Goal: Task Accomplishment & Management: Manage account settings

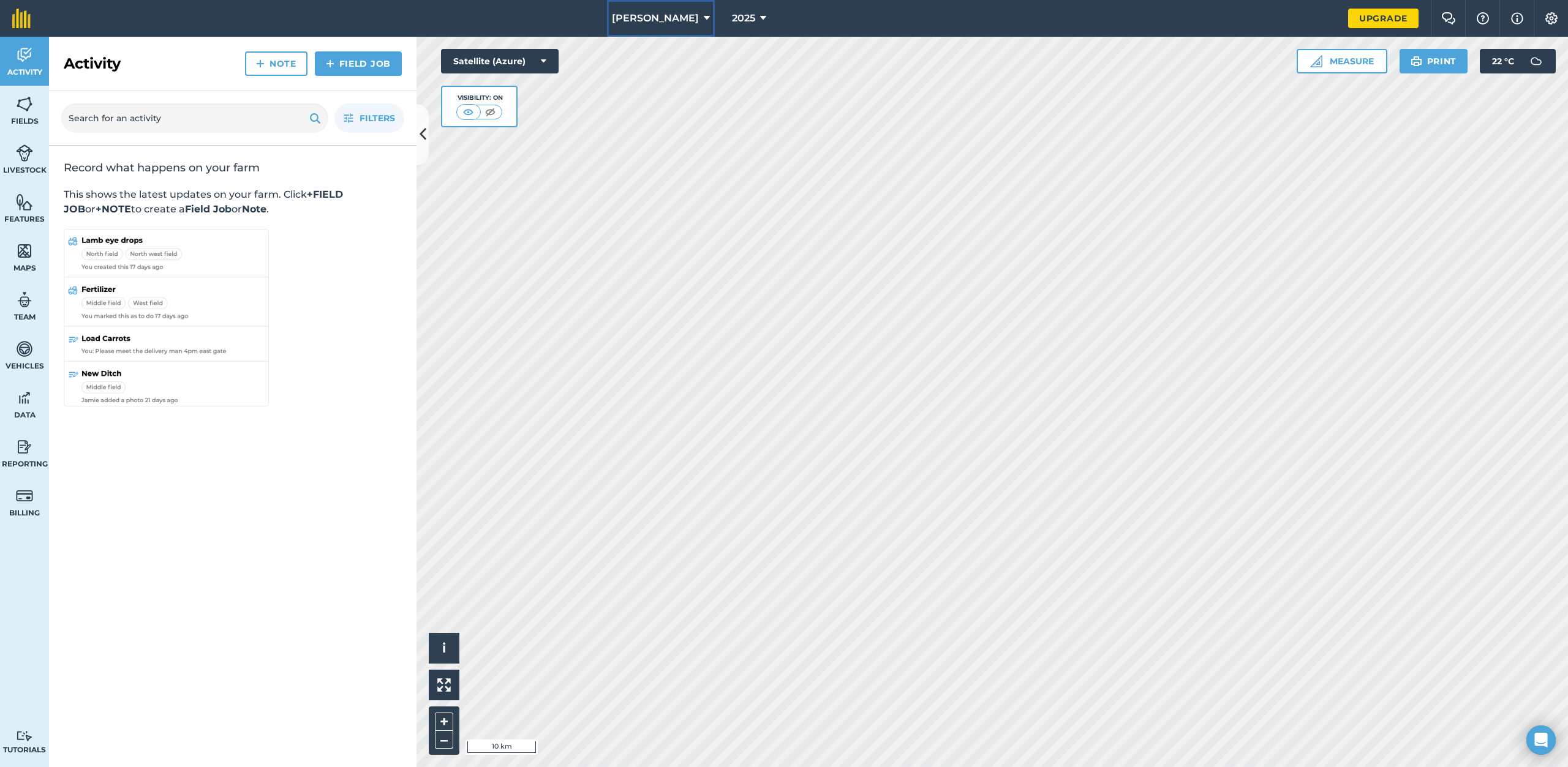
click at [703, 20] on icon at bounding box center [706, 18] width 6 height 15
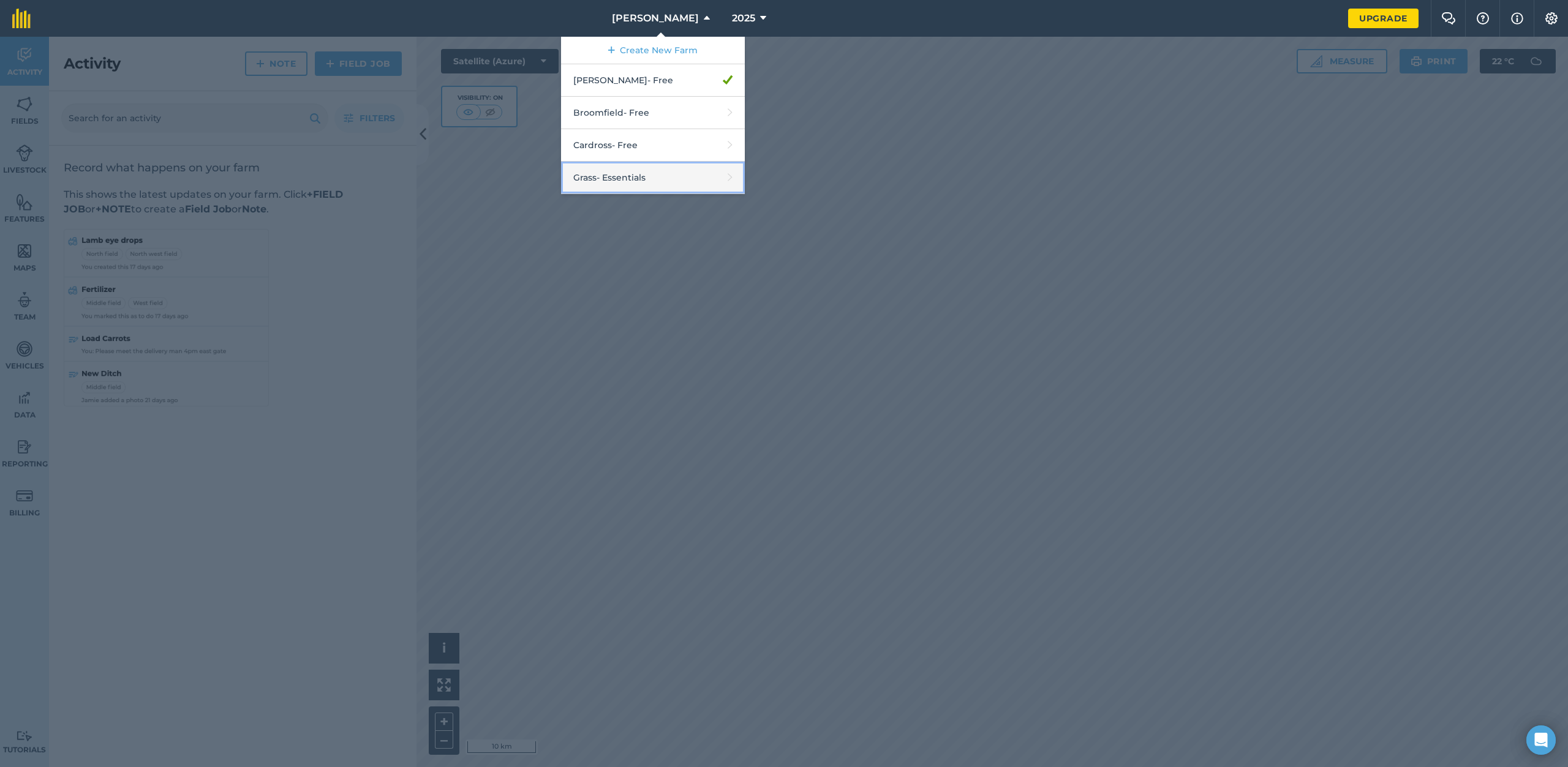
click at [682, 175] on link "Grass - Essentials" at bounding box center [652, 177] width 184 height 32
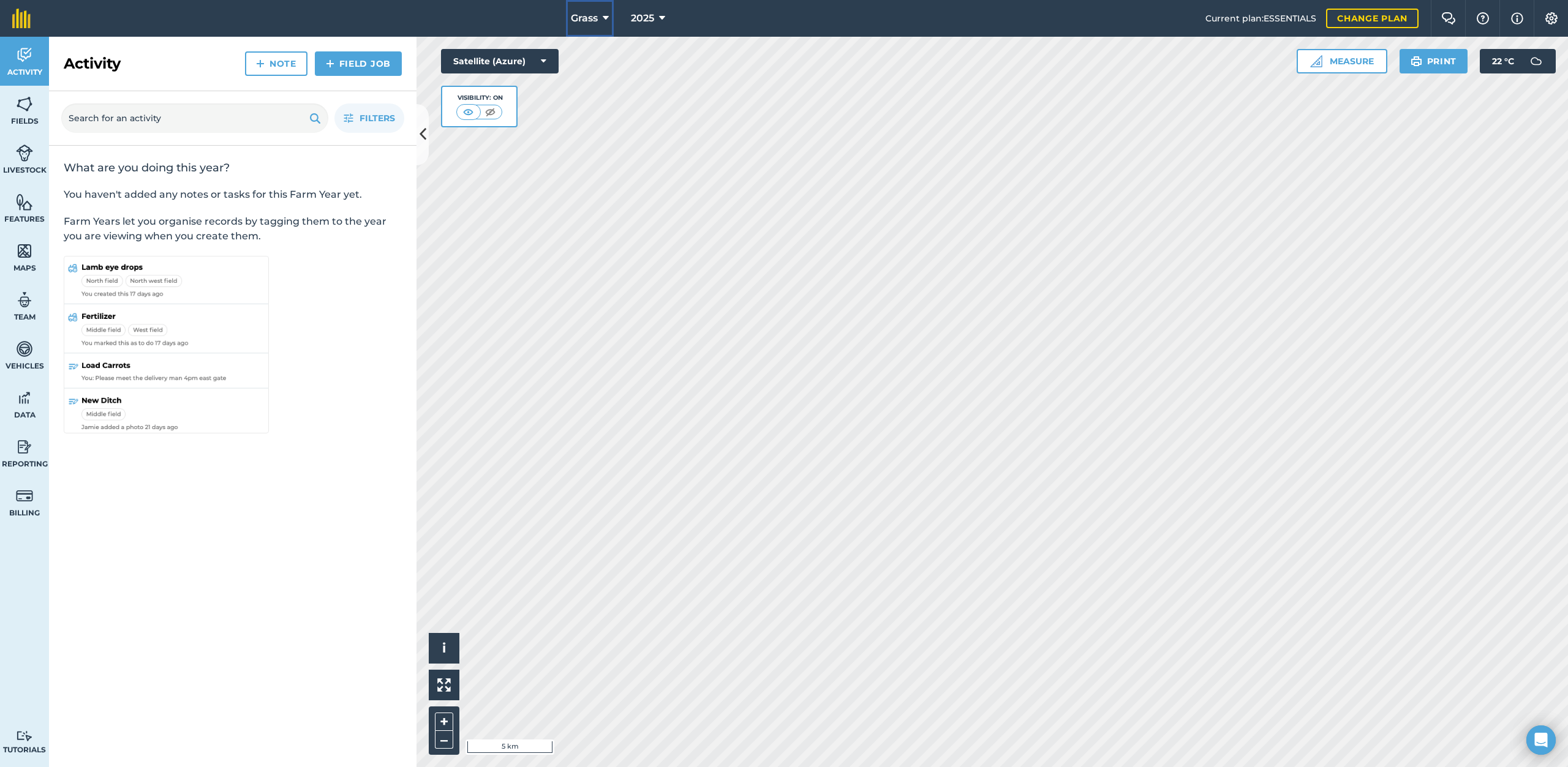
click at [593, 15] on span "Grass" at bounding box center [584, 18] width 27 height 15
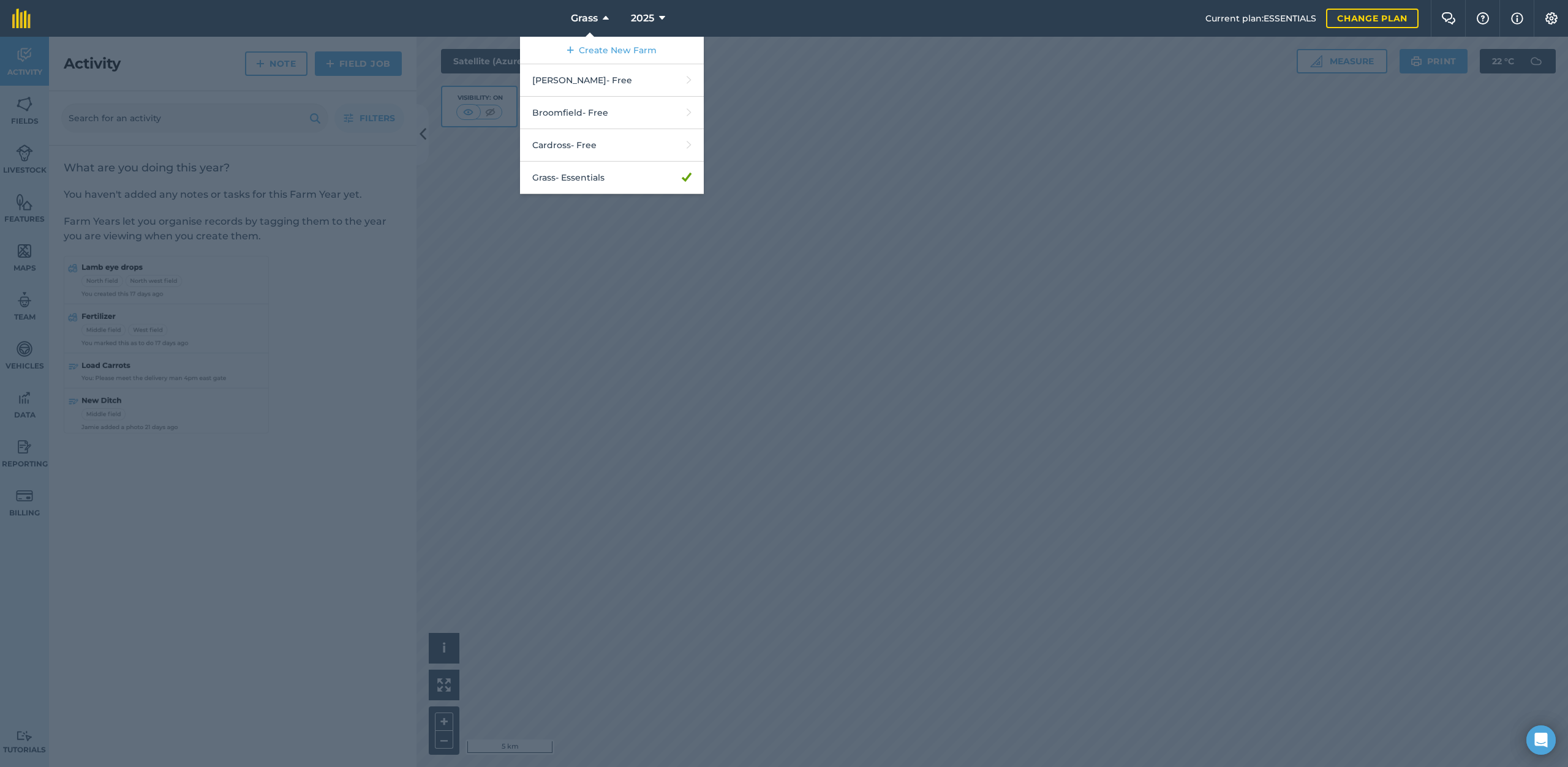
click at [860, 209] on div at bounding box center [784, 402] width 1568 height 731
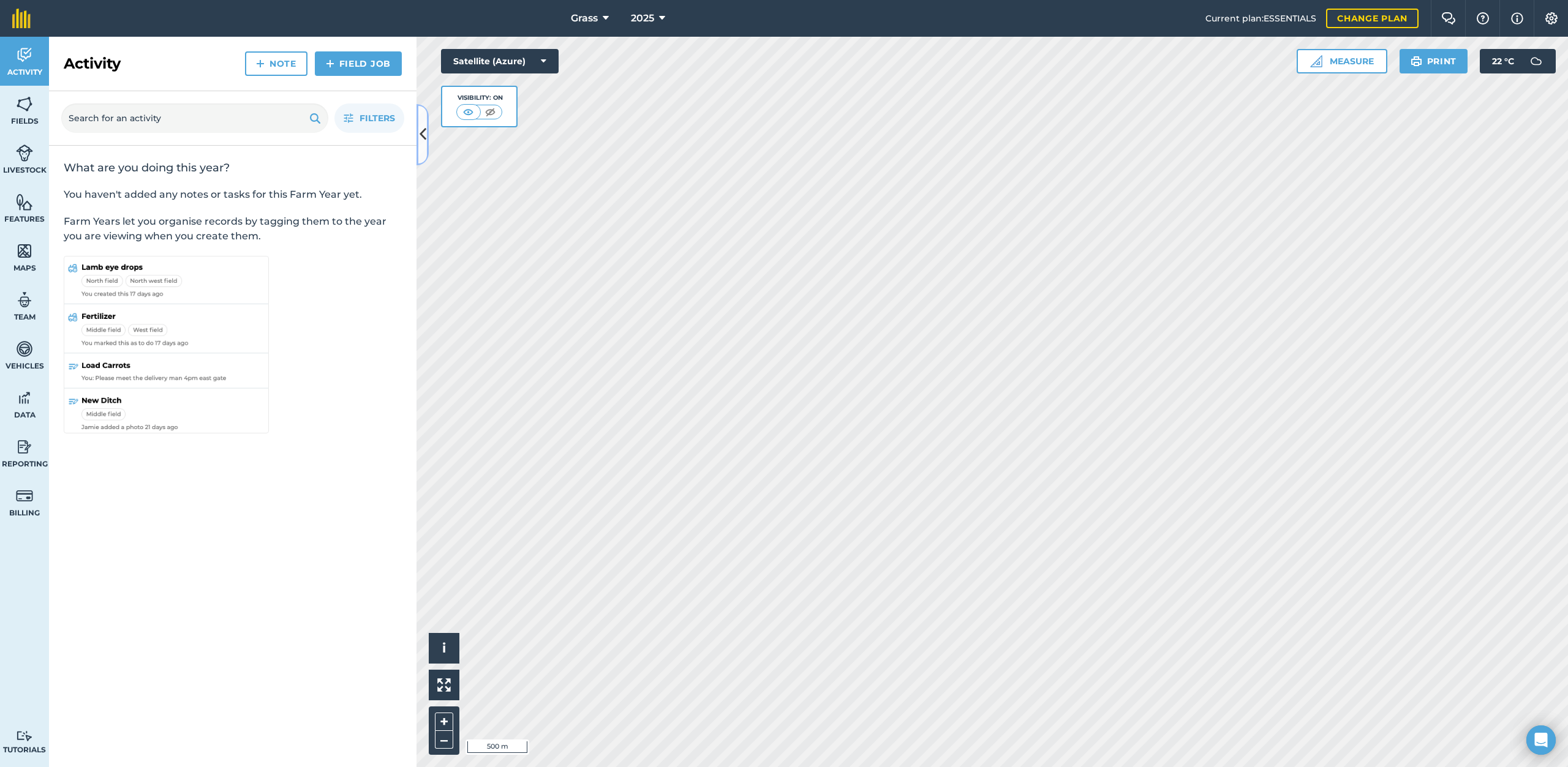
click at [422, 127] on icon at bounding box center [423, 134] width 7 height 22
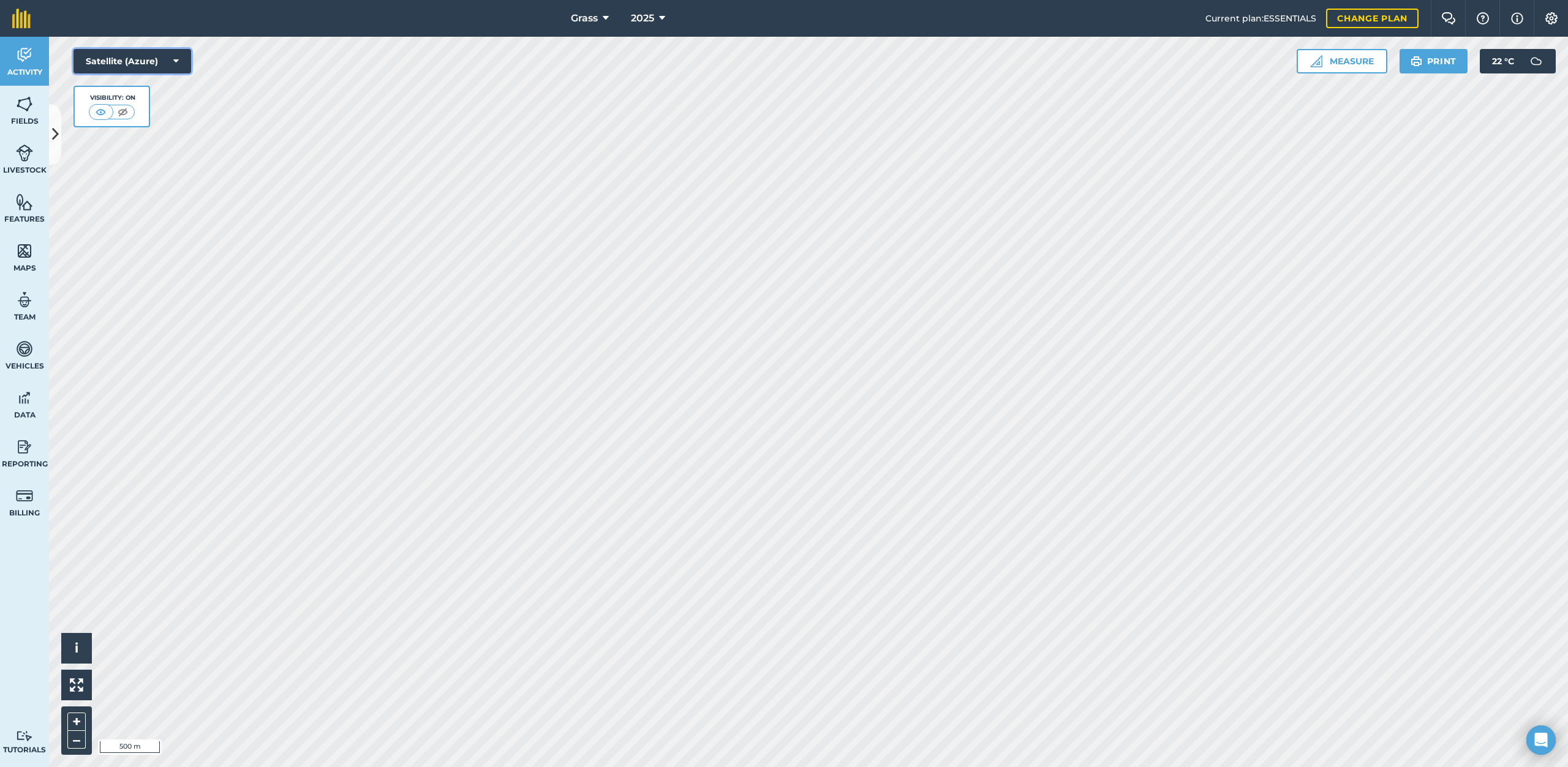
click at [167, 59] on button "Satellite (Azure)" at bounding box center [132, 61] width 118 height 24
click at [169, 60] on button "Satellite (Azure)" at bounding box center [132, 61] width 118 height 24
click at [656, 16] on button "2025" at bounding box center [648, 18] width 44 height 37
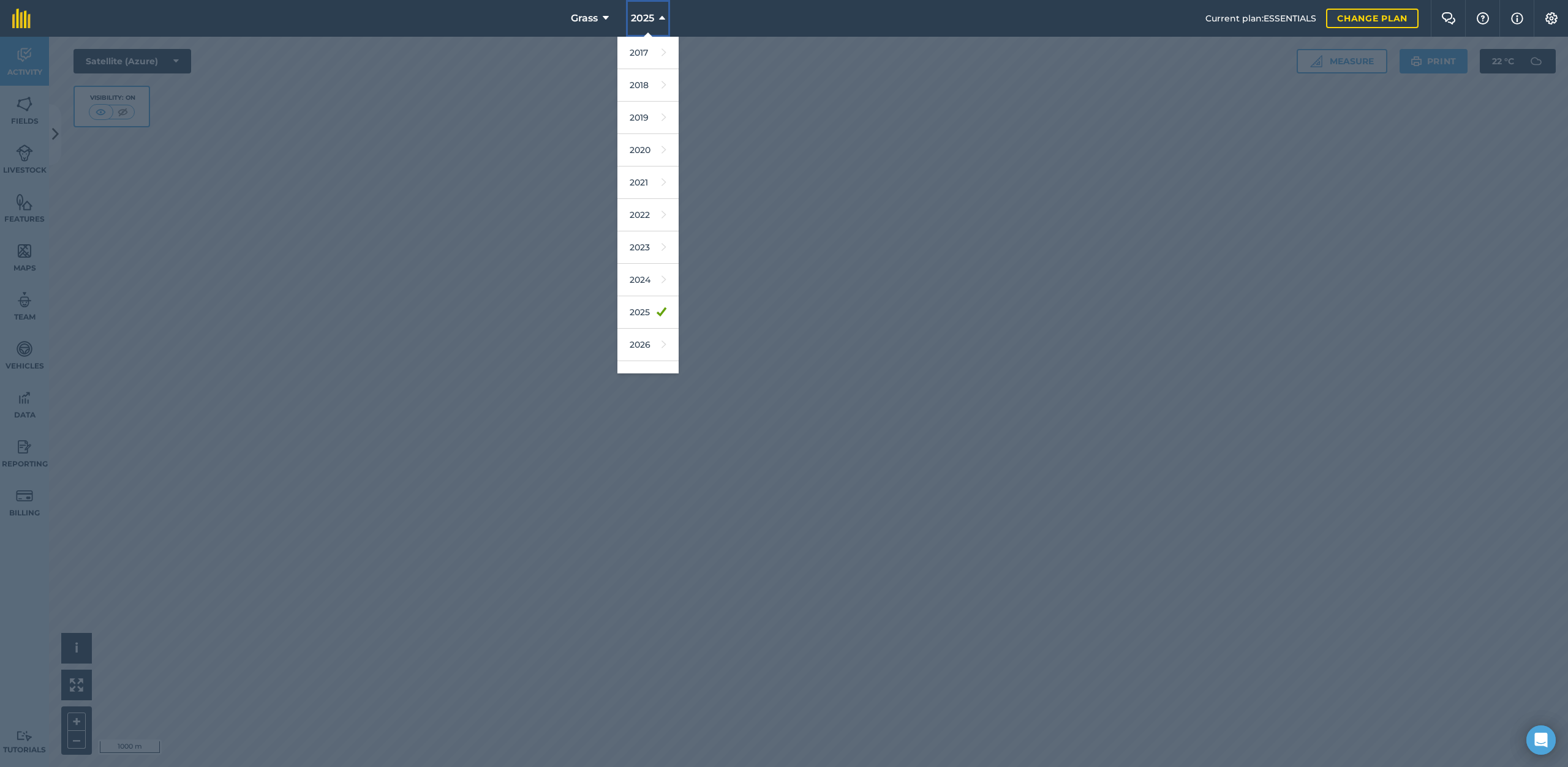
click at [656, 16] on button "2025" at bounding box center [648, 18] width 44 height 37
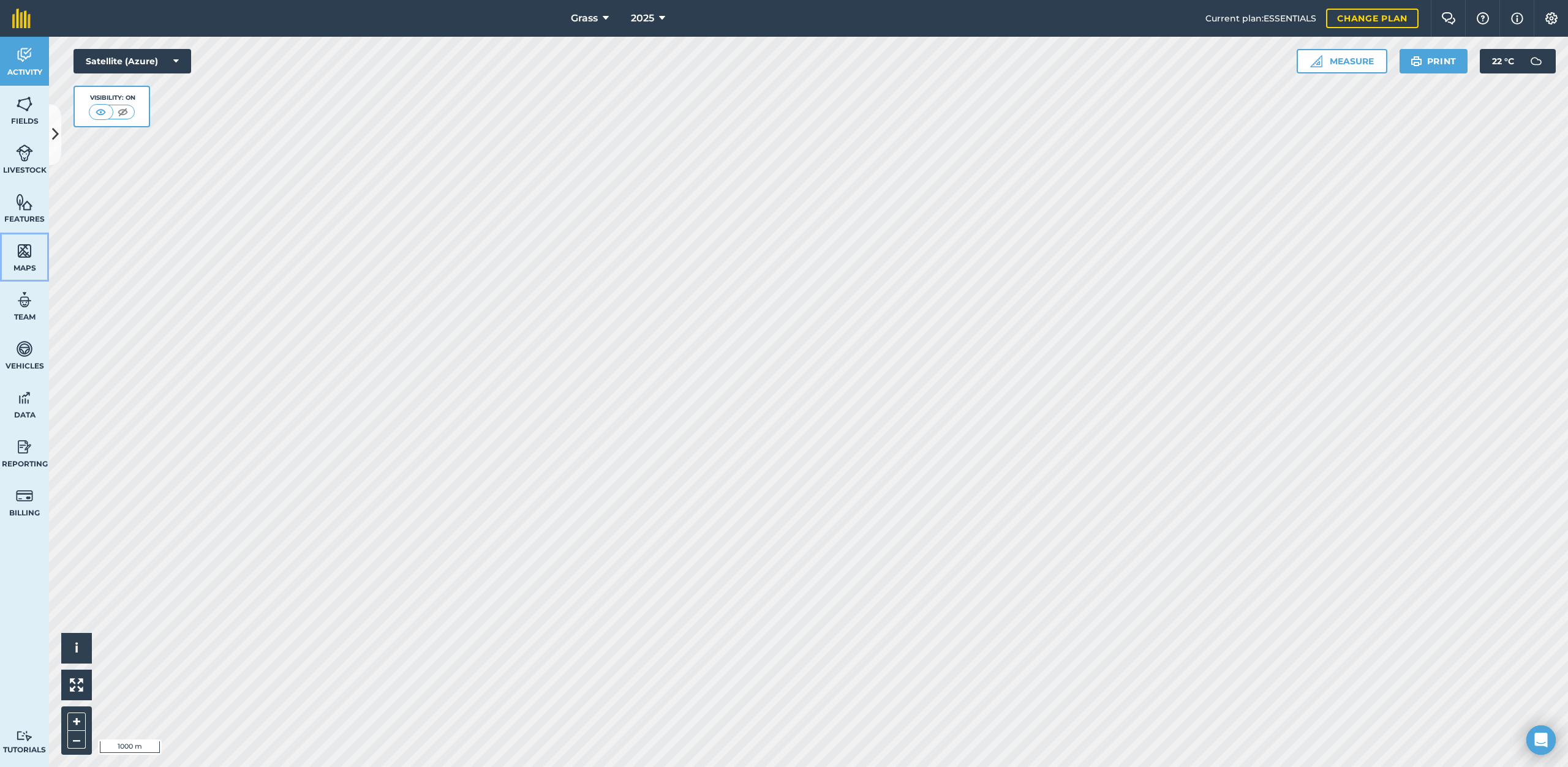
click at [24, 245] on img at bounding box center [25, 251] width 17 height 18
click at [797, 766] on html "Grass 2025 Current plan : ESSENTIALS Change plan Farm Chat Help Info Settings G…" at bounding box center [784, 383] width 1568 height 767
click at [53, 129] on icon at bounding box center [55, 134] width 7 height 22
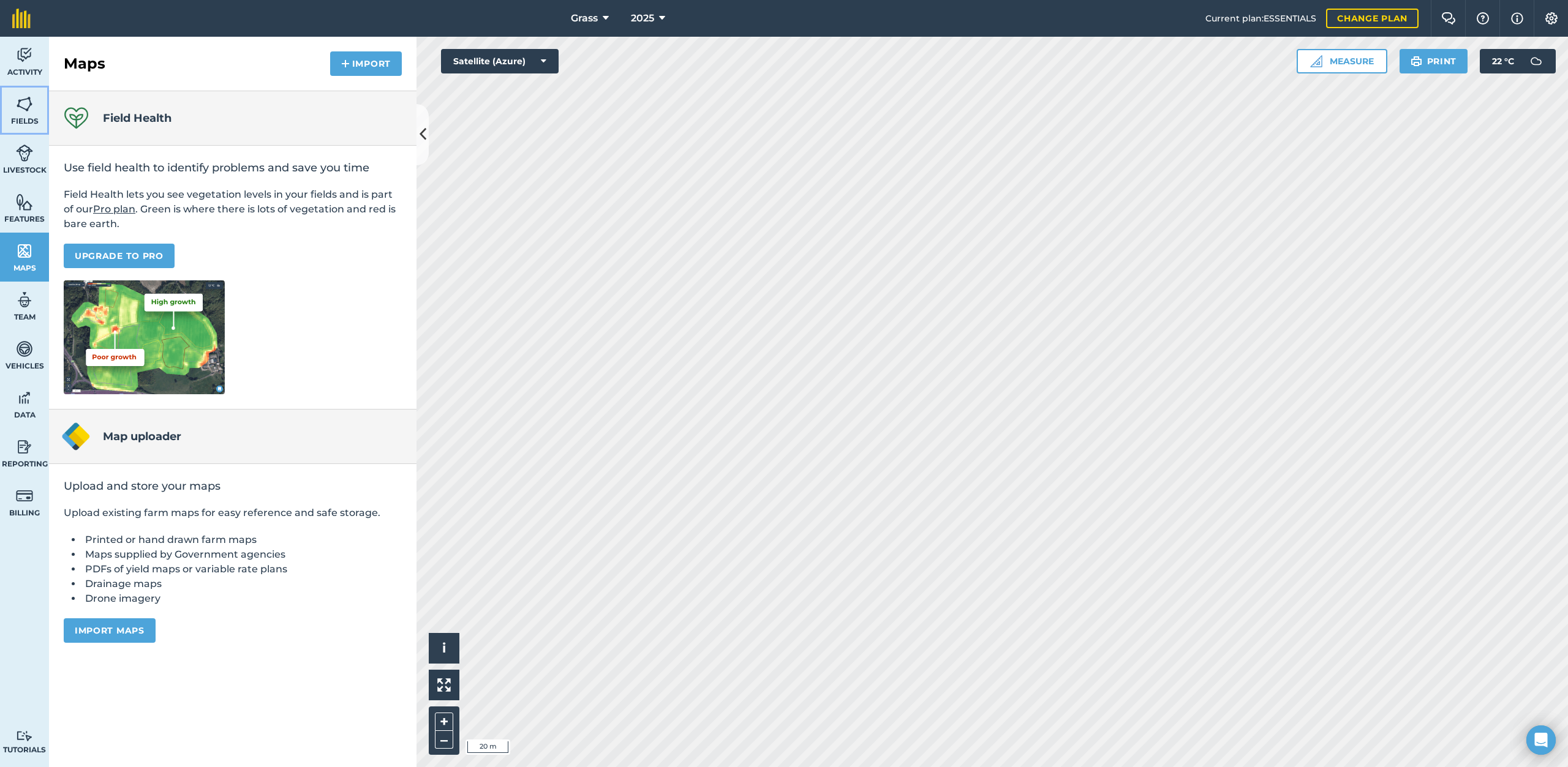
click at [29, 118] on span "Fields" at bounding box center [24, 121] width 49 height 10
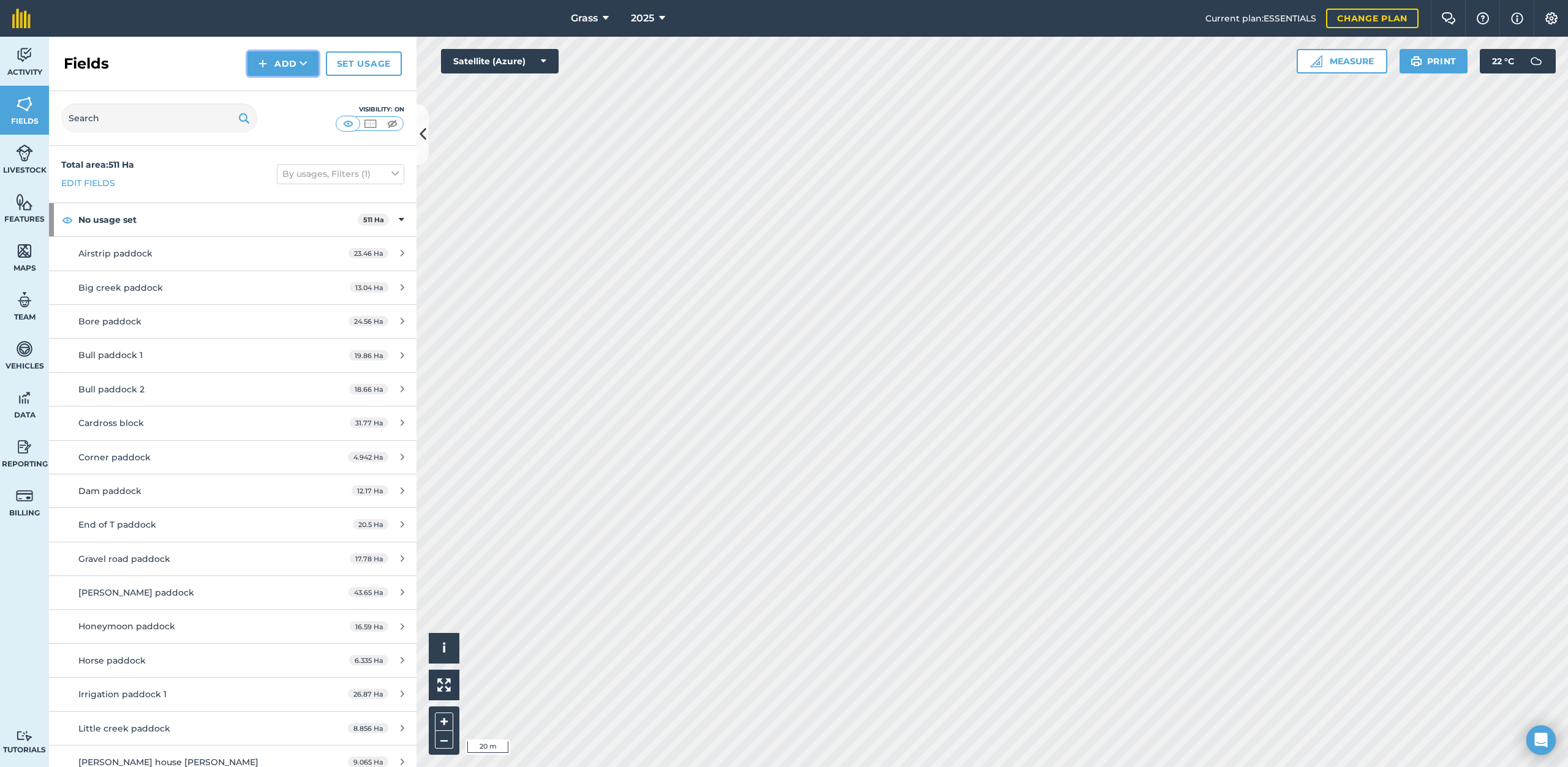
click at [295, 61] on button "Add" at bounding box center [283, 64] width 71 height 24
click at [295, 88] on link "Draw" at bounding box center [283, 91] width 67 height 27
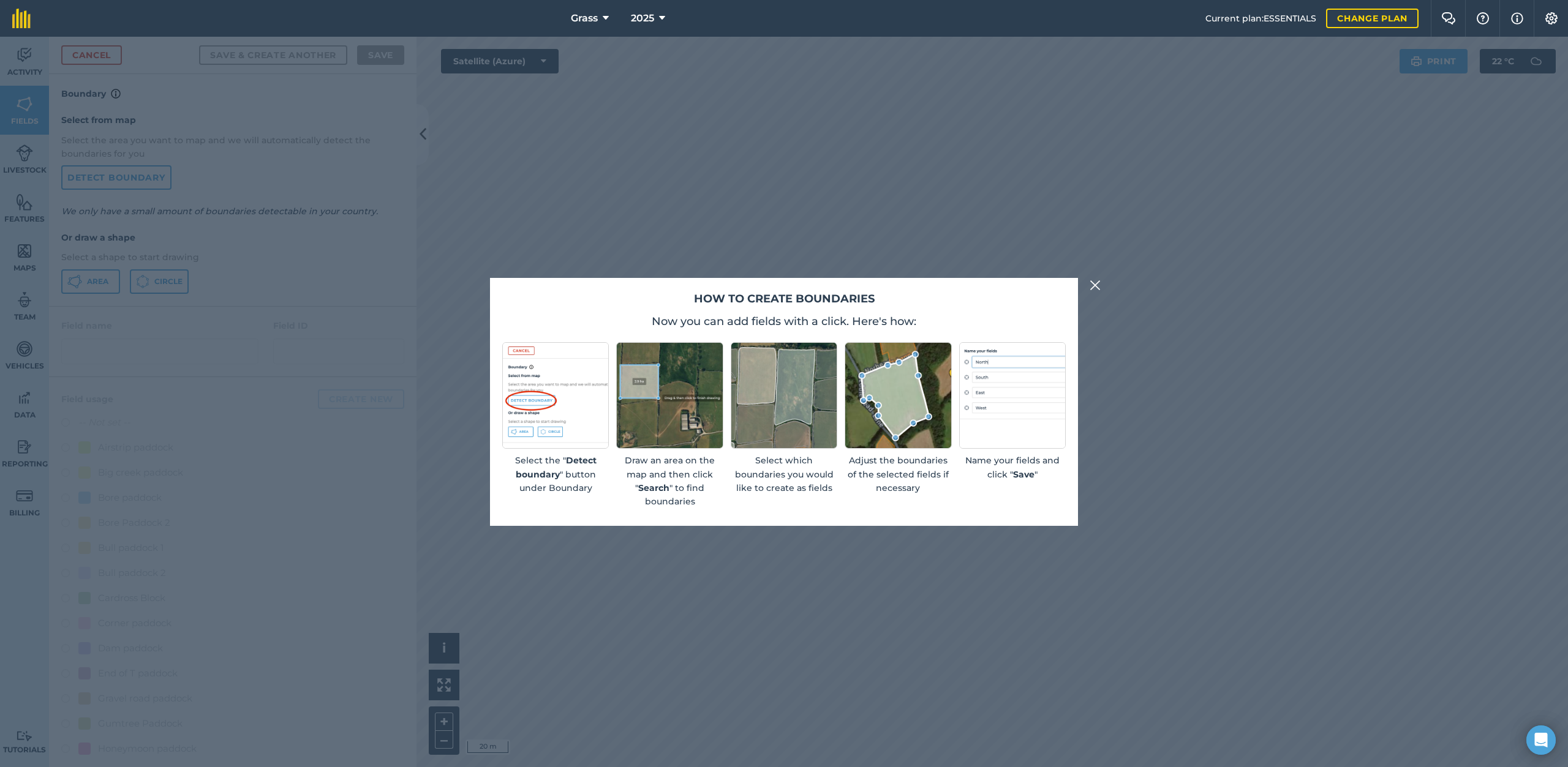
click at [1095, 290] on img at bounding box center [1095, 285] width 11 height 15
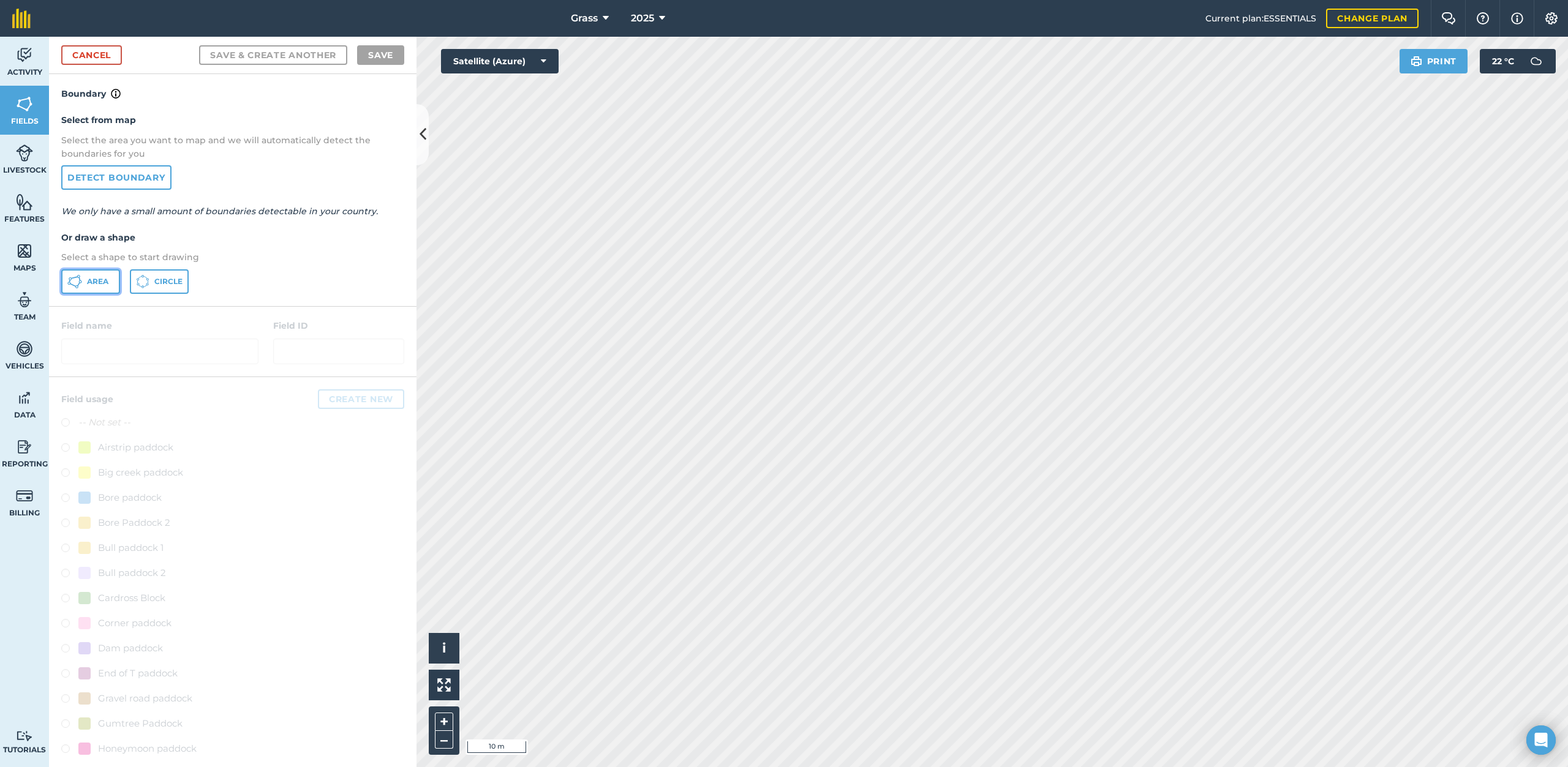
click at [87, 282] on span "Area" at bounding box center [97, 282] width 22 height 10
click at [96, 57] on link "Cancel" at bounding box center [91, 54] width 61 height 19
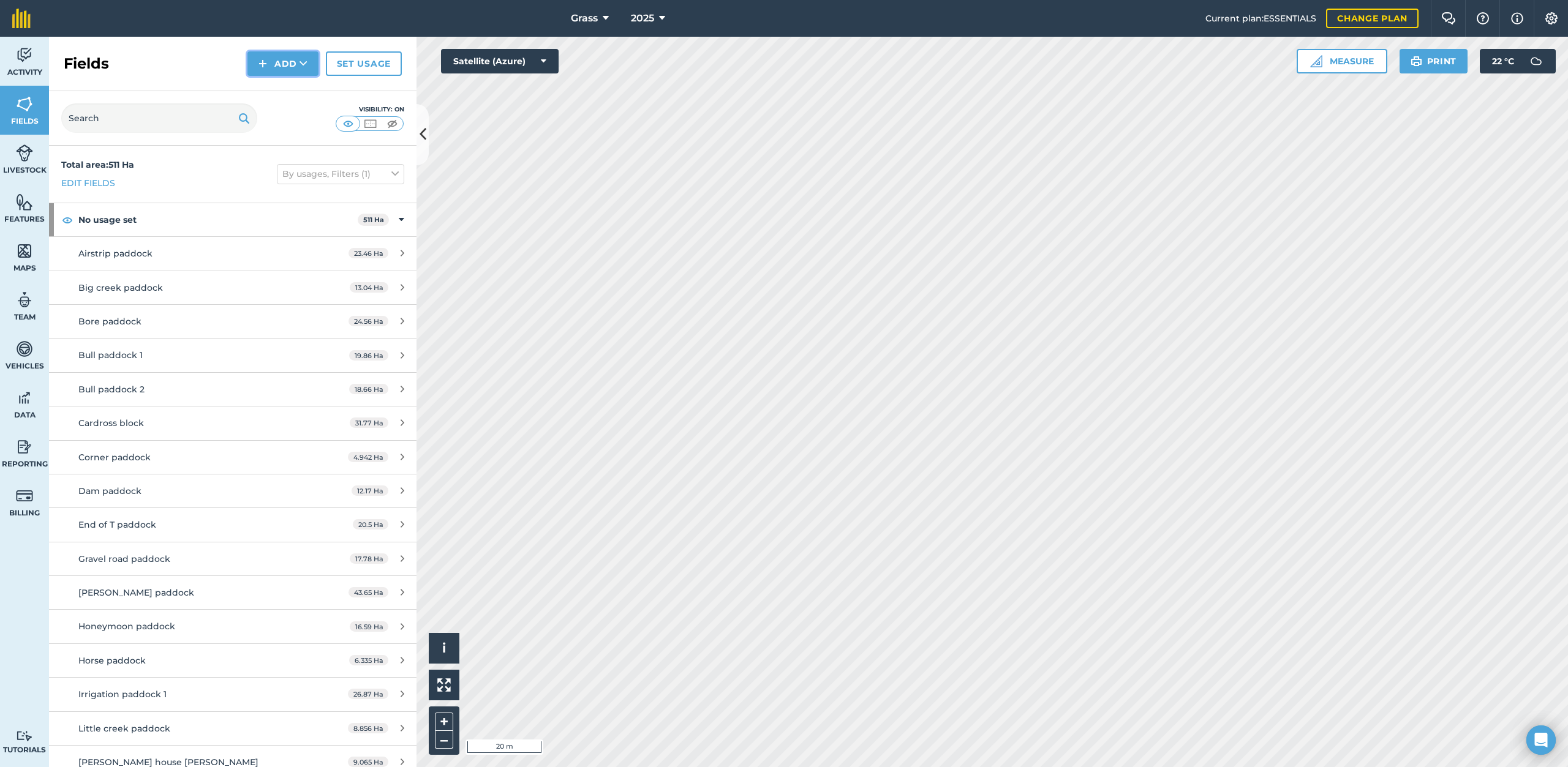
click at [284, 66] on button "Add" at bounding box center [283, 64] width 71 height 24
click at [284, 89] on link "Draw" at bounding box center [283, 91] width 67 height 27
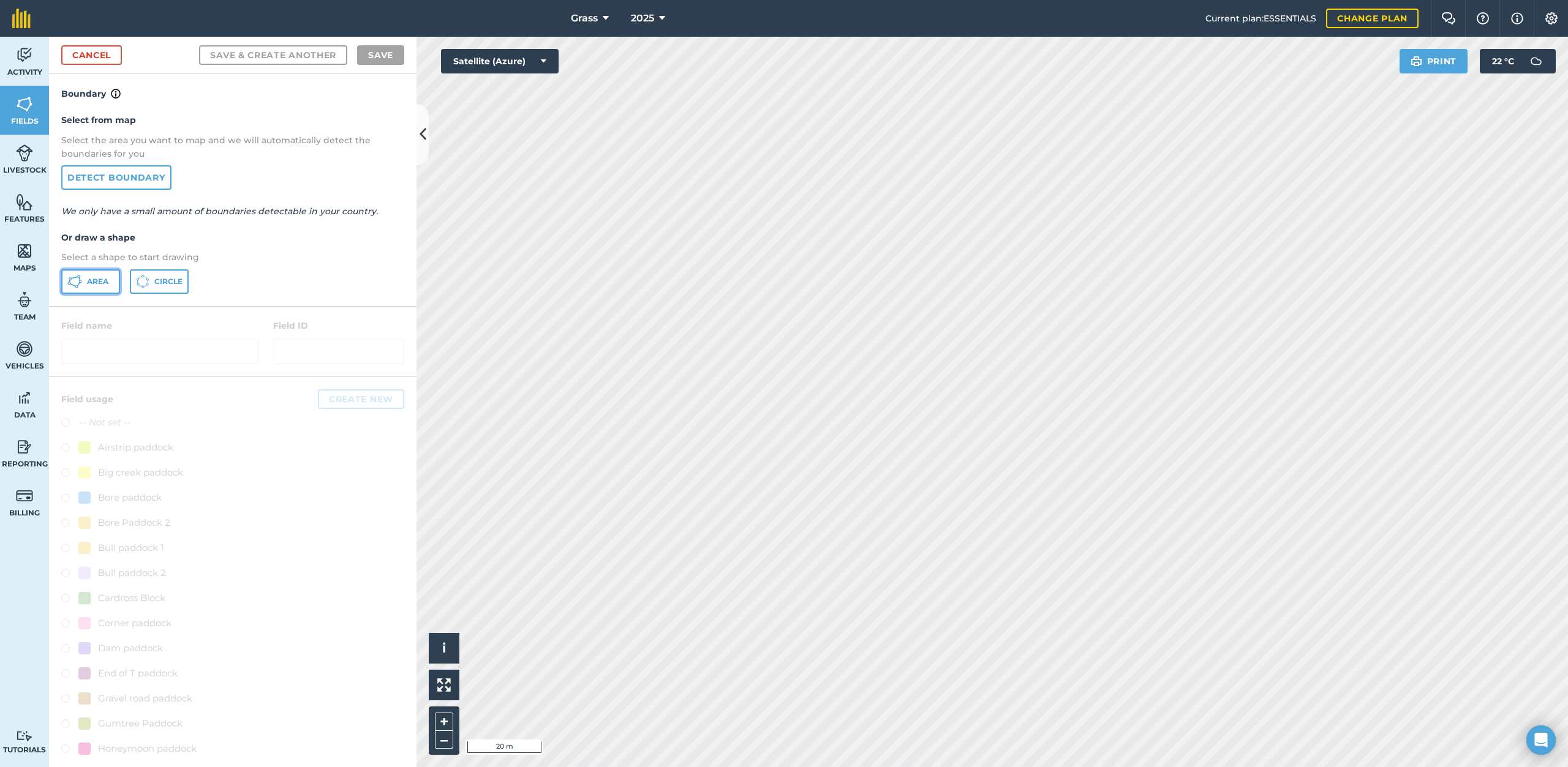
click at [101, 284] on span "Area" at bounding box center [97, 282] width 22 height 10
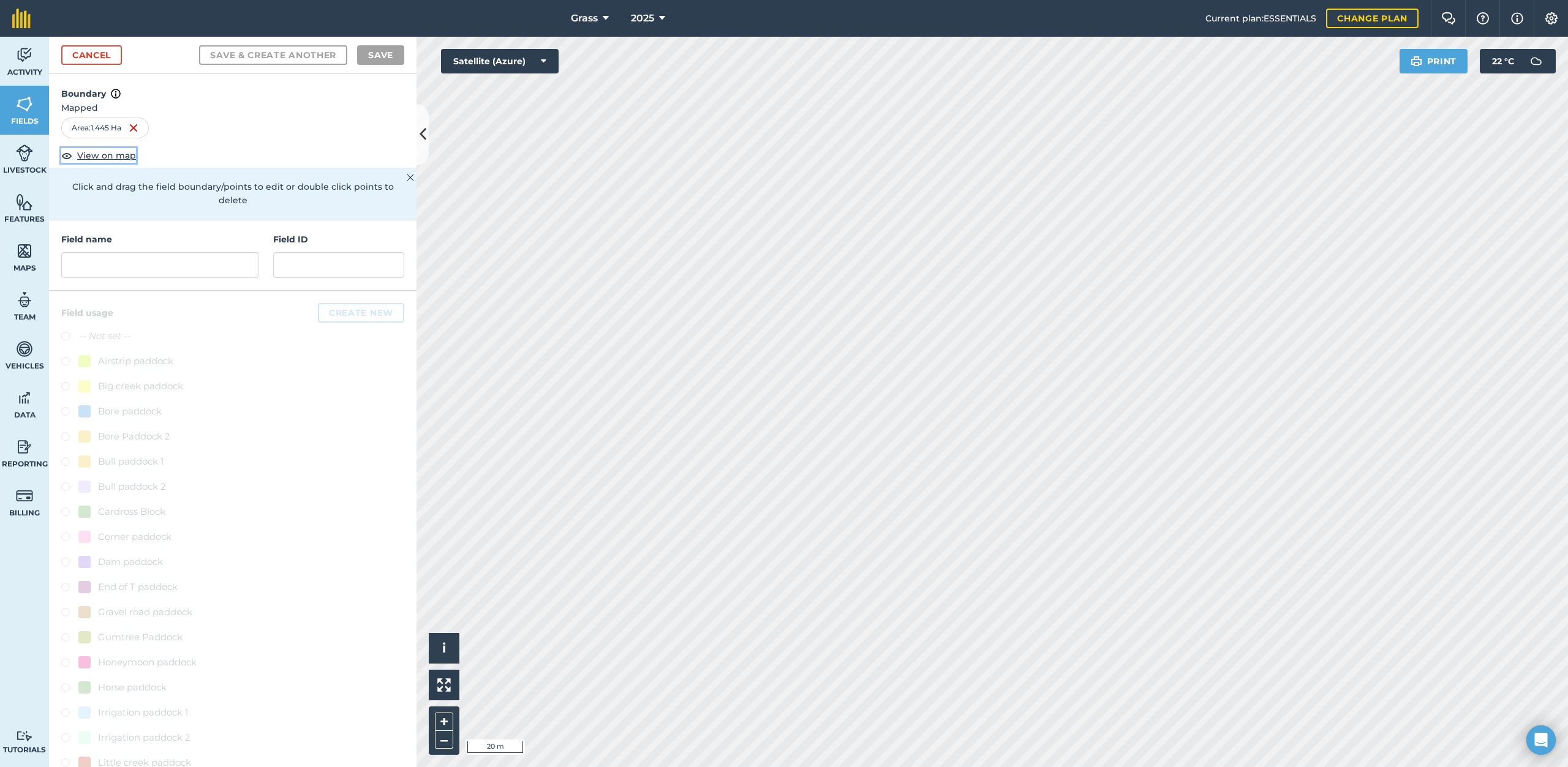
click at [110, 152] on span "View on map" at bounding box center [106, 155] width 58 height 13
click at [18, 17] on img at bounding box center [21, 18] width 18 height 19
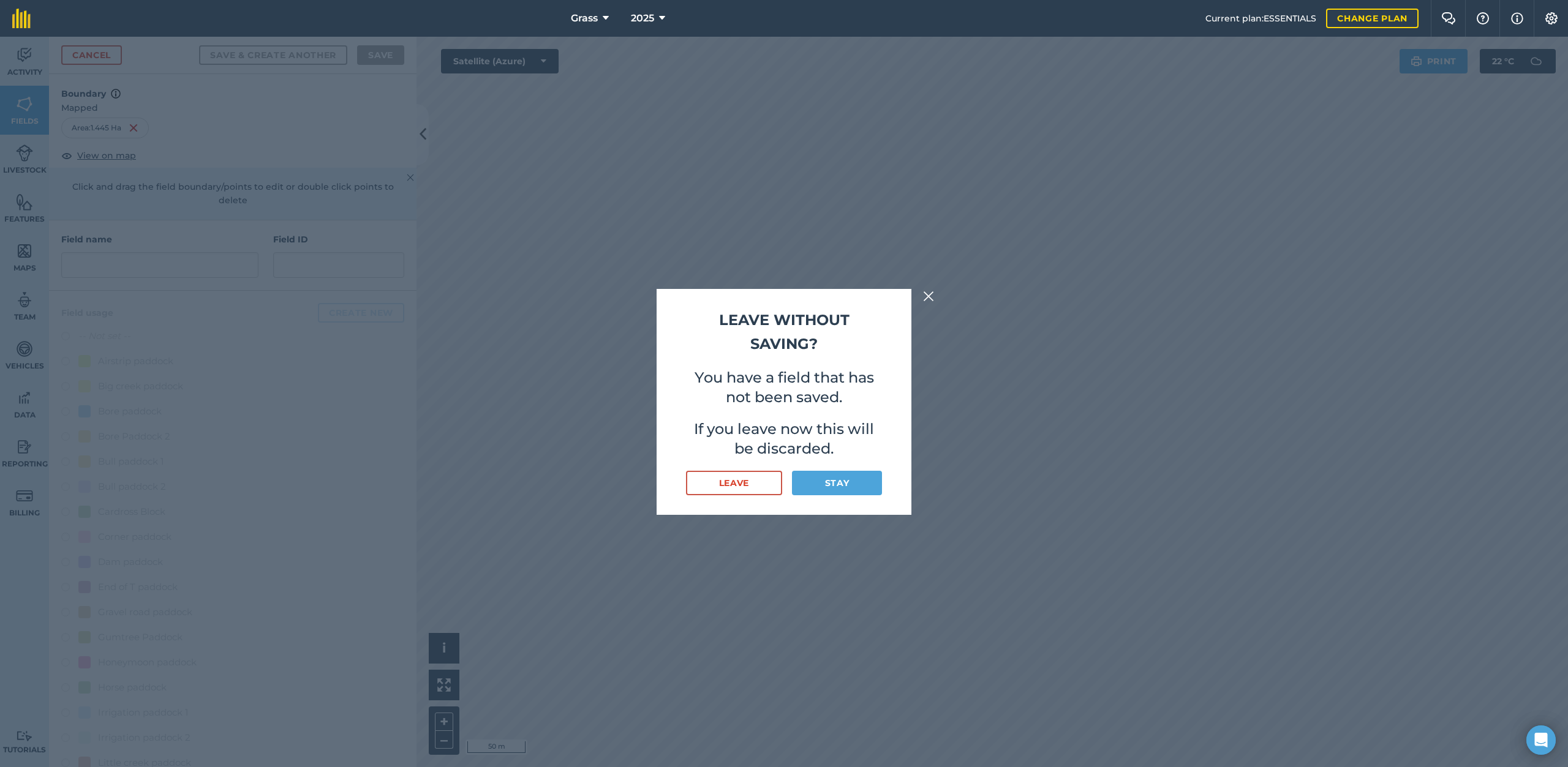
click at [927, 292] on img at bounding box center [929, 296] width 11 height 15
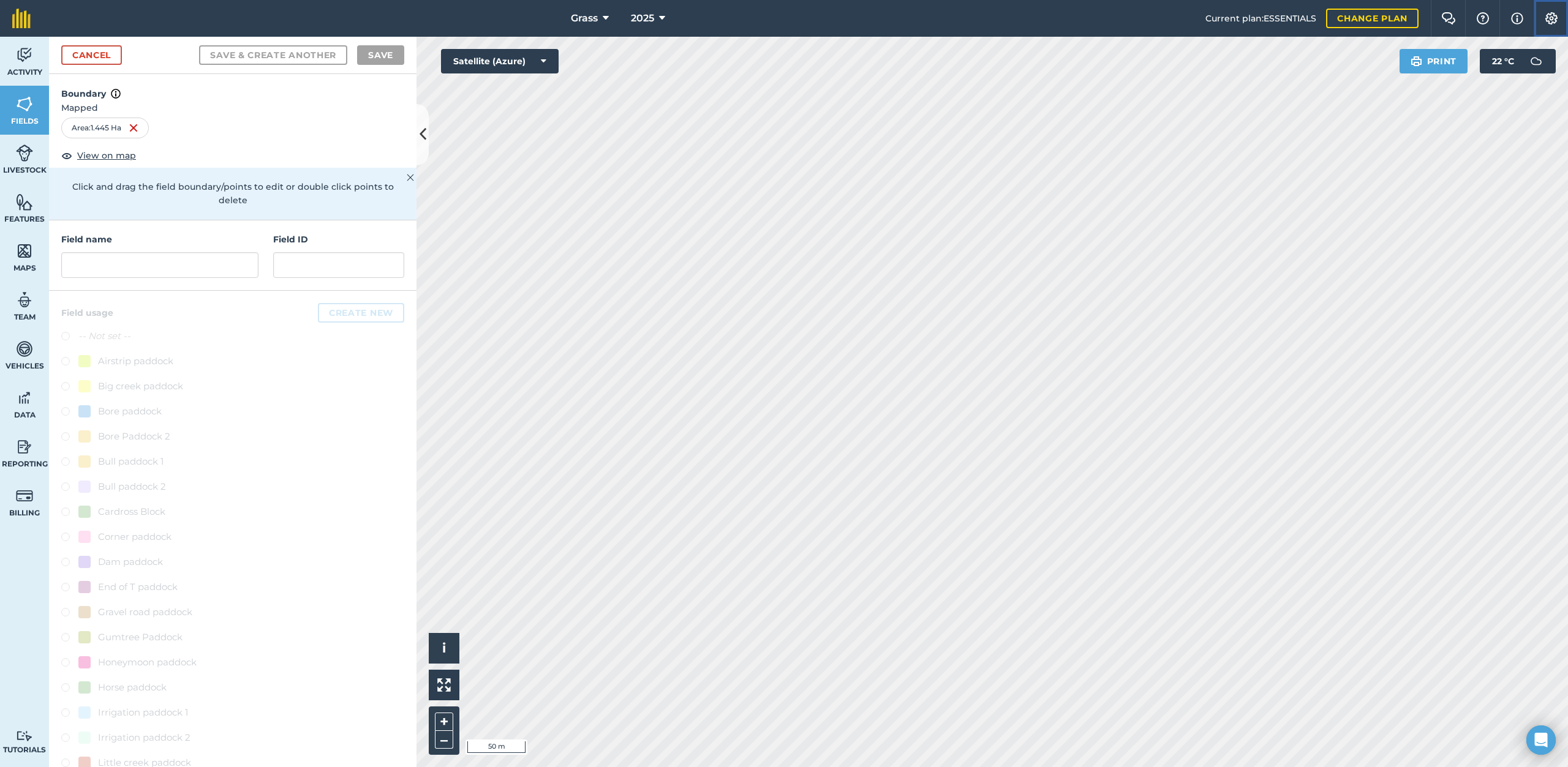
click at [1558, 14] on img at bounding box center [1551, 18] width 15 height 12
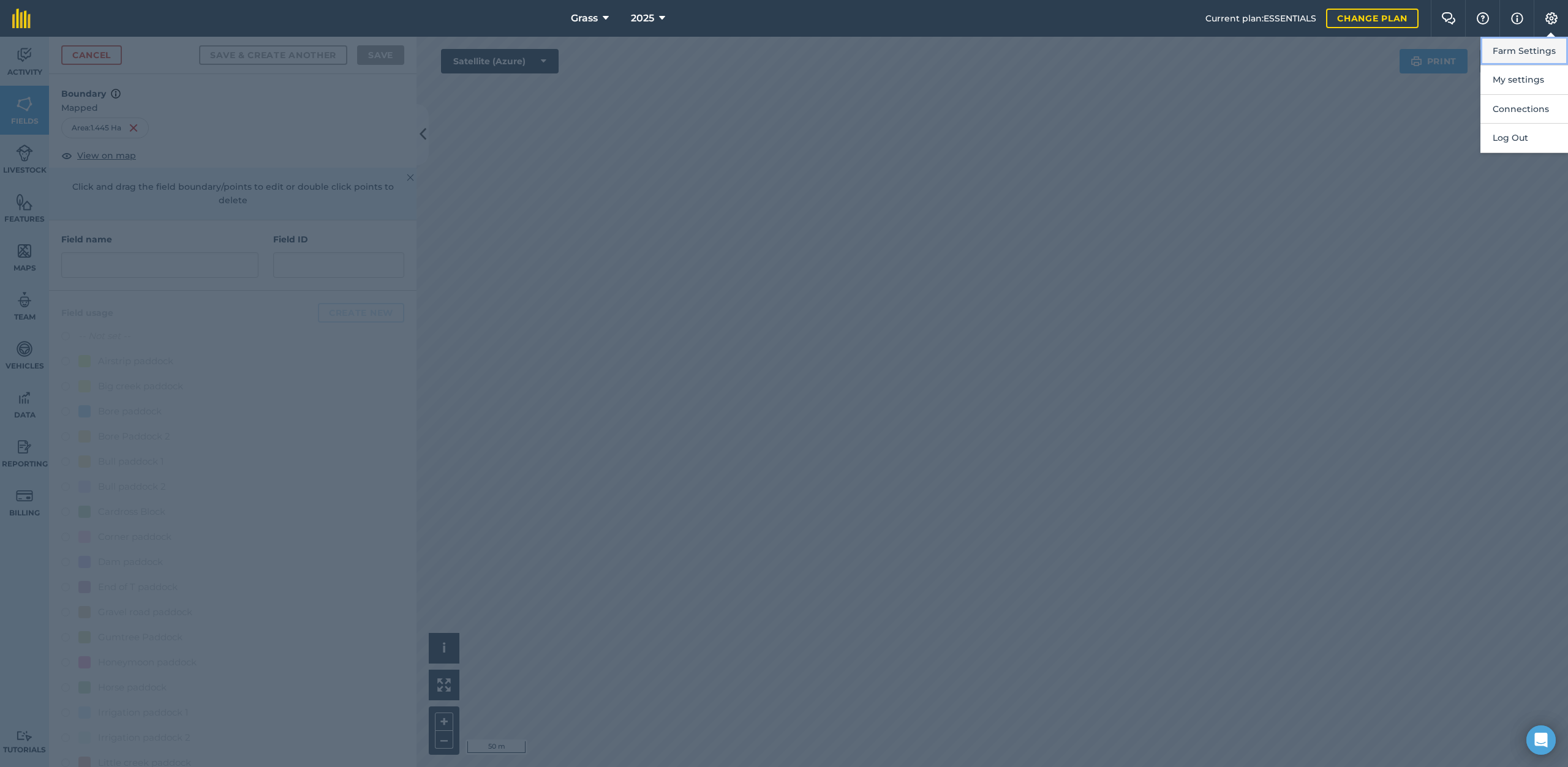
click at [1538, 45] on button "Farm Settings" at bounding box center [1524, 51] width 87 height 29
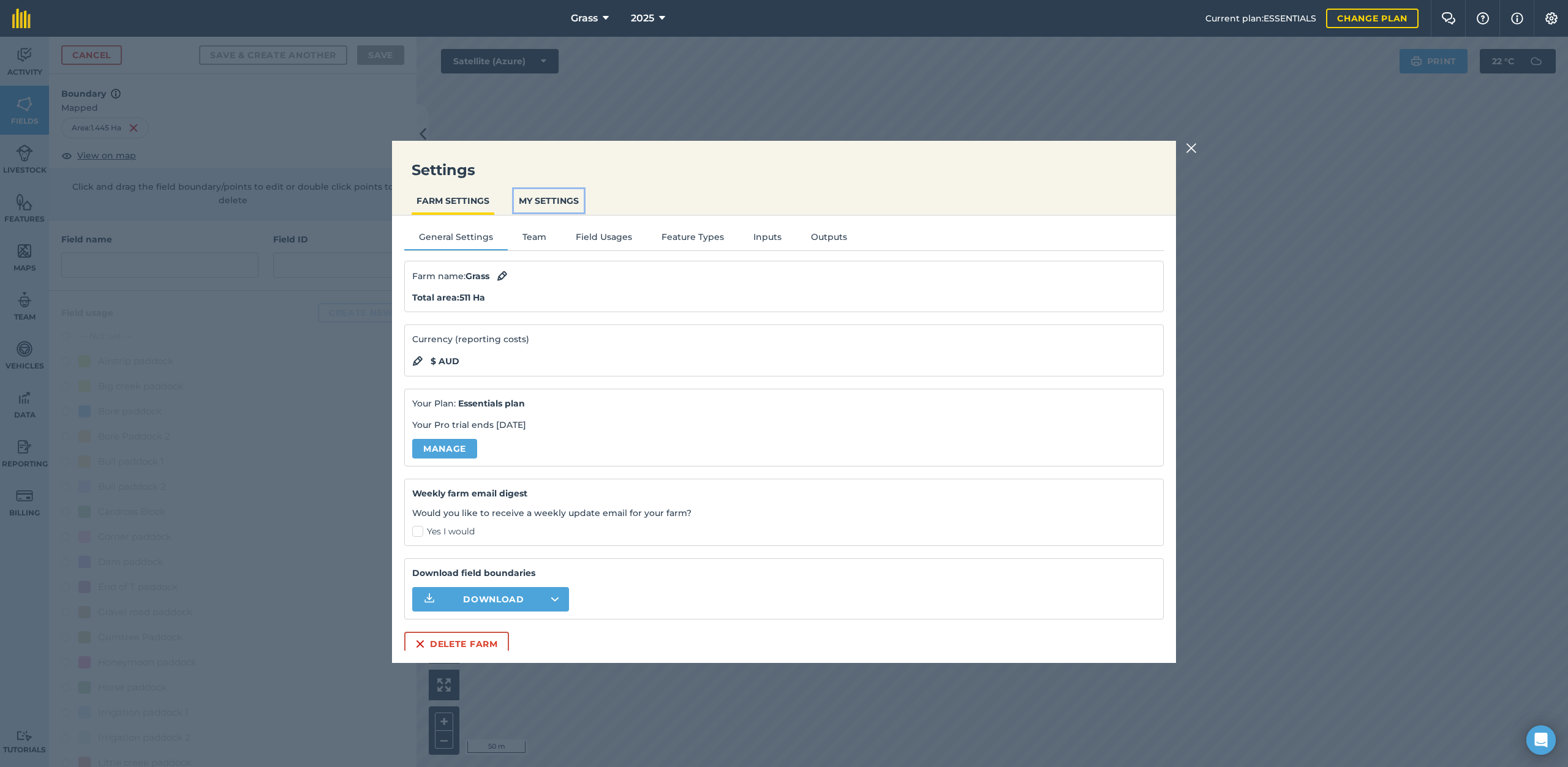
click at [547, 198] on button "MY SETTINGS" at bounding box center [549, 200] width 70 height 24
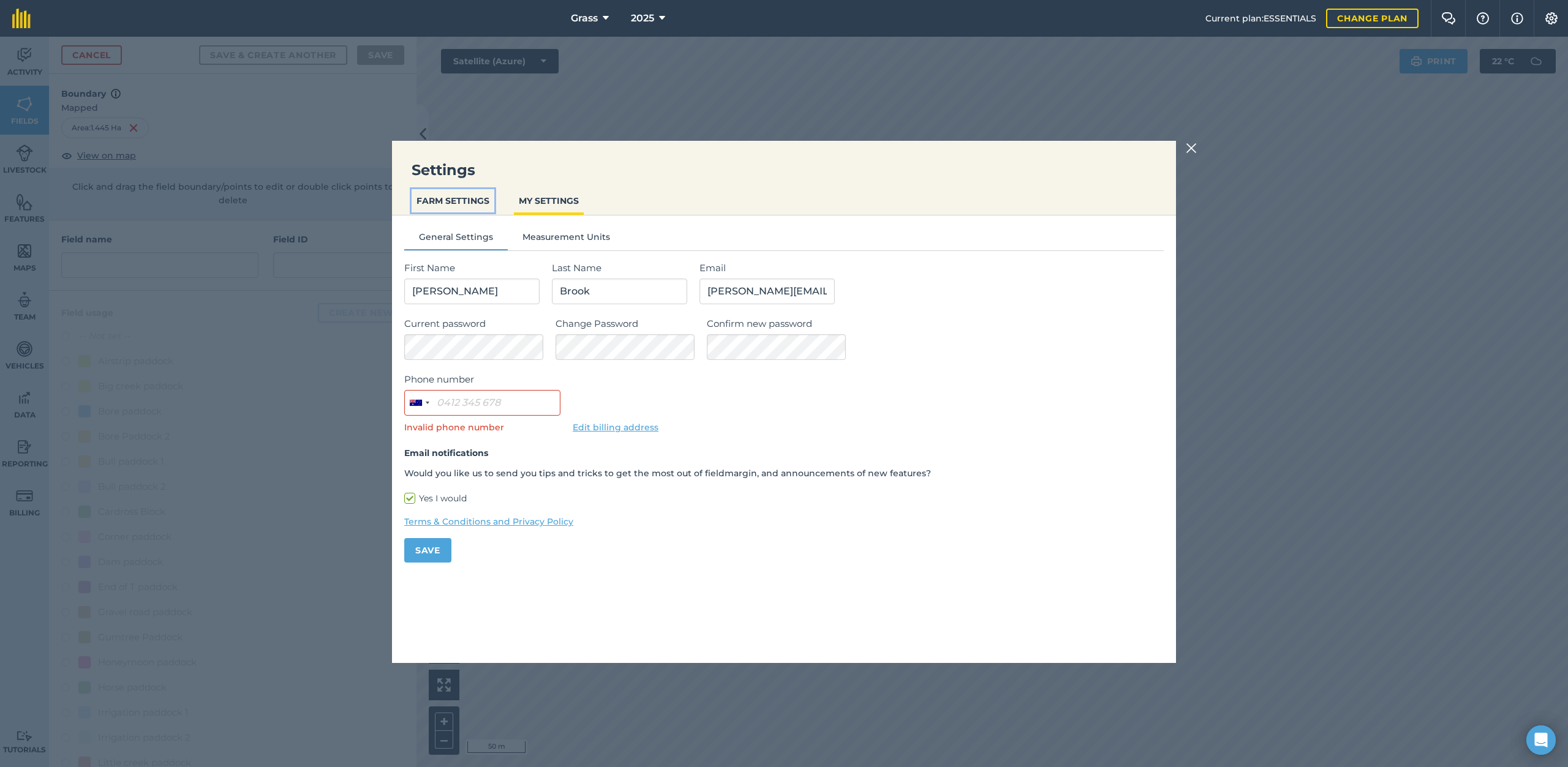
click at [477, 196] on button "FARM SETTINGS" at bounding box center [453, 200] width 83 height 24
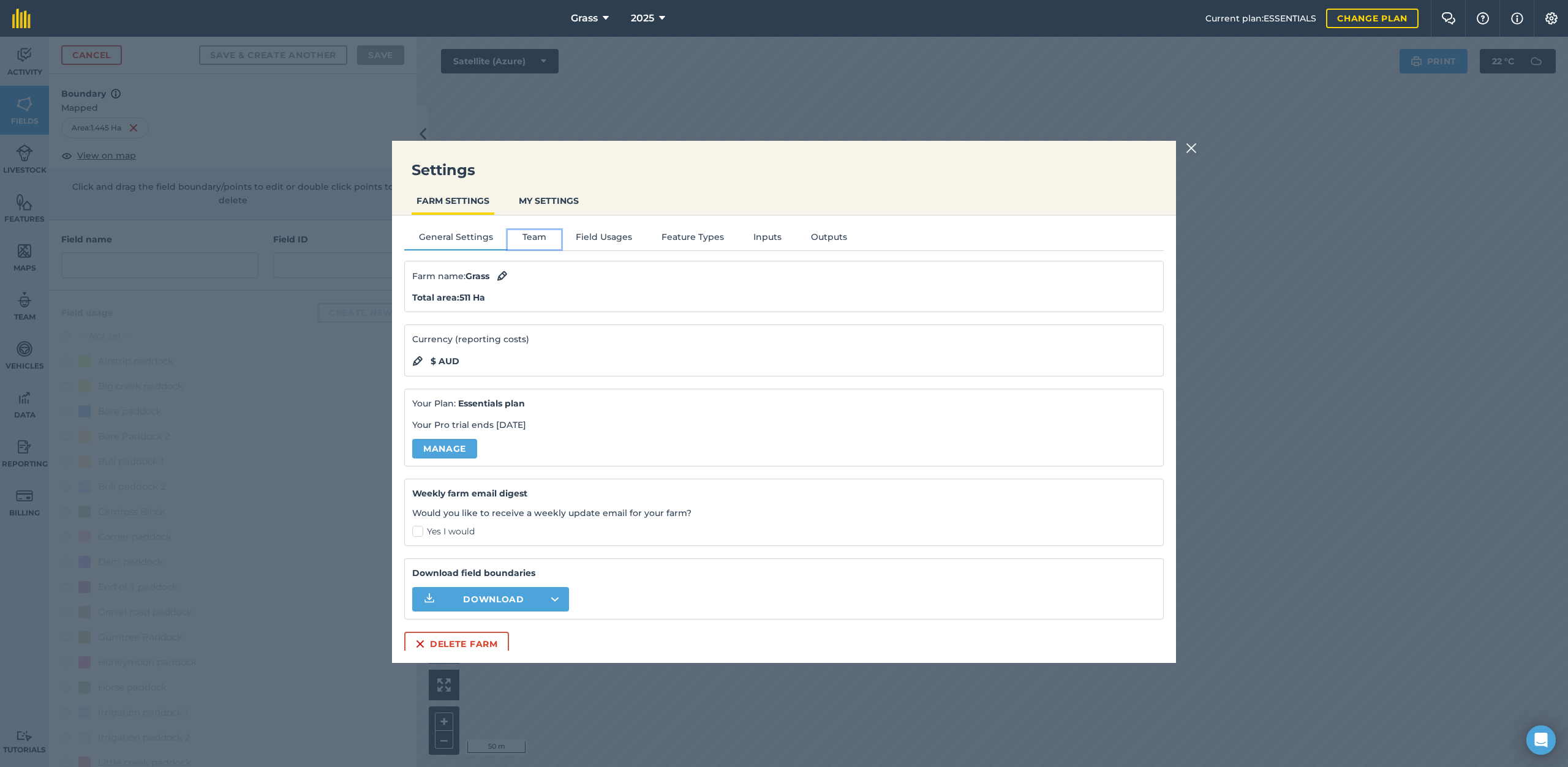
click at [535, 235] on button "Team" at bounding box center [534, 239] width 53 height 18
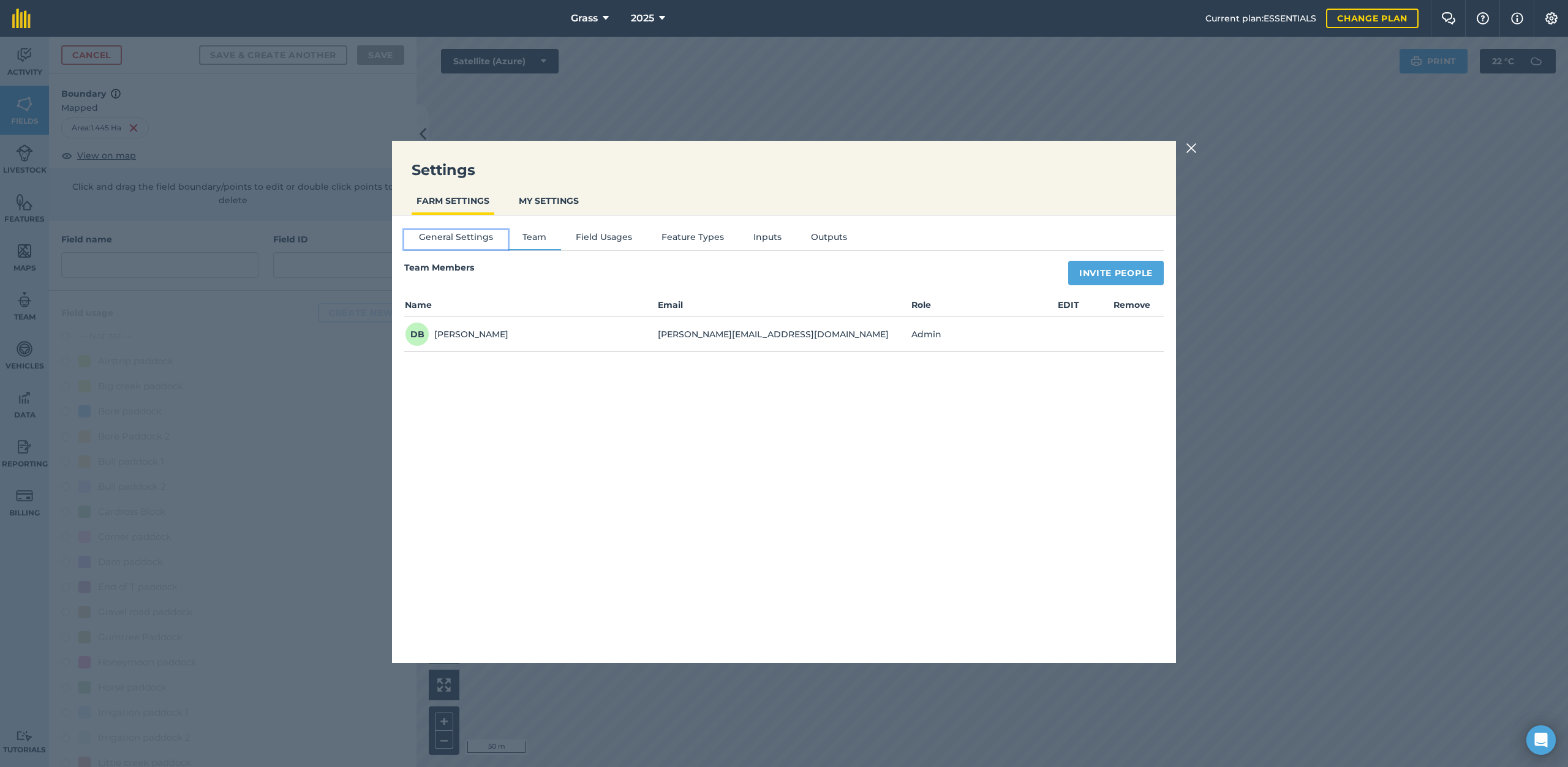
click at [471, 234] on button "General Settings" at bounding box center [456, 239] width 104 height 18
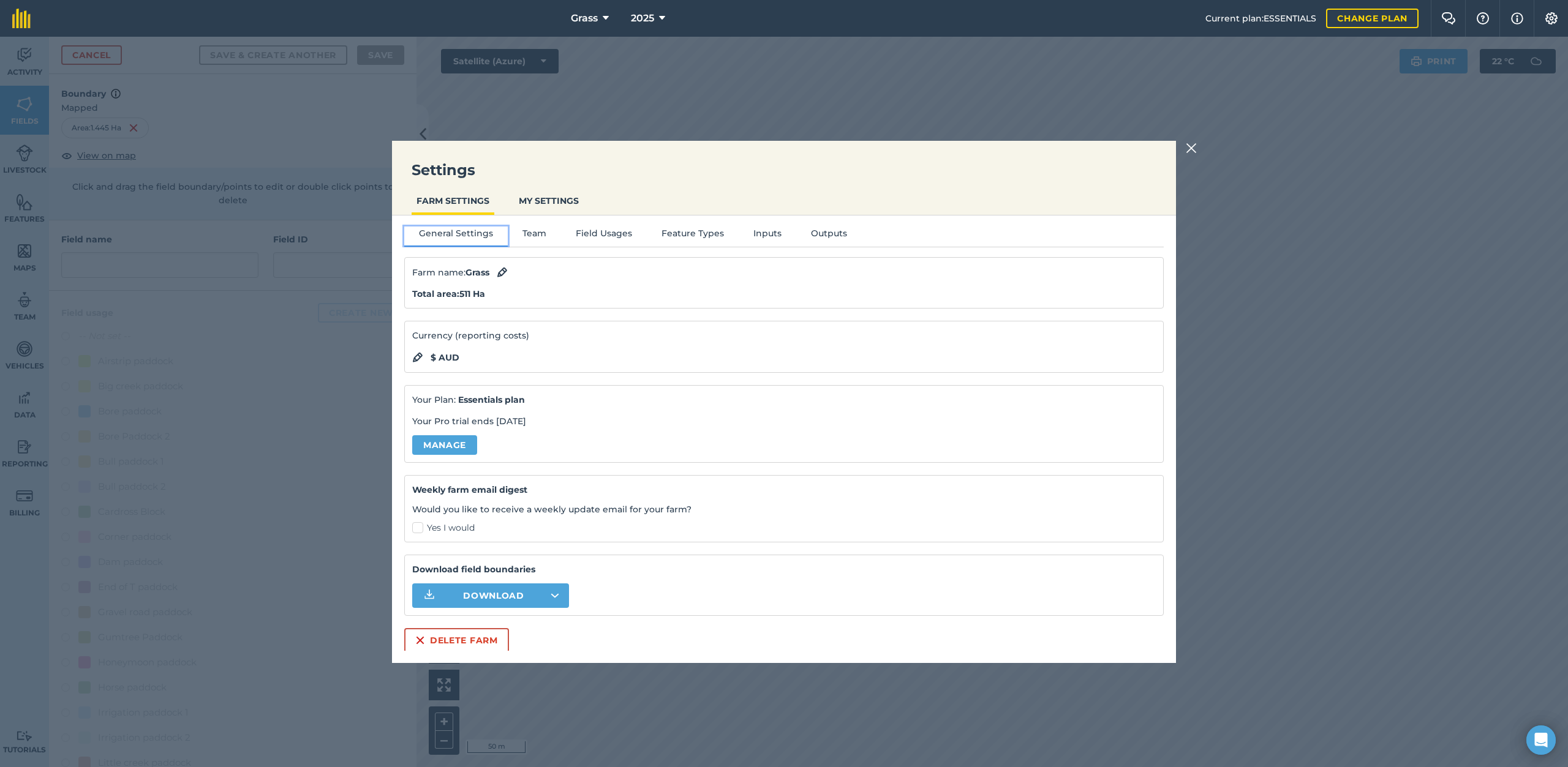
scroll to position [5, 0]
click at [596, 233] on button "Field Usages" at bounding box center [604, 233] width 86 height 18
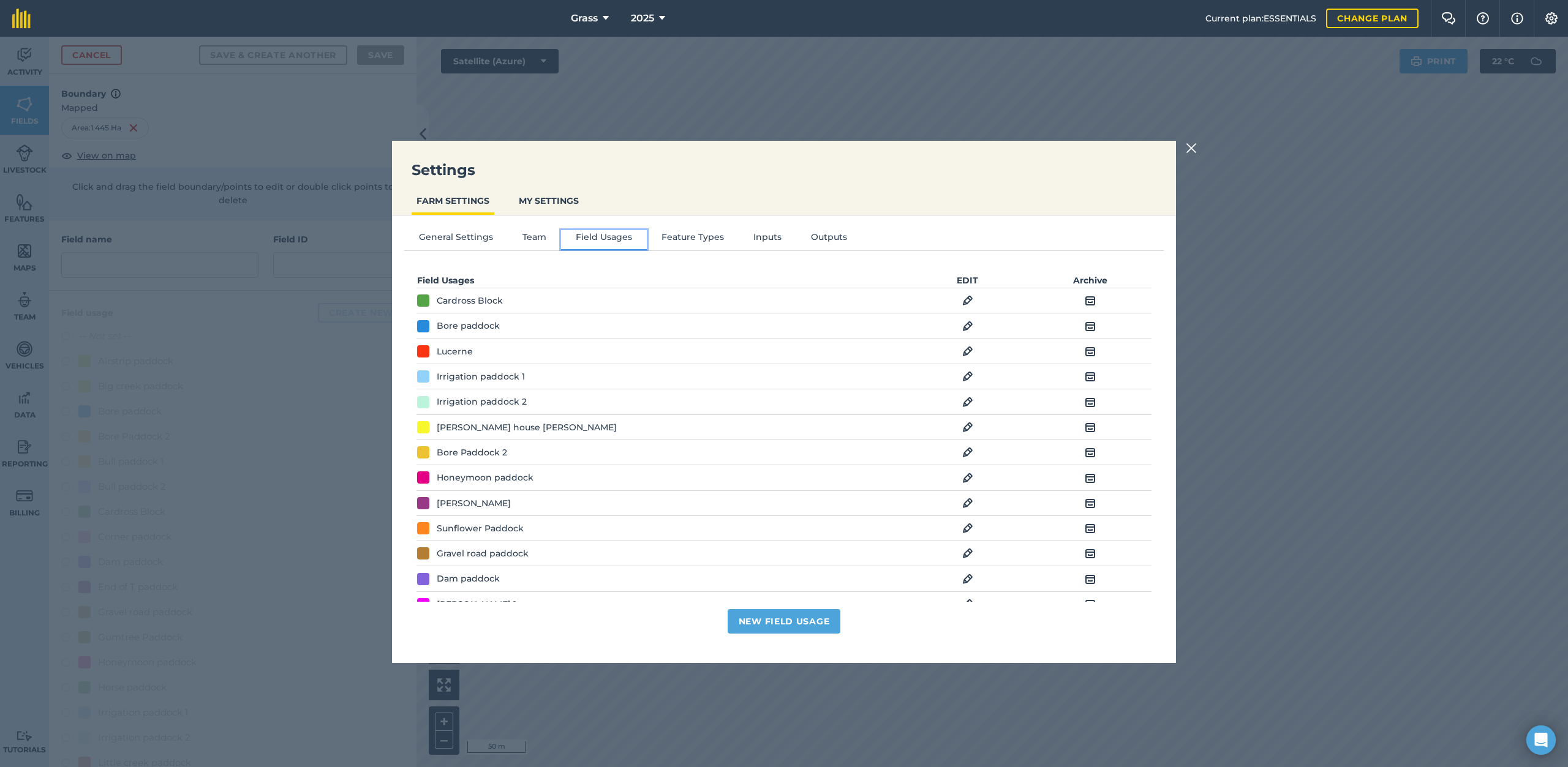
scroll to position [0, 0]
click at [535, 235] on button "Team" at bounding box center [534, 239] width 53 height 18
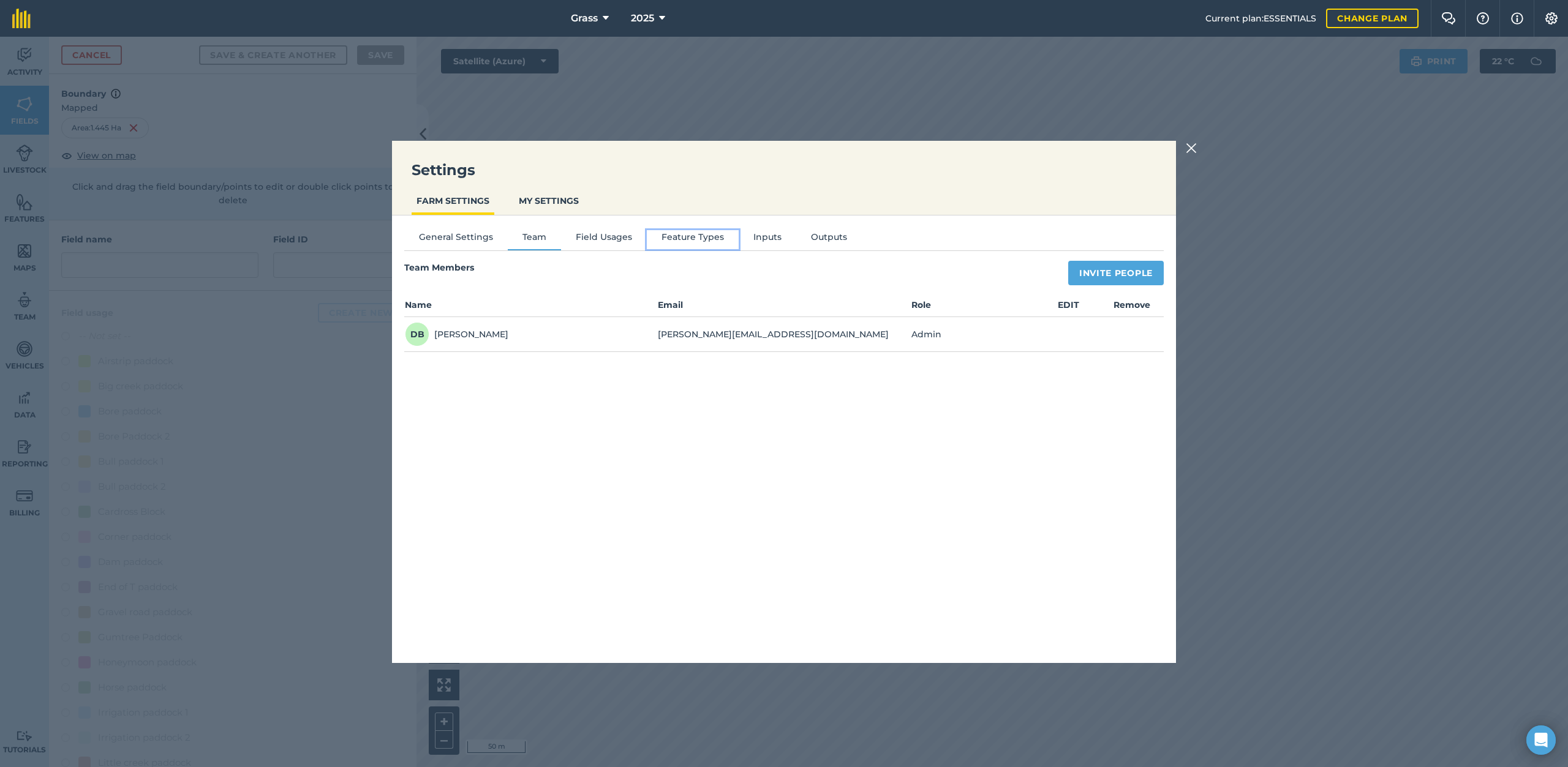
click at [676, 235] on button "Feature Types" at bounding box center [693, 239] width 92 height 18
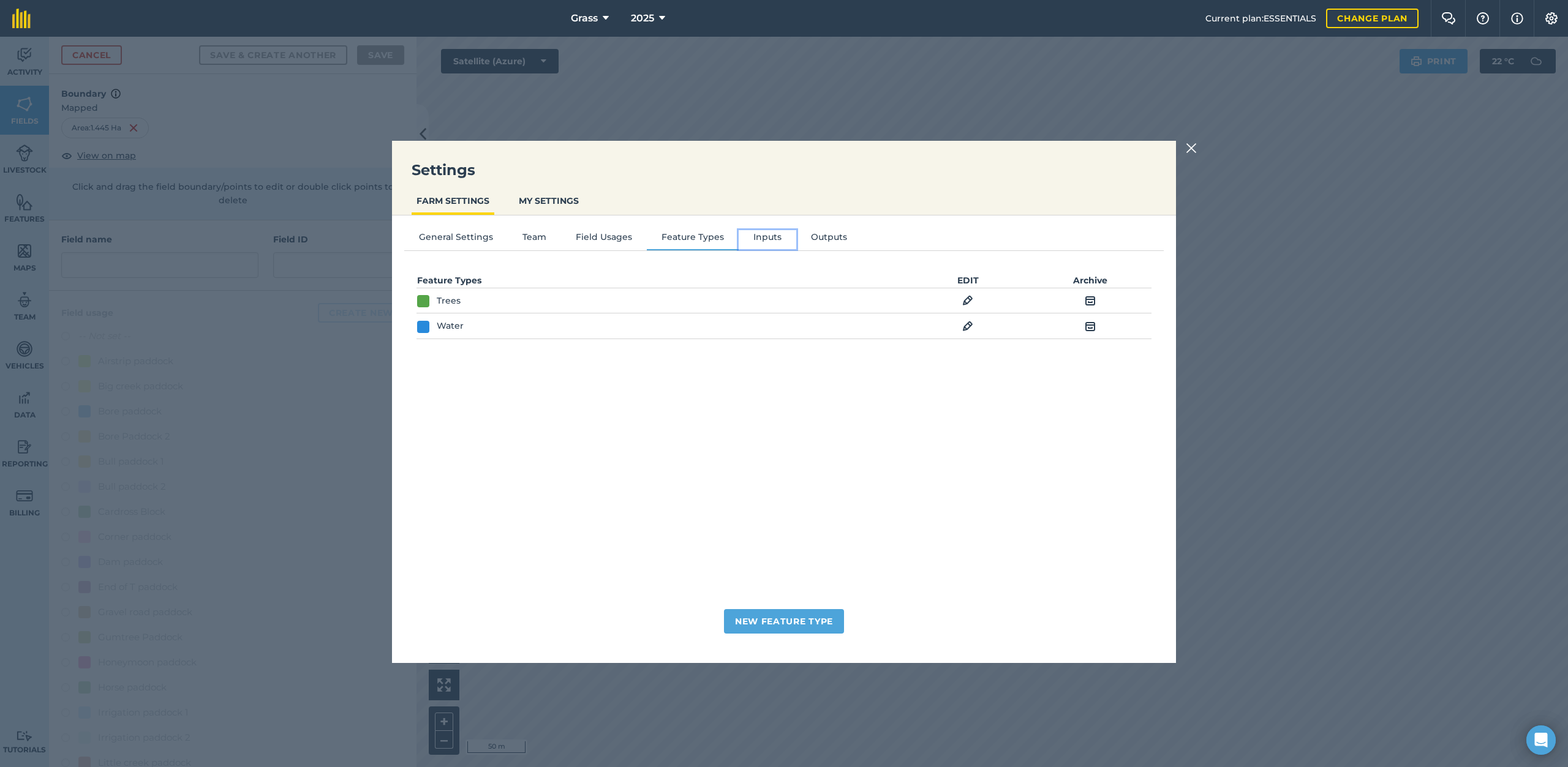
click at [747, 237] on button "Inputs" at bounding box center [767, 239] width 58 height 18
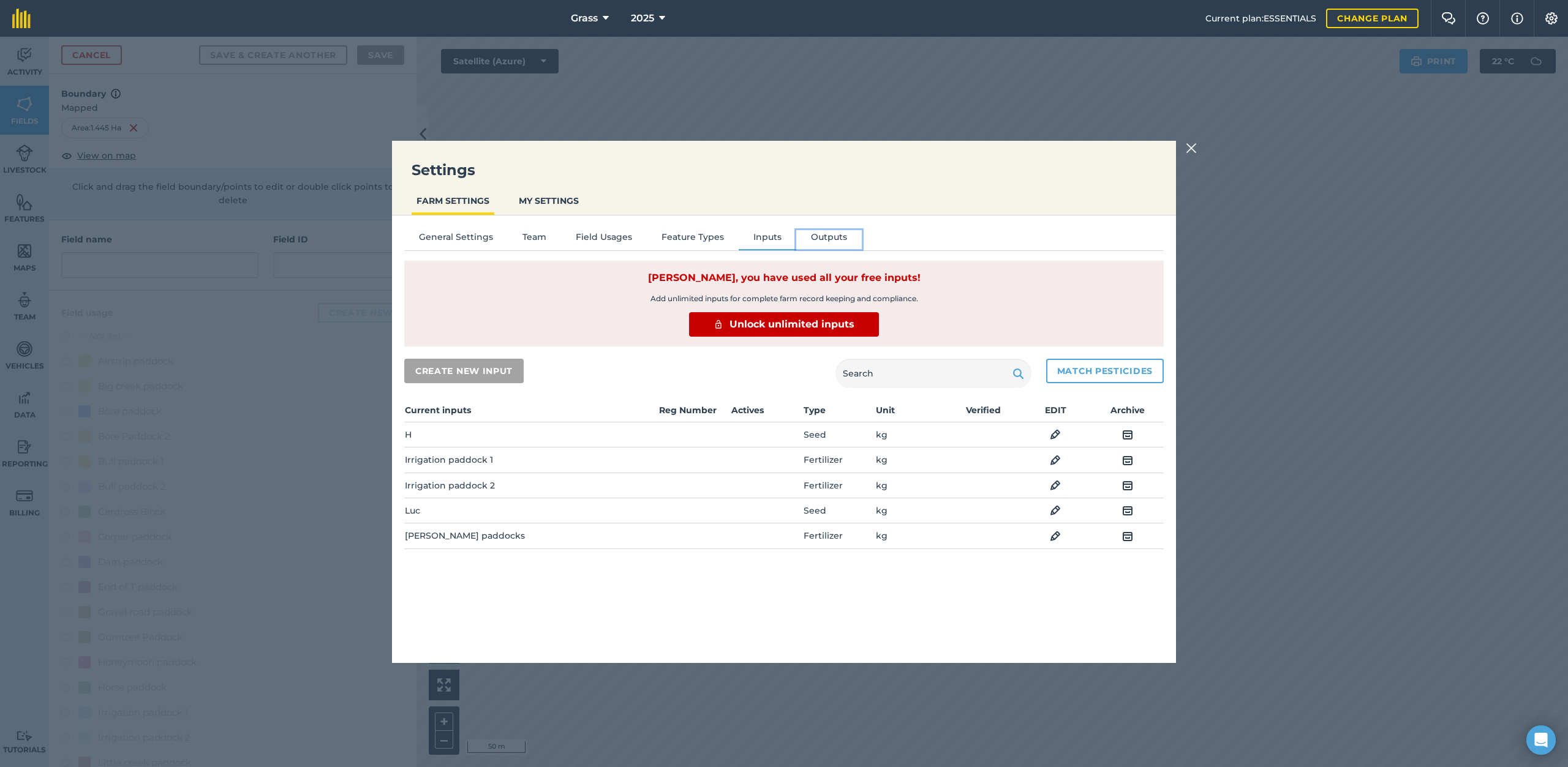
click at [818, 236] on button "Outputs" at bounding box center [828, 239] width 65 height 18
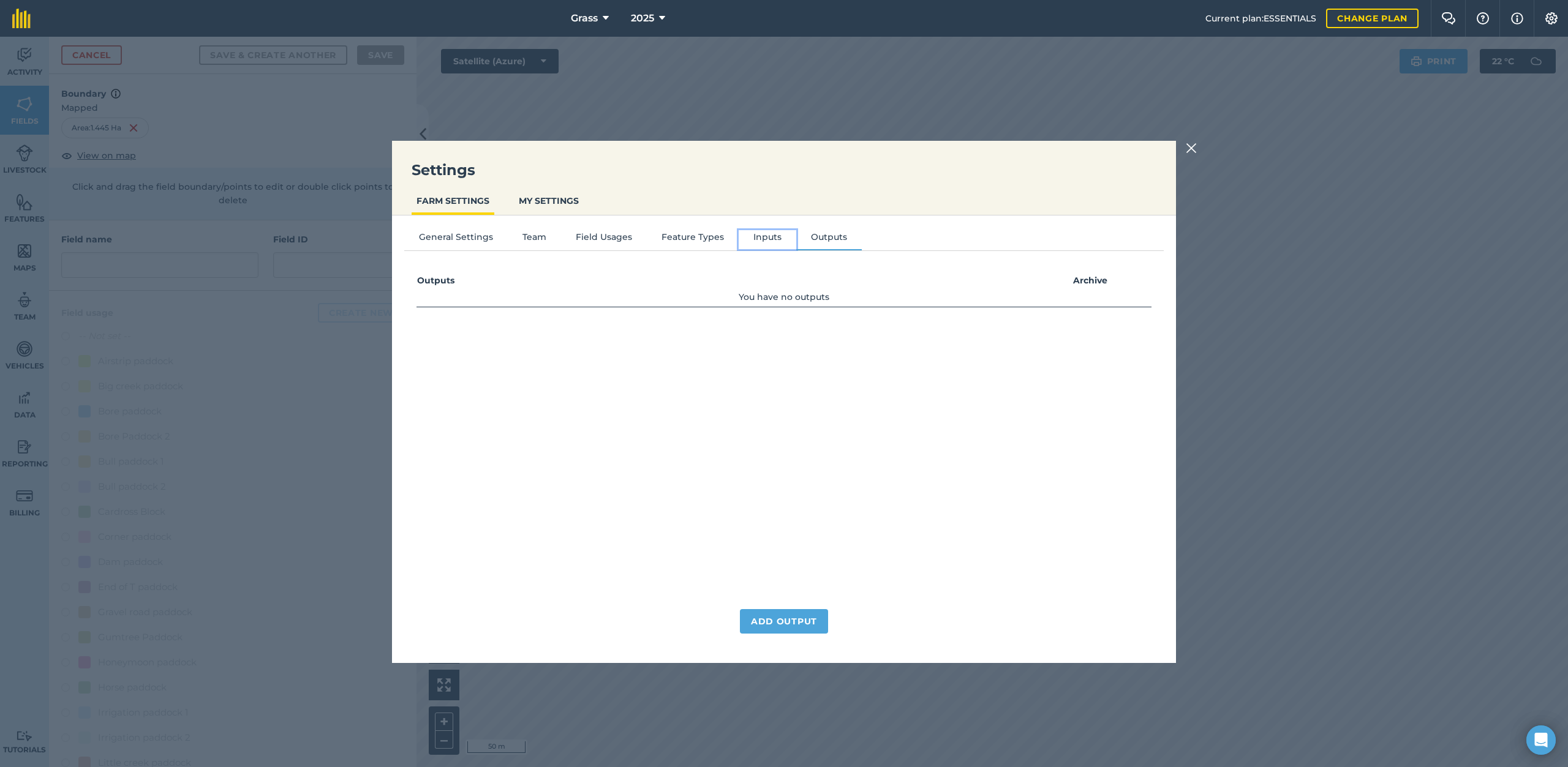
click at [773, 238] on button "Inputs" at bounding box center [767, 239] width 58 height 18
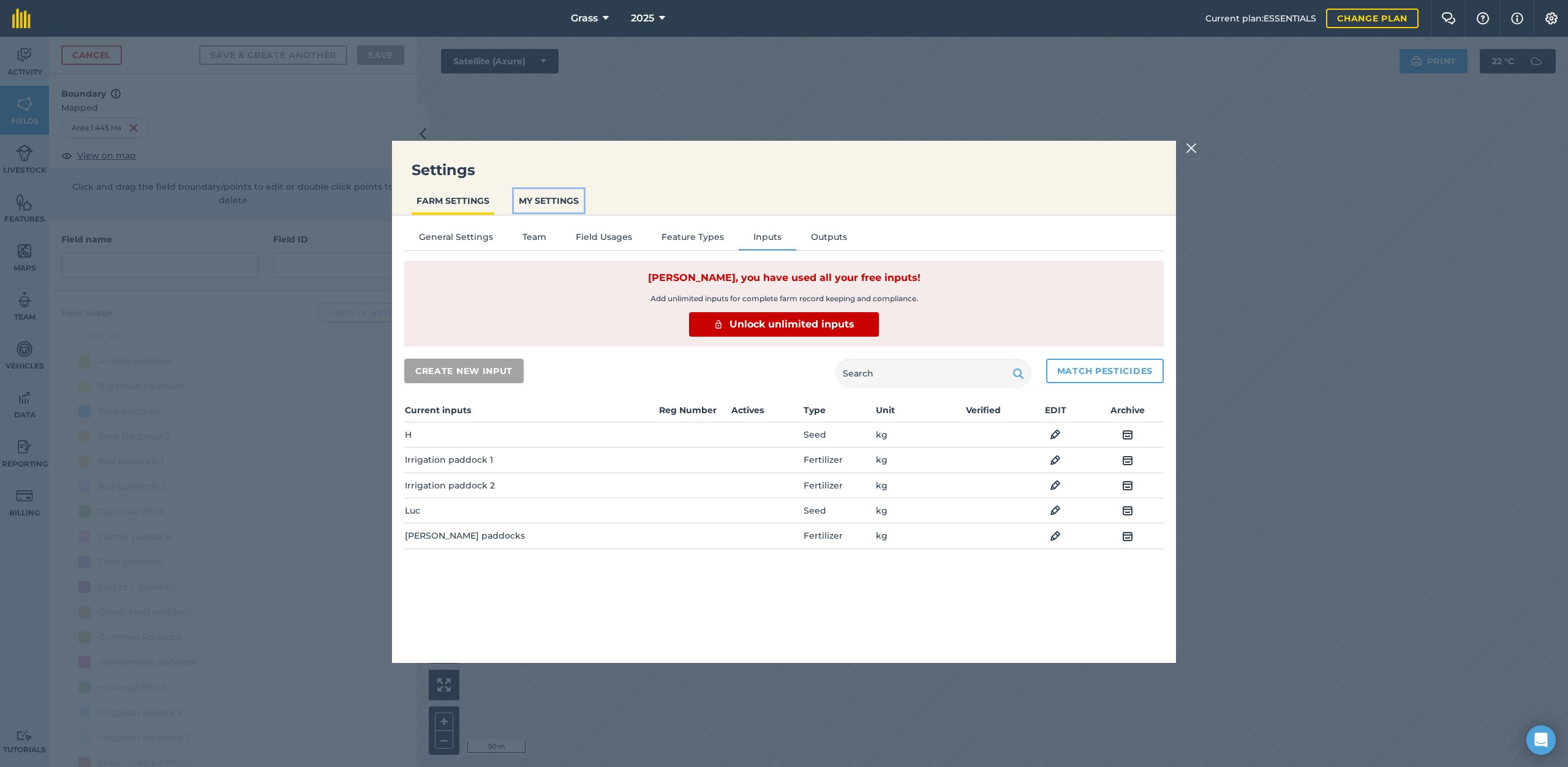
click at [553, 203] on button "MY SETTINGS" at bounding box center [549, 200] width 70 height 24
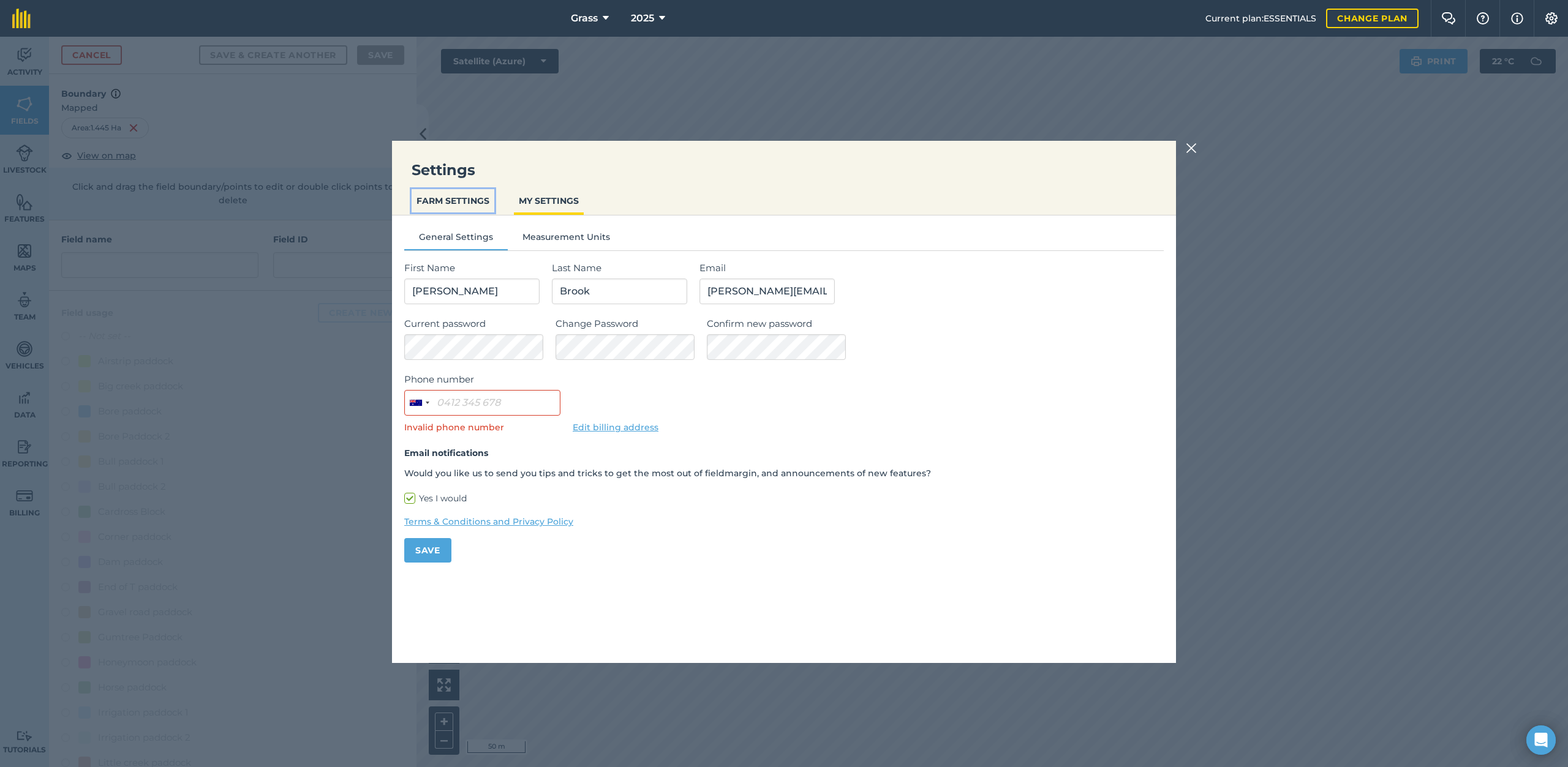
click at [455, 198] on button "FARM SETTINGS" at bounding box center [453, 200] width 83 height 24
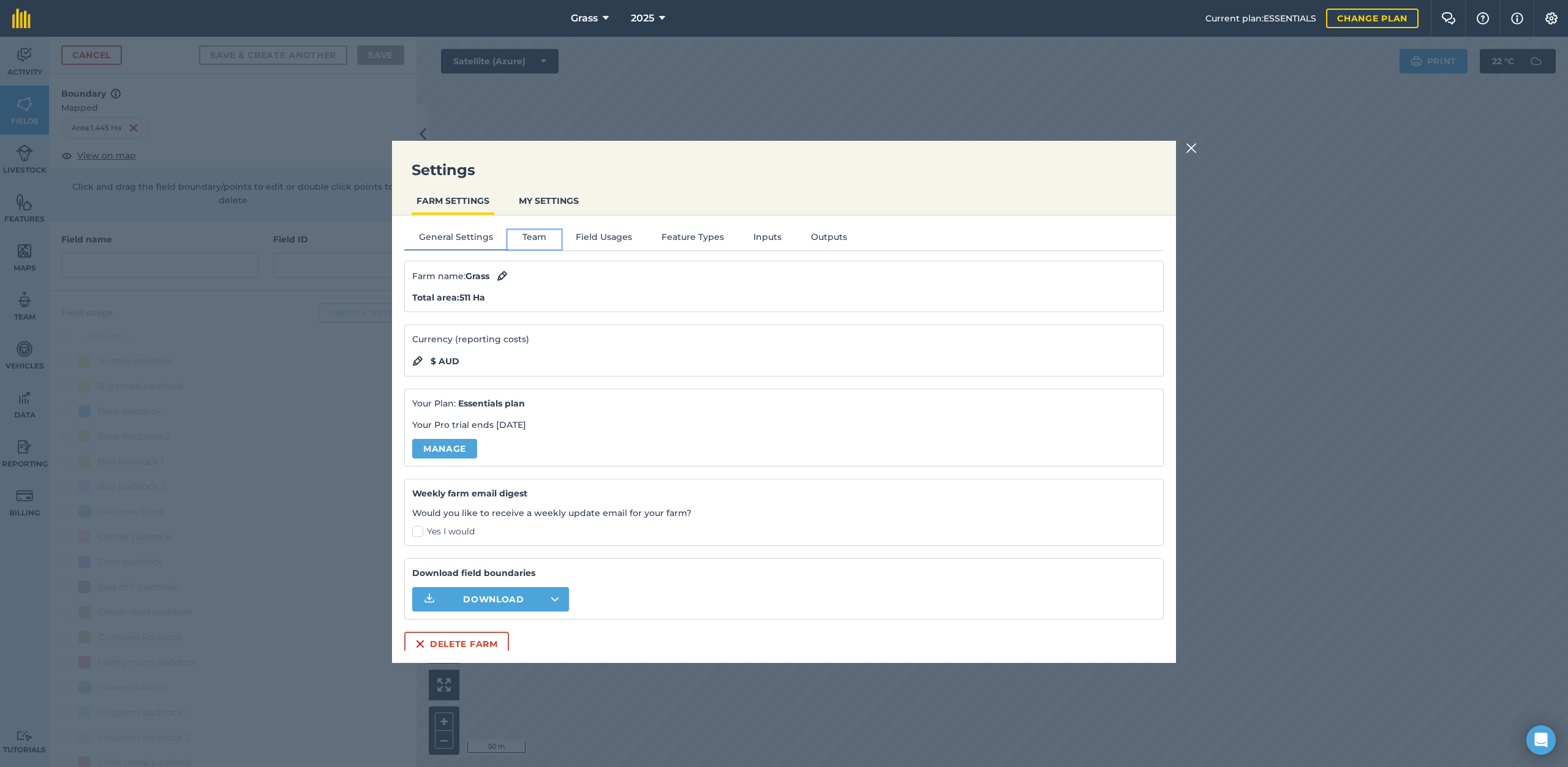
click at [543, 239] on button "Team" at bounding box center [534, 239] width 53 height 18
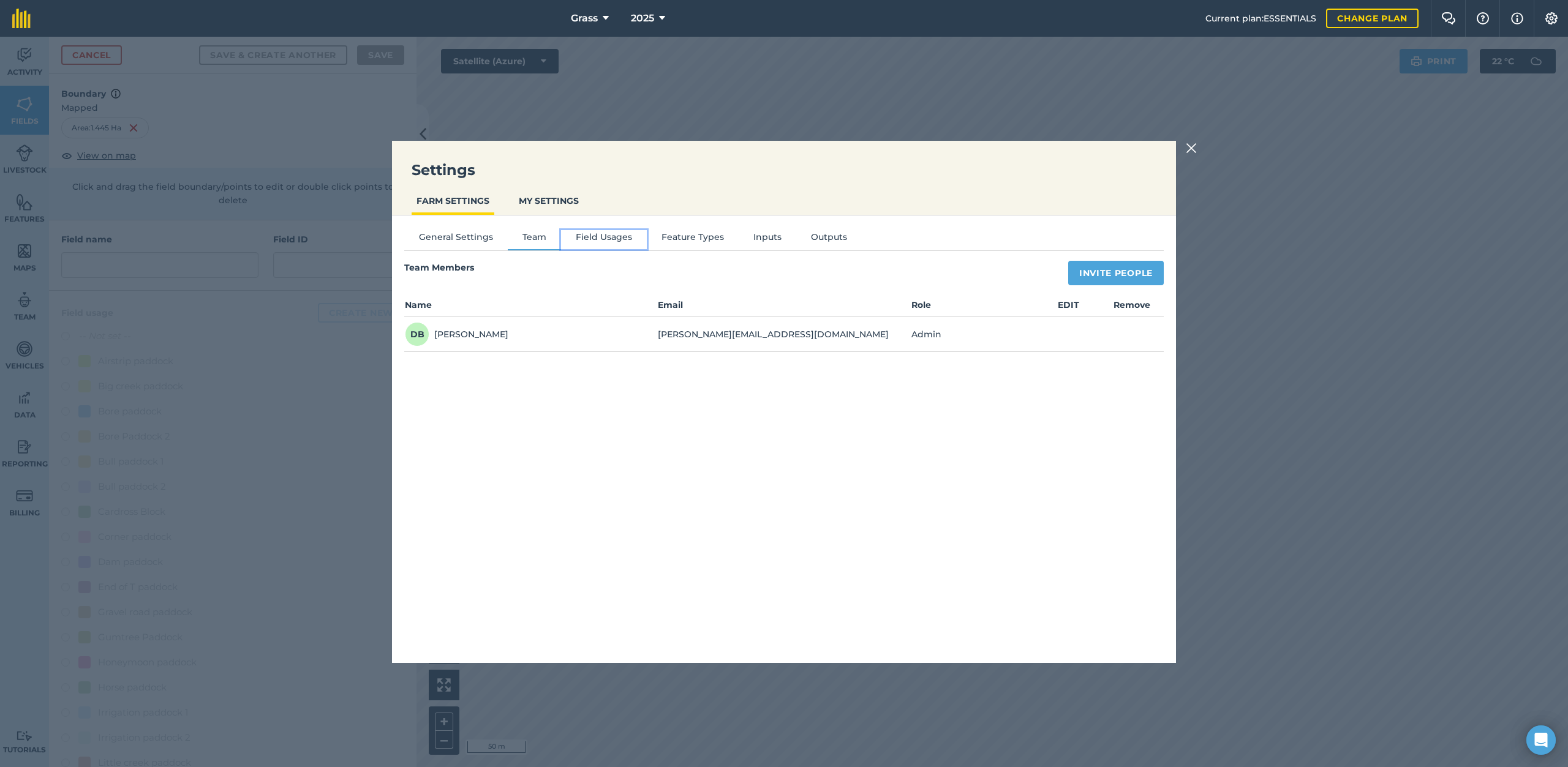
click at [595, 232] on button "Field Usages" at bounding box center [604, 239] width 86 height 18
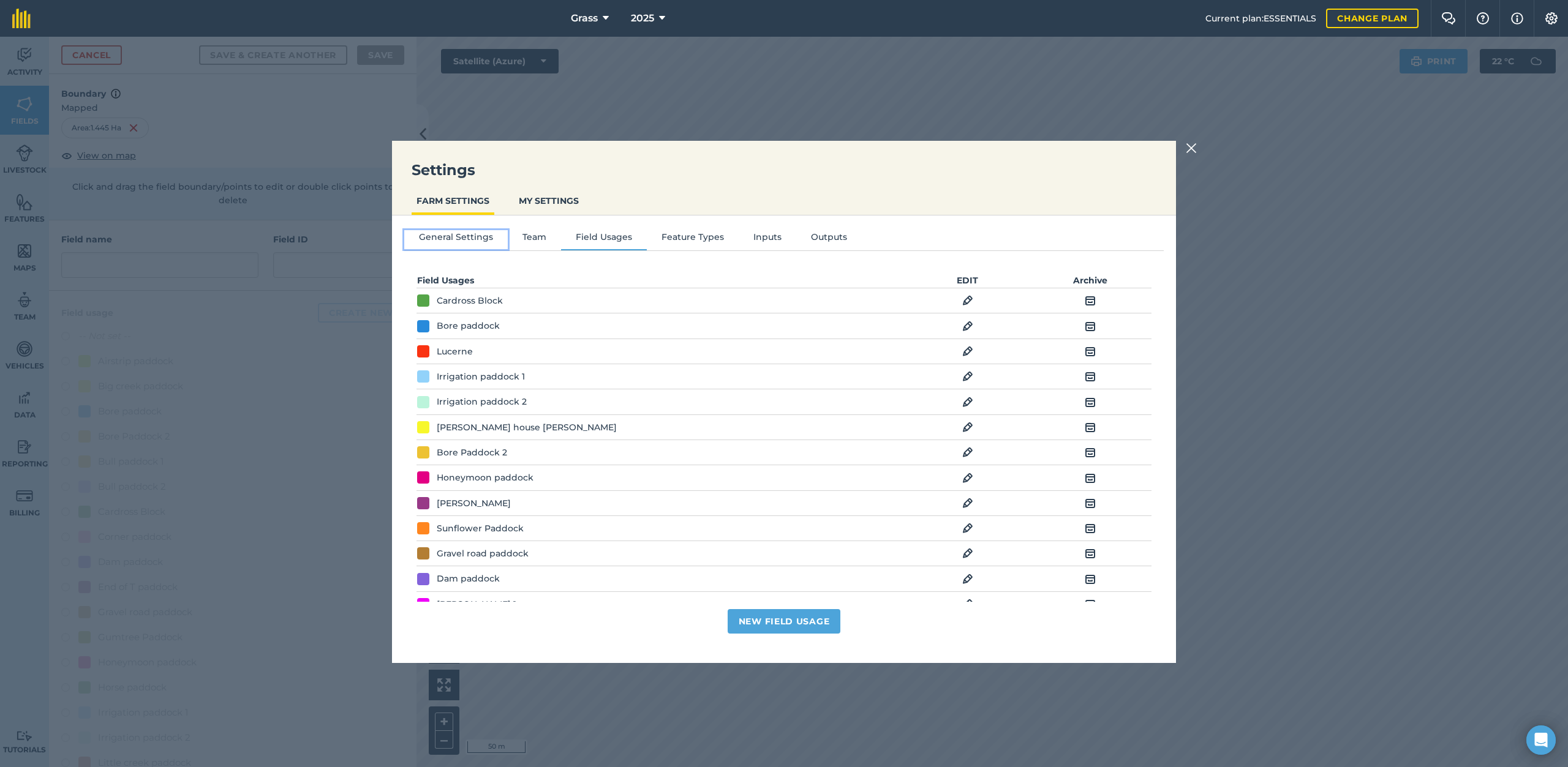
click at [451, 237] on button "General Settings" at bounding box center [456, 239] width 104 height 18
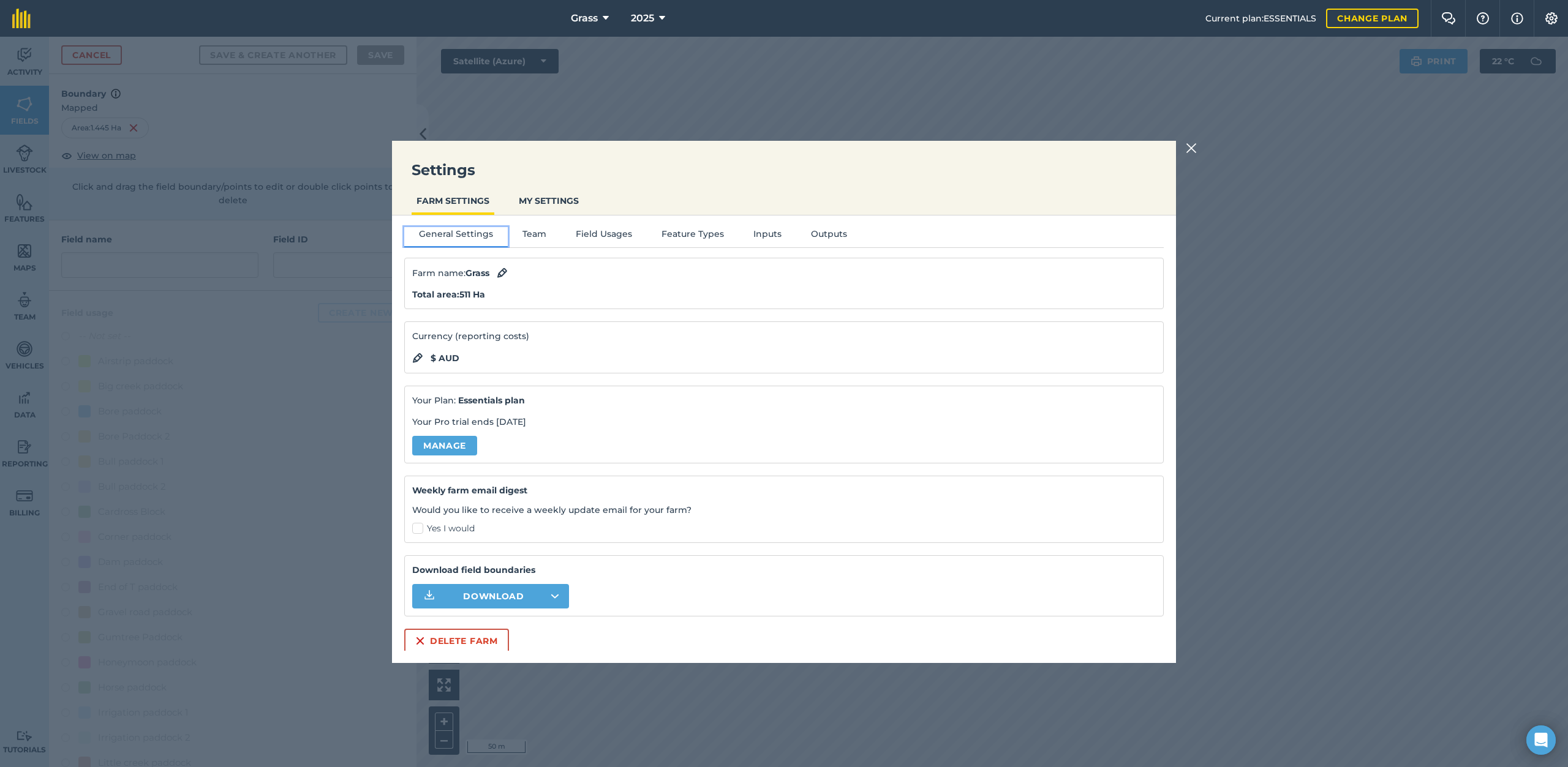
scroll to position [5, 0]
click at [1187, 148] on img at bounding box center [1191, 148] width 11 height 15
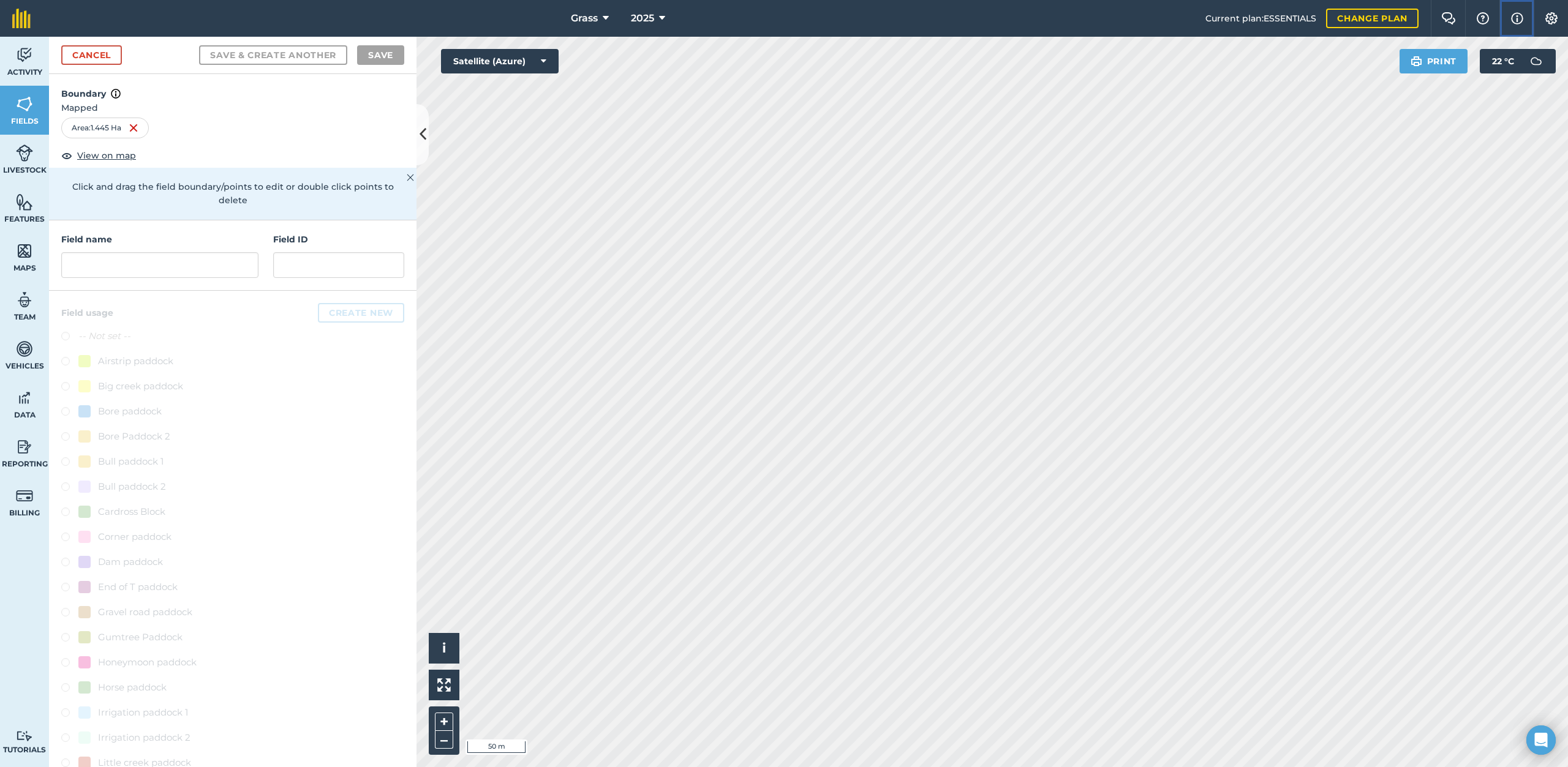
click at [1512, 17] on img at bounding box center [1517, 18] width 12 height 15
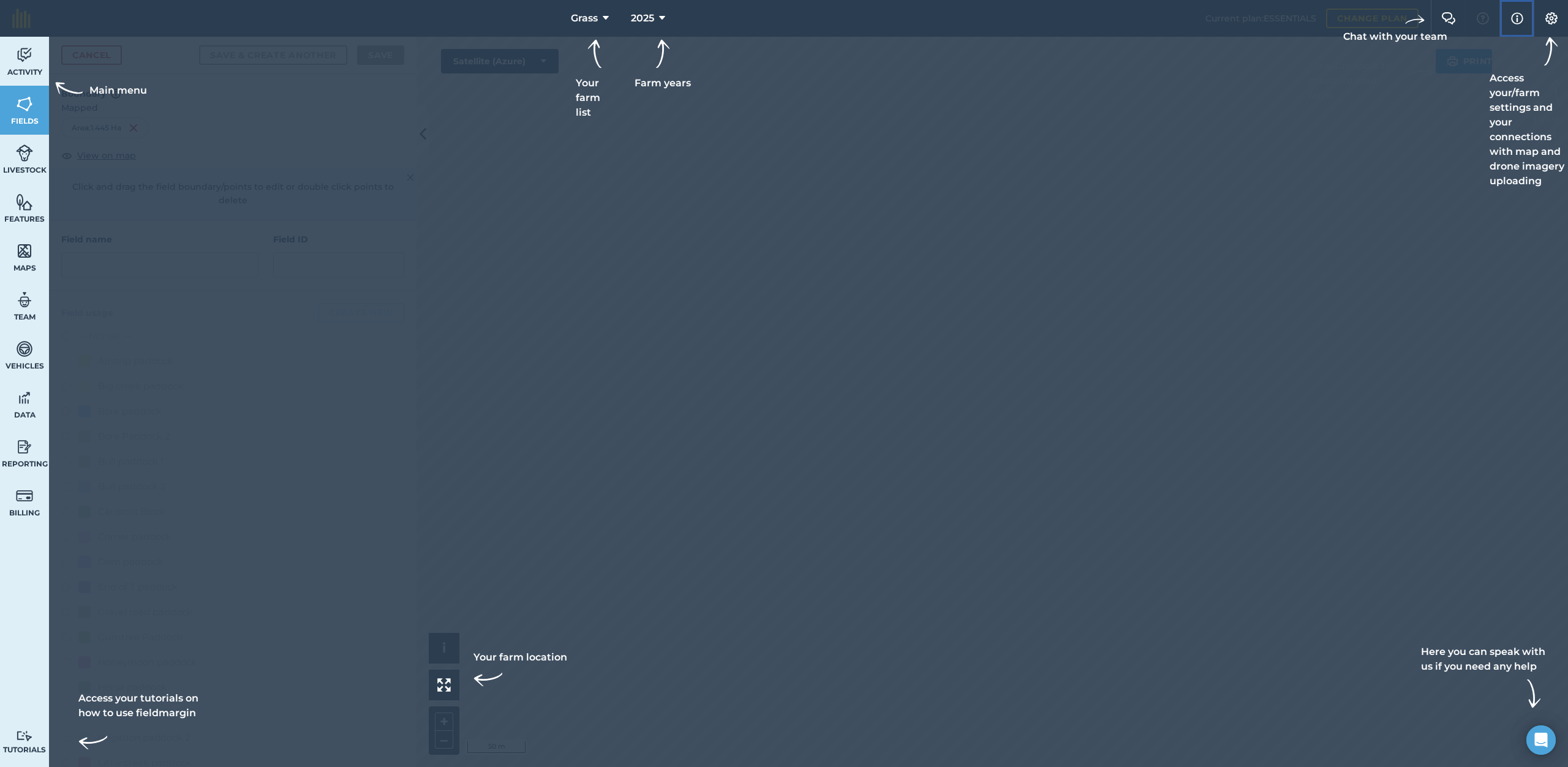
click at [1514, 17] on img at bounding box center [1517, 18] width 12 height 15
click at [1072, 253] on div at bounding box center [784, 383] width 1568 height 767
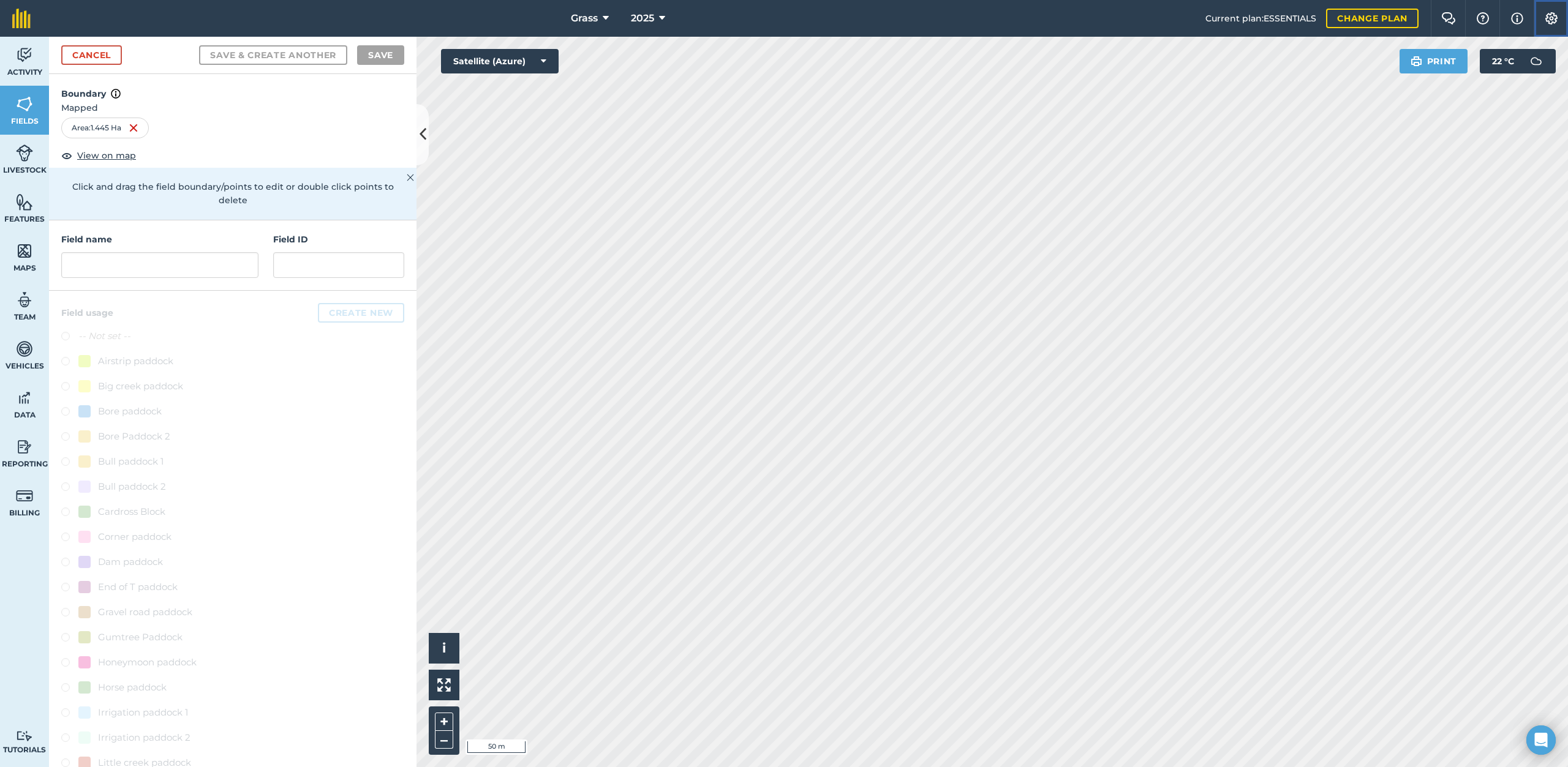
click at [1553, 16] on img at bounding box center [1551, 18] width 15 height 12
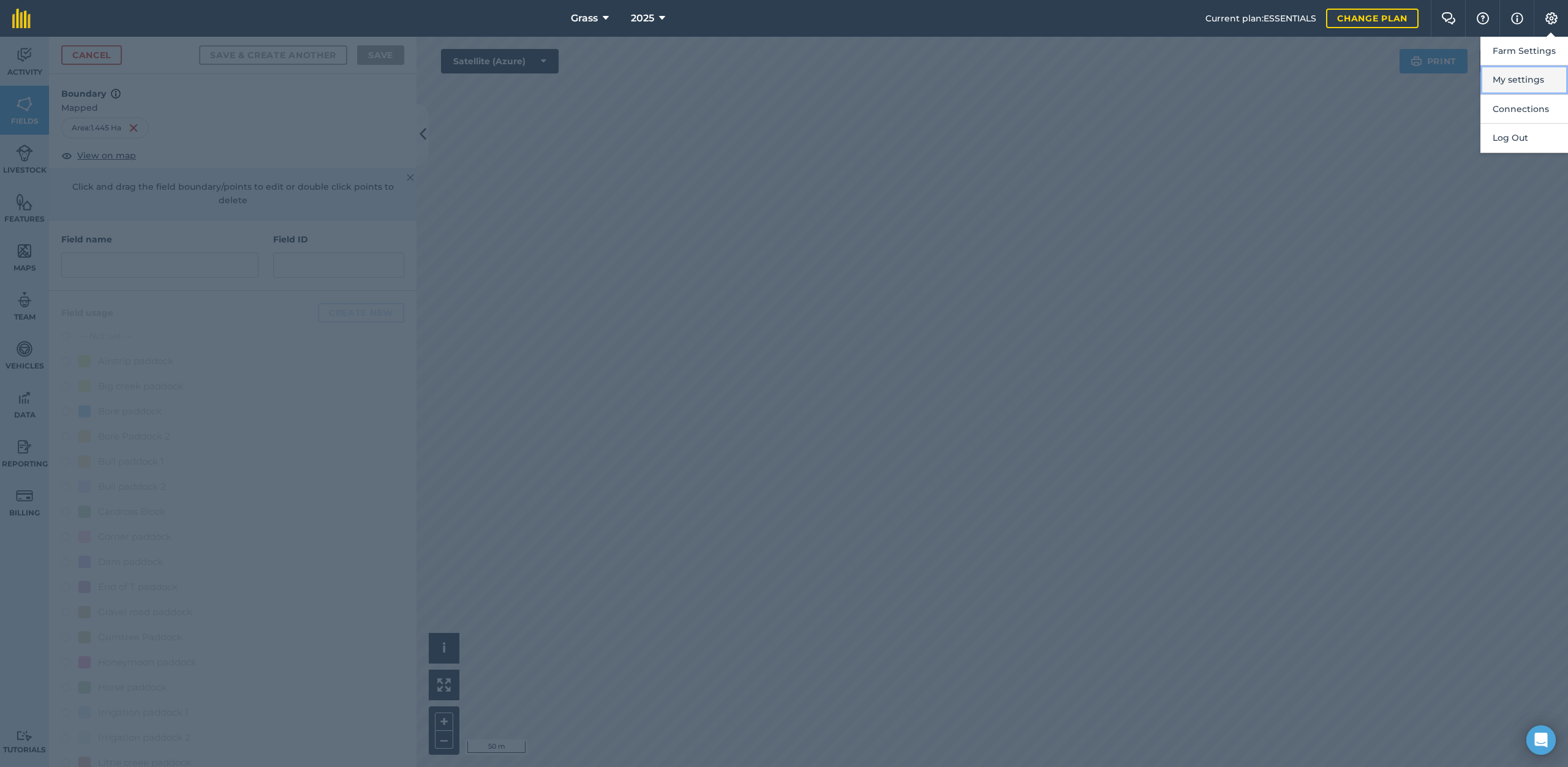
click at [1528, 79] on button "My settings" at bounding box center [1524, 79] width 87 height 29
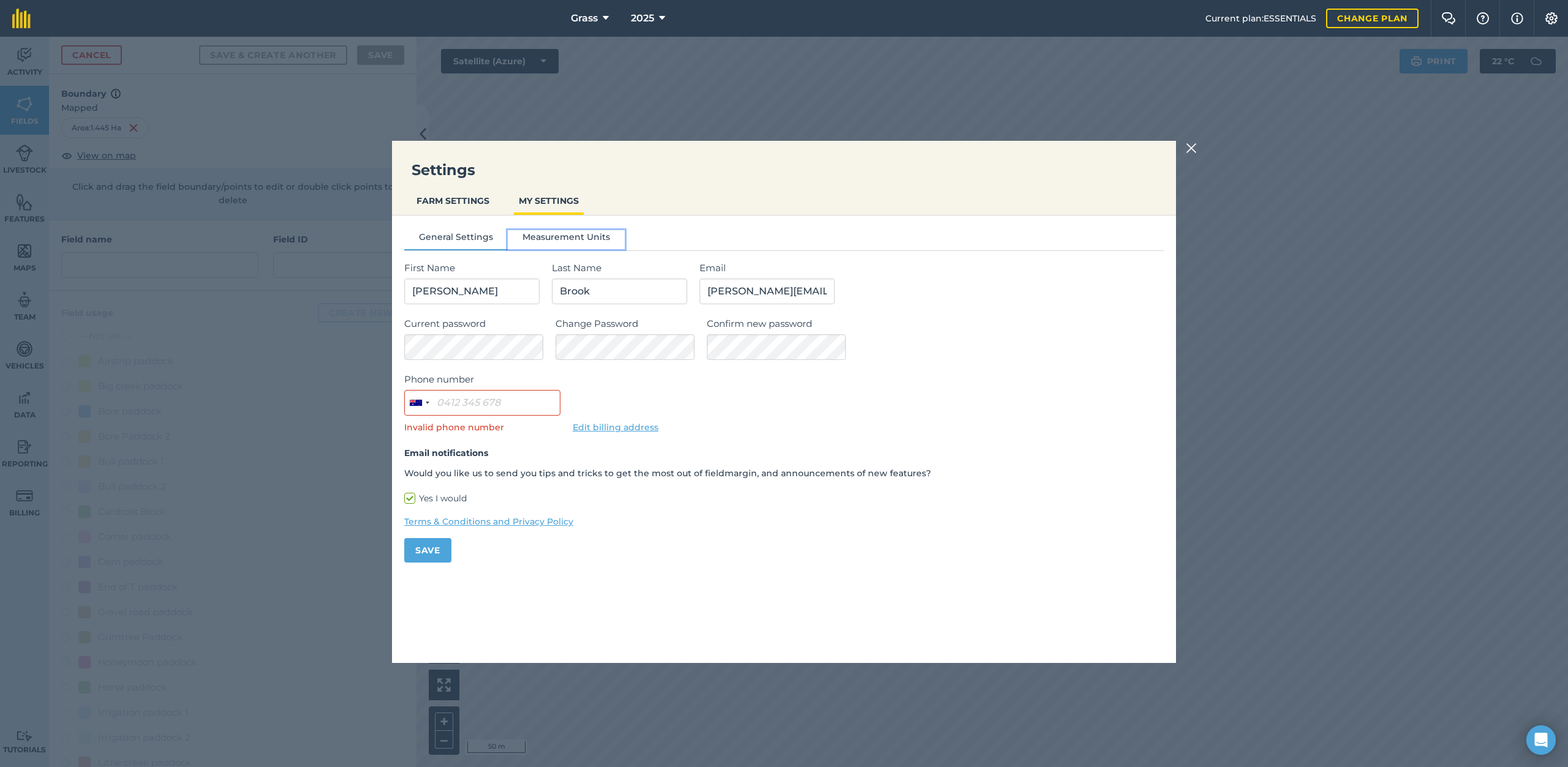
click at [542, 235] on button "Measurement Units" at bounding box center [566, 239] width 117 height 18
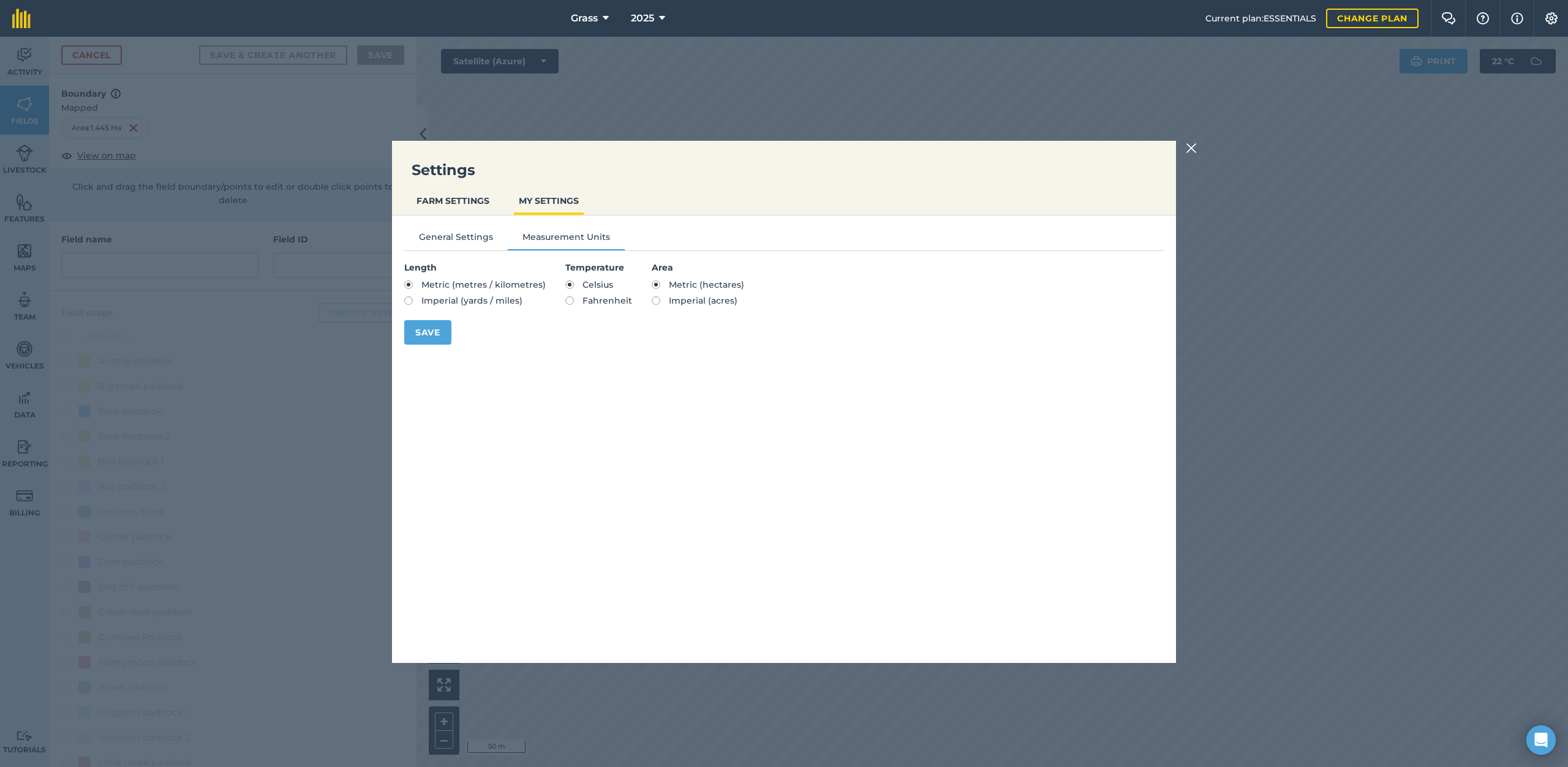
click at [652, 302] on label "Imperial (acres)" at bounding box center [698, 300] width 93 height 9
radio input "true"
radio input "false"
click at [428, 333] on button "Save" at bounding box center [428, 332] width 47 height 24
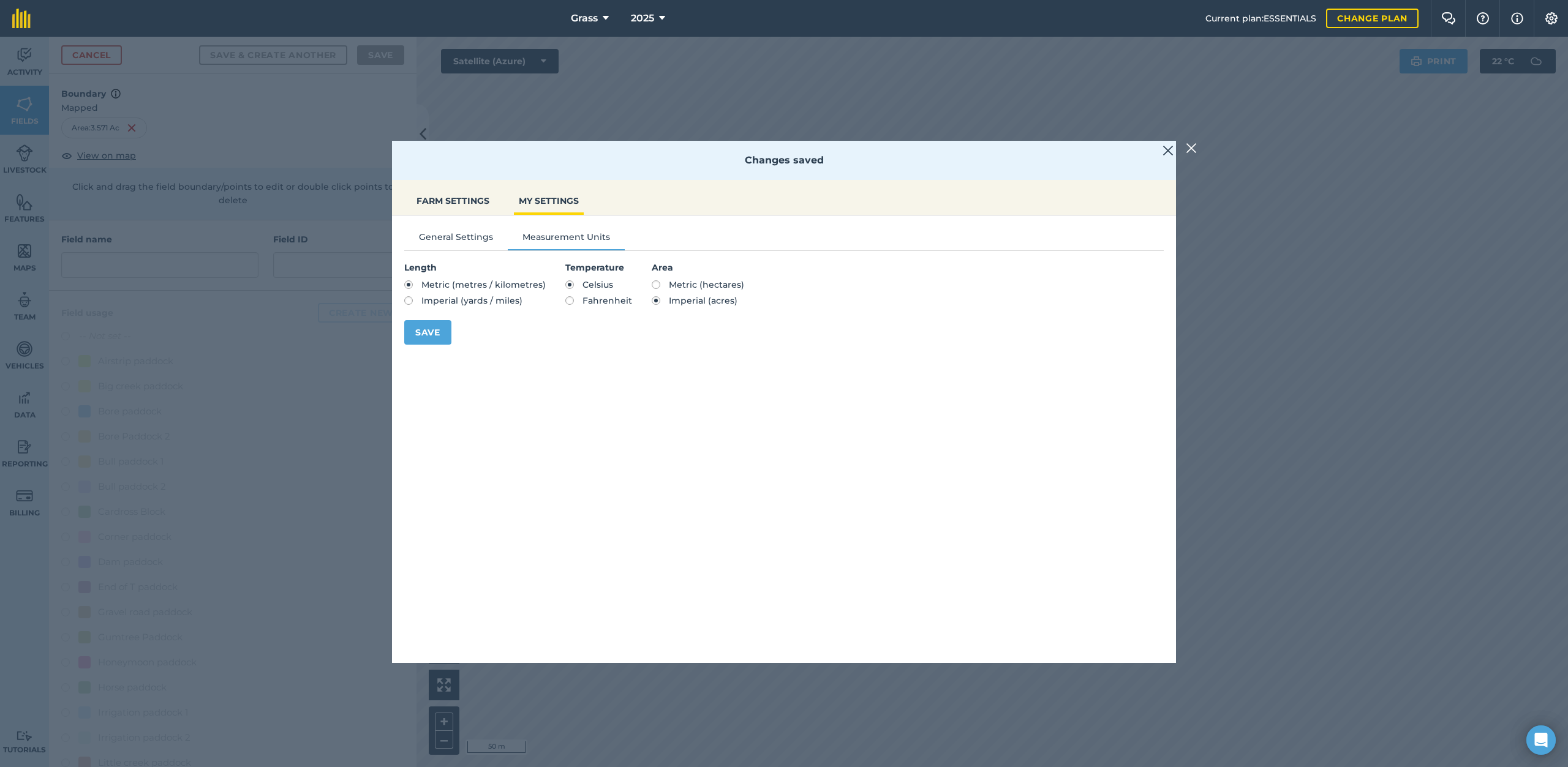
click at [1193, 147] on img at bounding box center [1191, 148] width 11 height 15
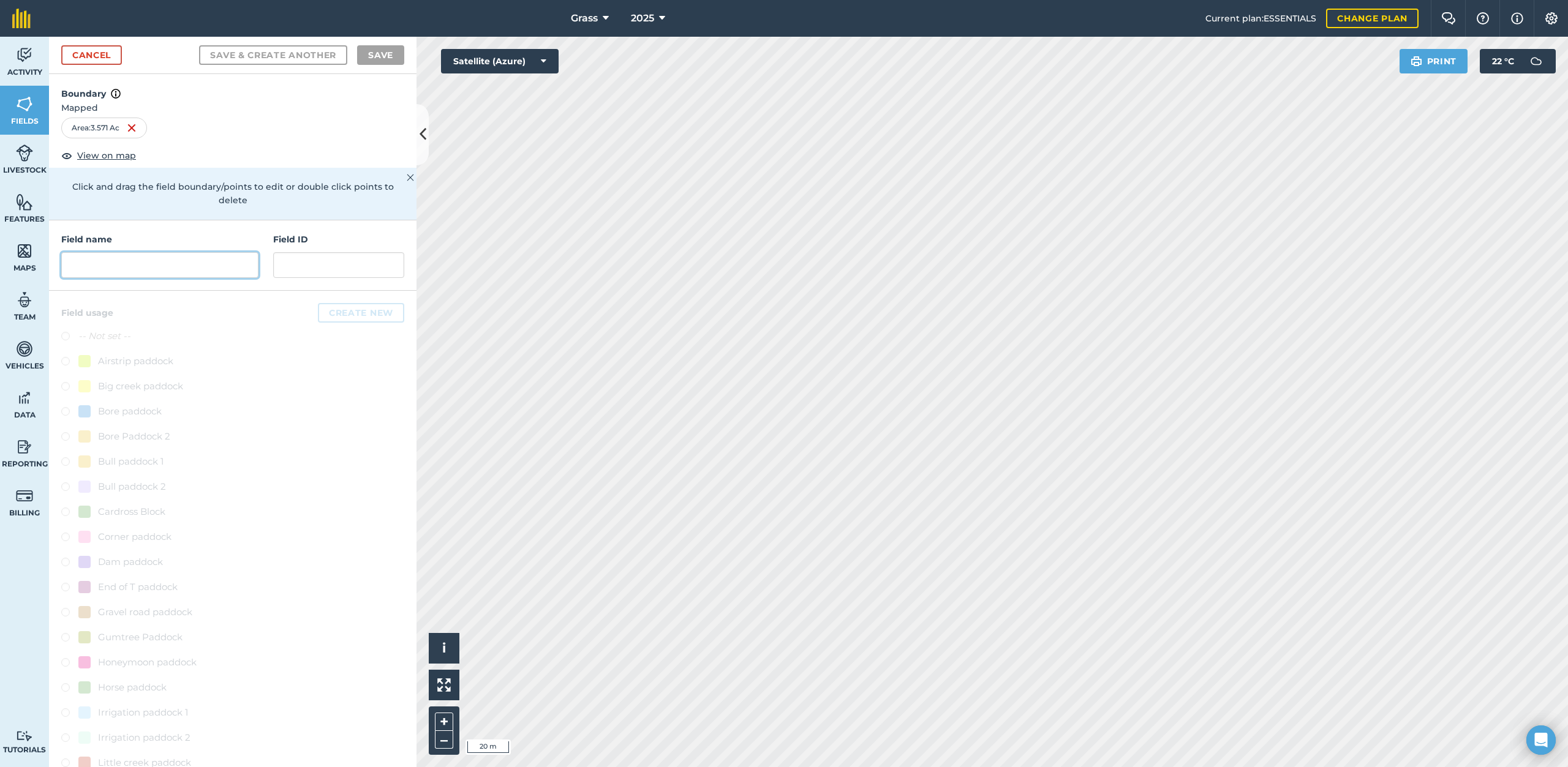
click at [145, 258] on input "text" at bounding box center [159, 265] width 197 height 26
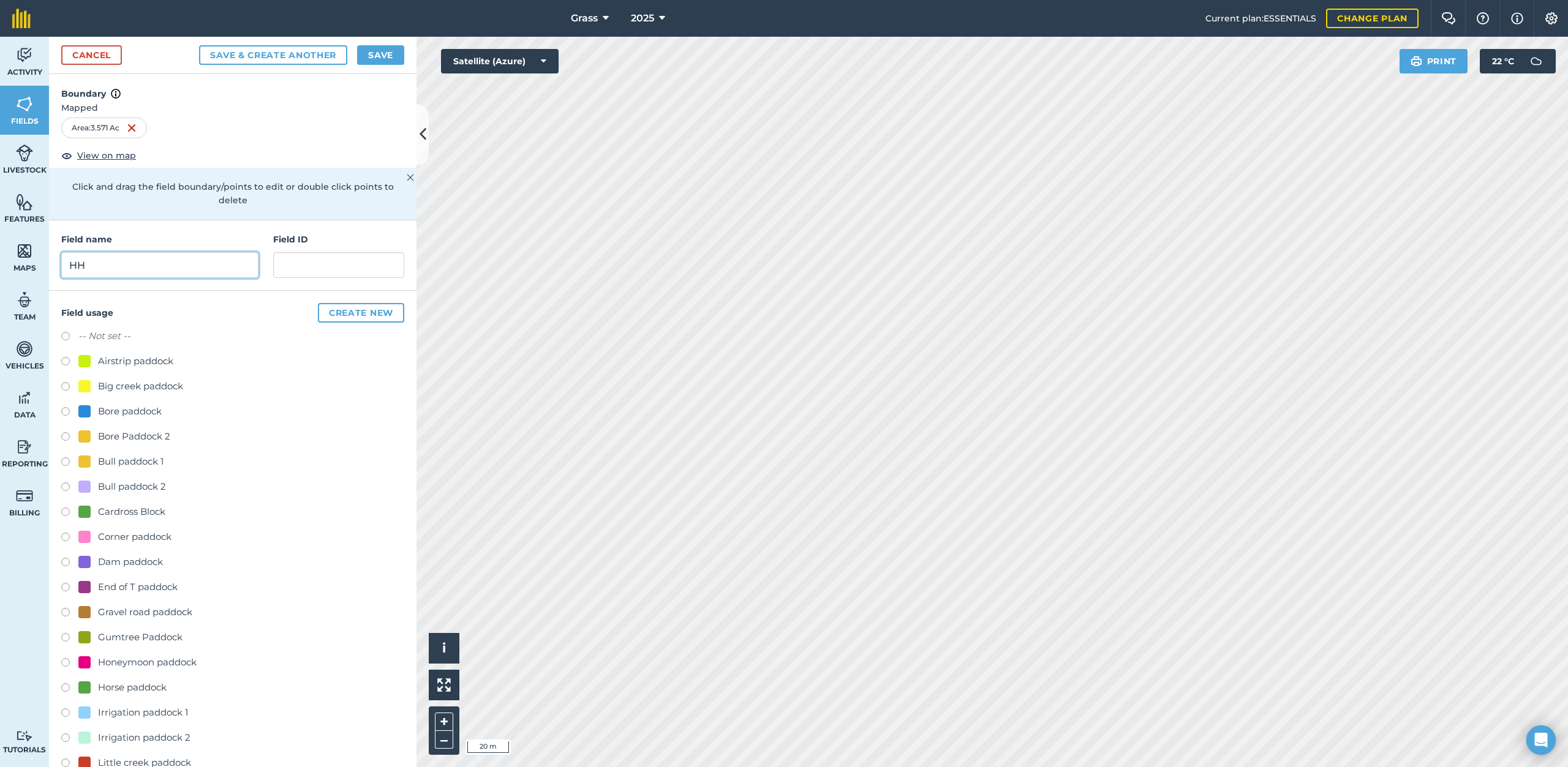
type input "HH"
click at [299, 264] on input "text" at bounding box center [338, 265] width 131 height 26
type input "HJ"
click at [360, 312] on button "Create new" at bounding box center [361, 313] width 86 height 19
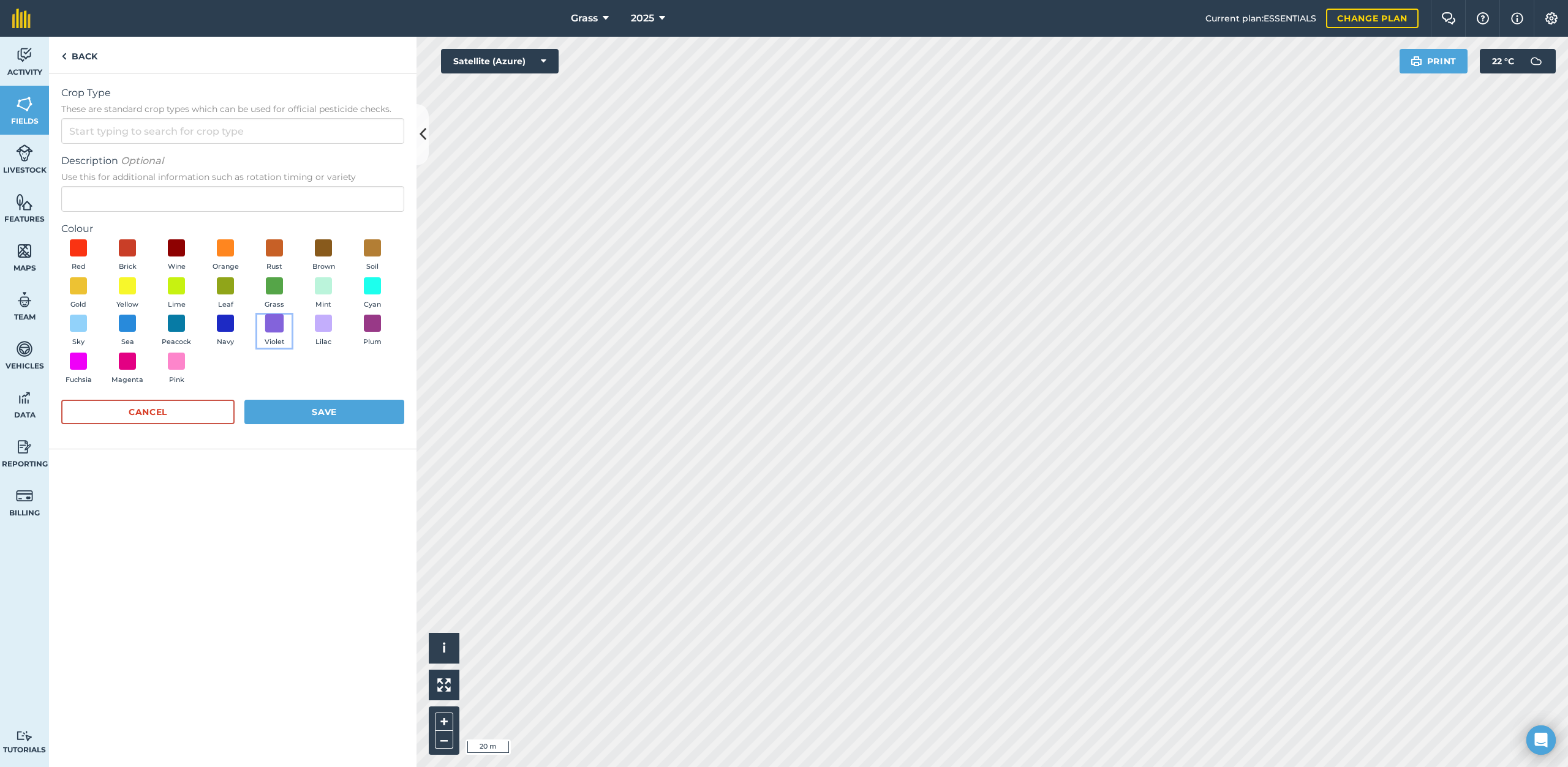
click at [278, 316] on span at bounding box center [274, 323] width 19 height 19
click at [301, 415] on button "Save" at bounding box center [324, 412] width 160 height 24
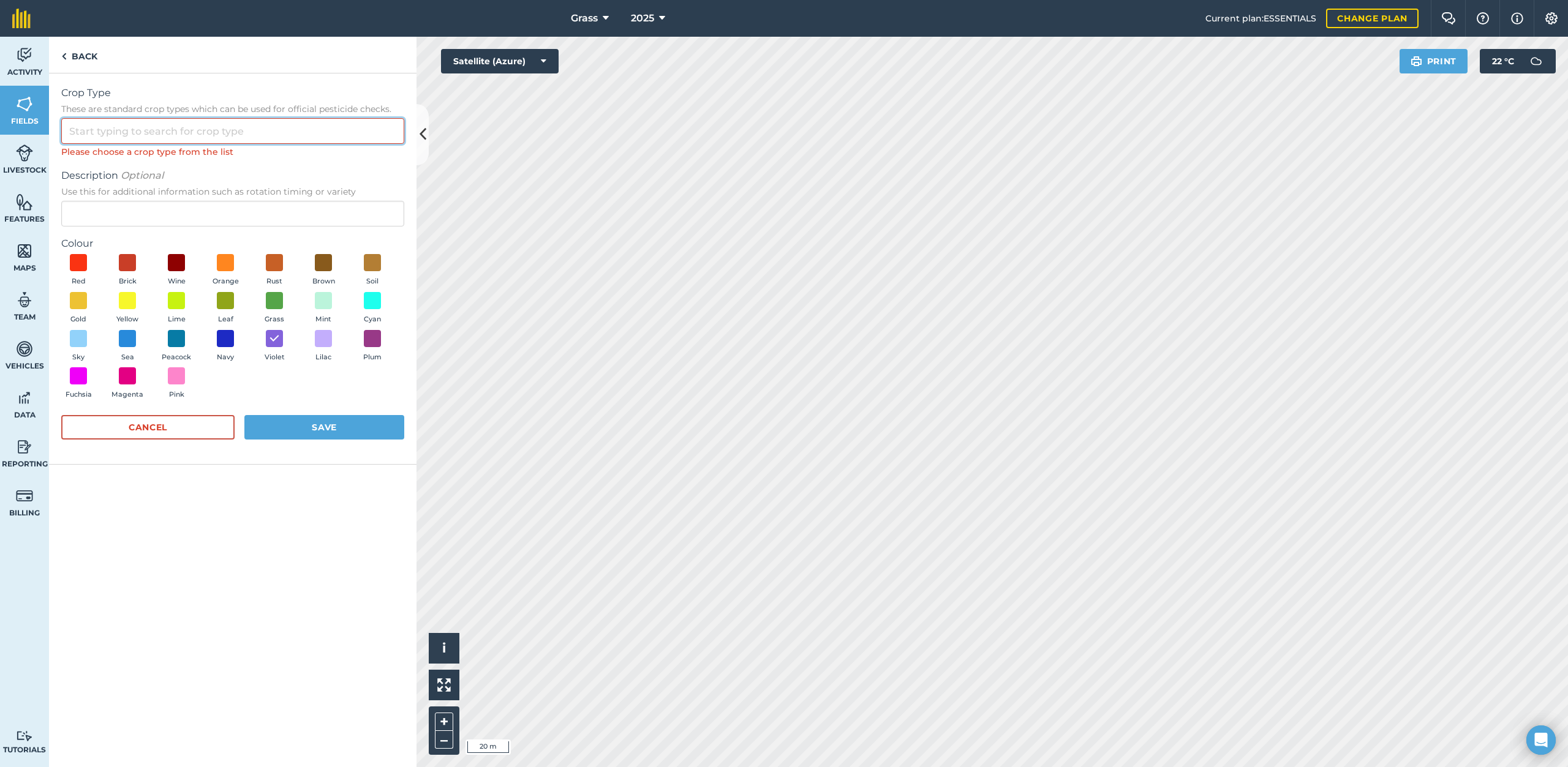
click at [223, 141] on input "Crop Type These are standard crop types which can be used for official pesticid…" at bounding box center [233, 131] width 343 height 26
type input "HJ"
click at [328, 421] on button "Save" at bounding box center [324, 427] width 160 height 24
click at [204, 206] on input "Description Optional Use this for additional information such as rotation timin…" at bounding box center [233, 214] width 343 height 26
type input "H"
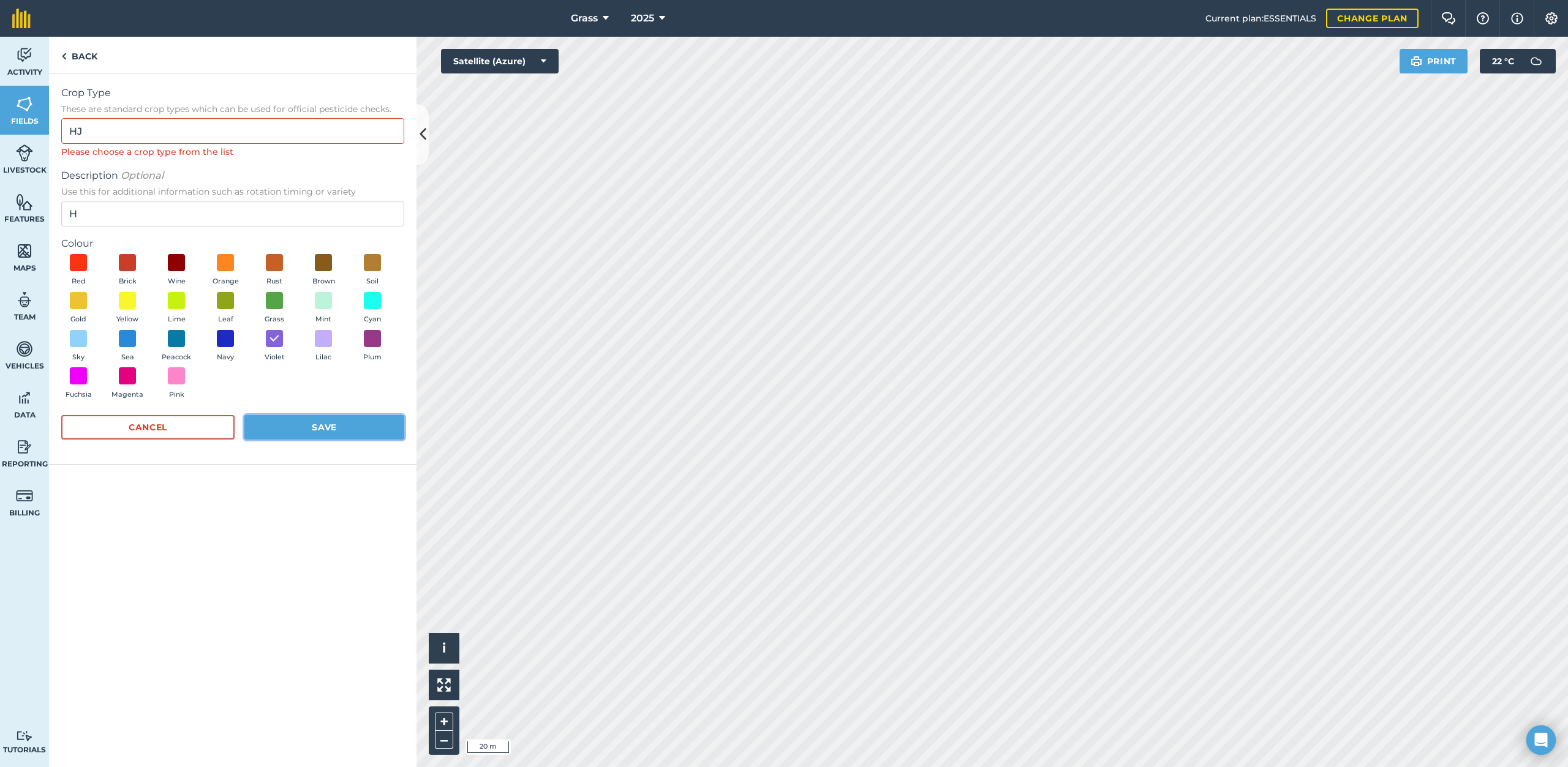
click at [318, 429] on button "Save" at bounding box center [324, 427] width 160 height 24
click at [148, 135] on input "HJ" at bounding box center [233, 131] width 343 height 26
drag, startPoint x: 159, startPoint y: 135, endPoint x: 48, endPoint y: 136, distance: 111.0
click at [22, 134] on div "Activity Fields Livestock Features Maps Team Vehicles Data Reporting Billing Tu…" at bounding box center [784, 402] width 1568 height 731
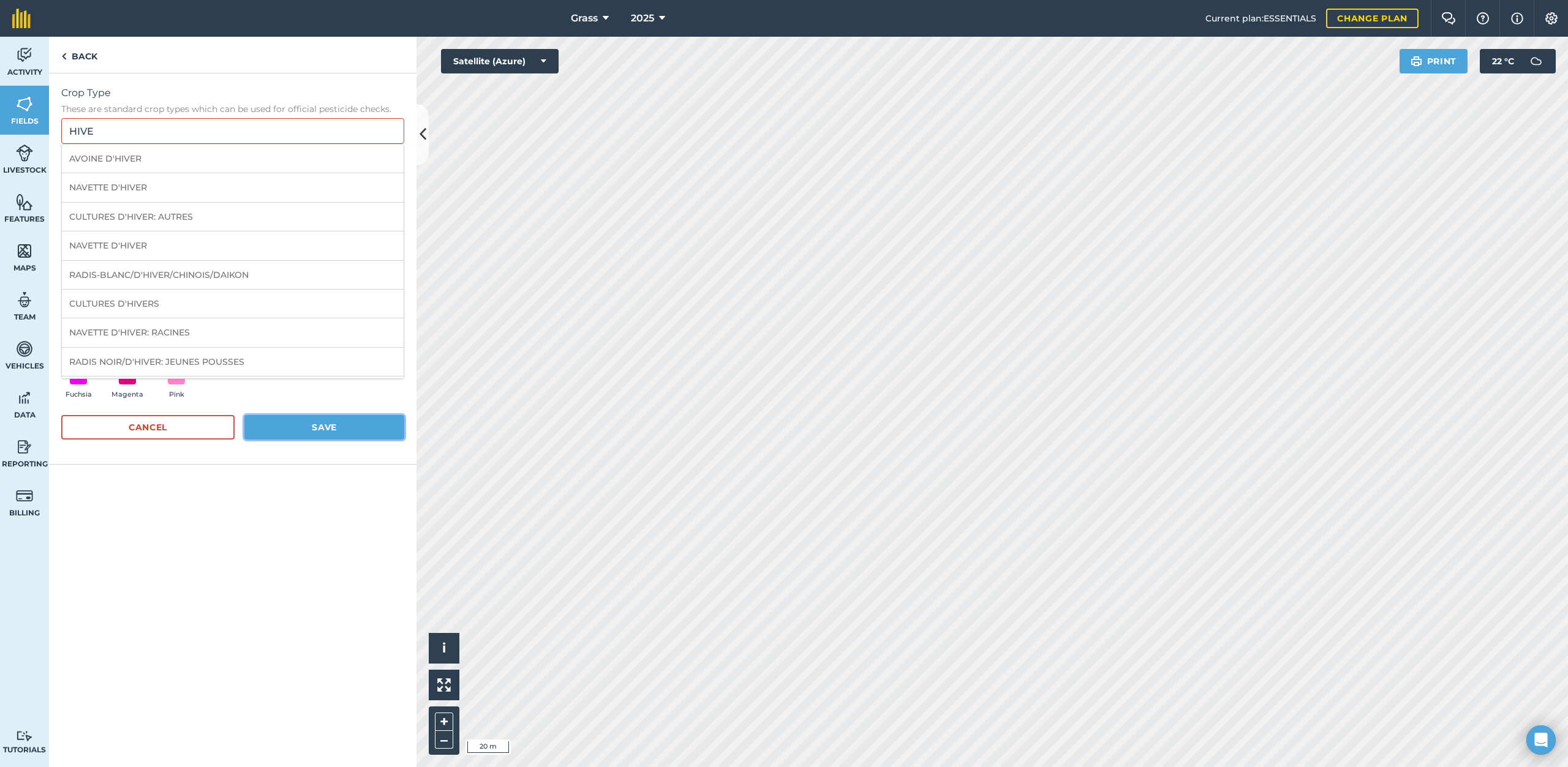
click at [309, 428] on button "Save" at bounding box center [324, 427] width 160 height 24
drag, startPoint x: 178, startPoint y: 121, endPoint x: 13, endPoint y: 123, distance: 165.0
click at [7, 123] on div "Activity Fields Livestock Features Maps Team Vehicles Data Reporting Billing Tu…" at bounding box center [784, 402] width 1568 height 731
click at [194, 153] on li "AVOINE D'HIVER" at bounding box center [233, 159] width 342 height 29
type input "AVOINE D'HIVER"
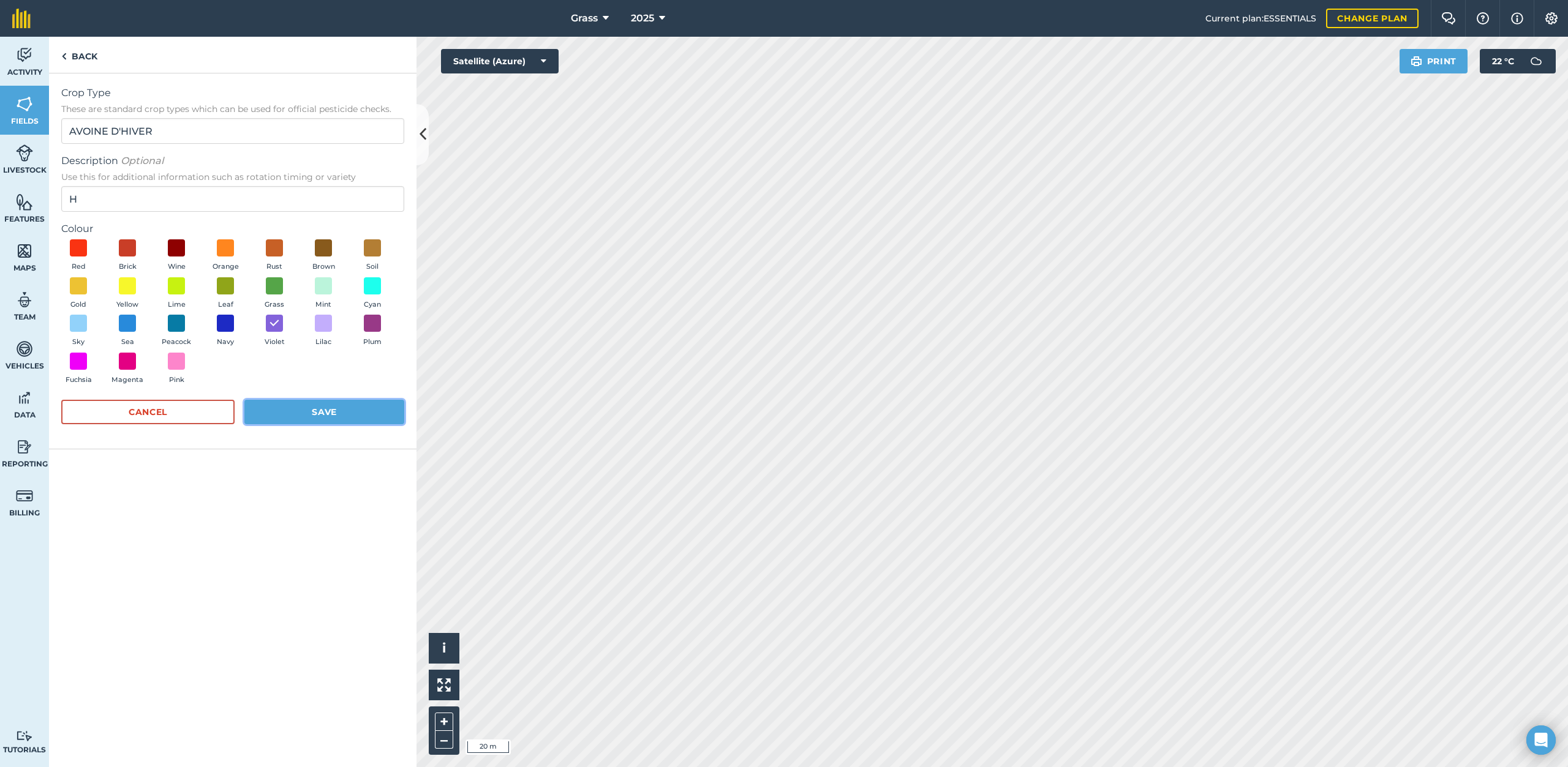
click at [325, 411] on button "Save" at bounding box center [324, 412] width 160 height 24
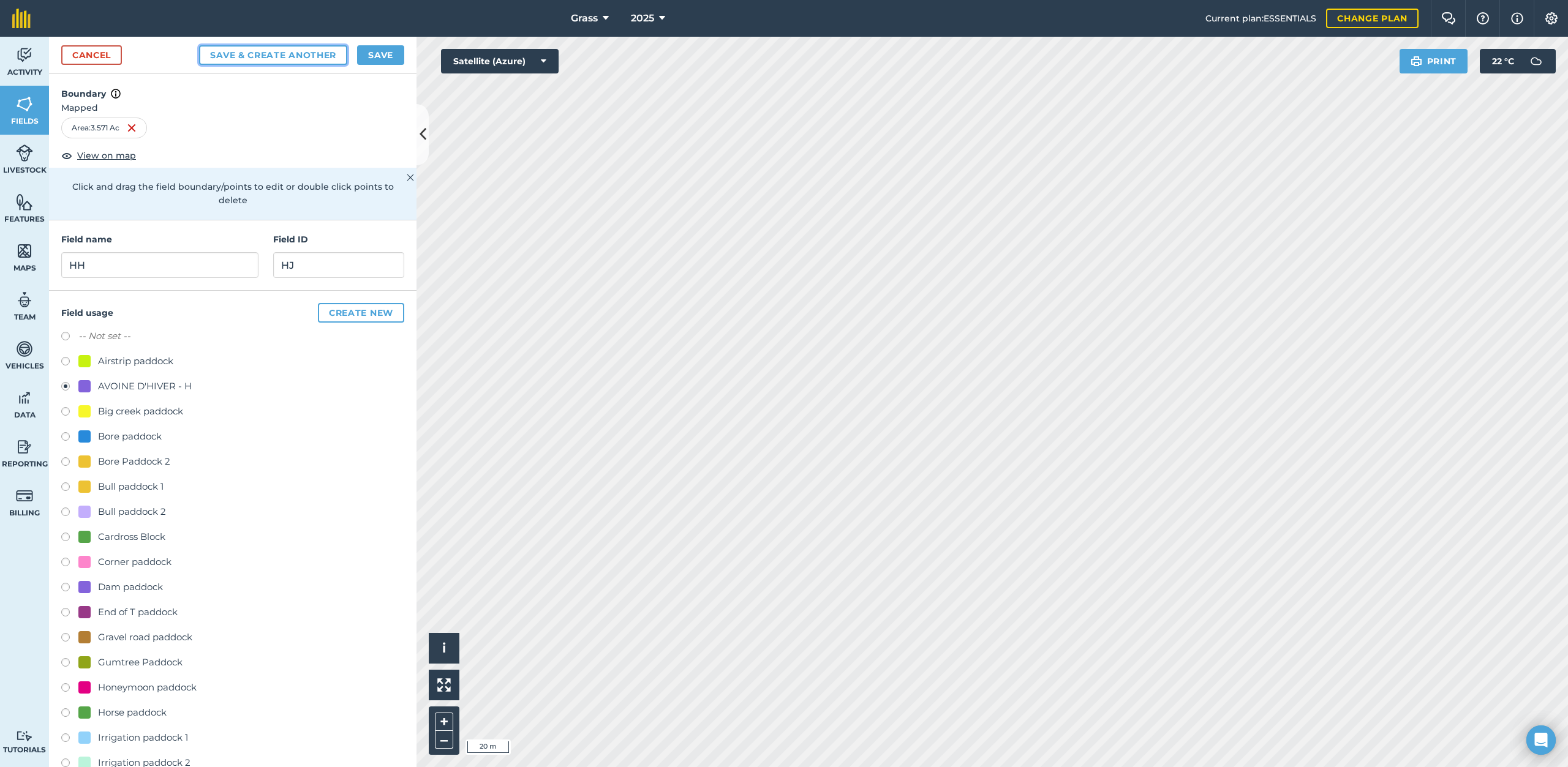
click at [305, 53] on button "Save & Create Another" at bounding box center [273, 54] width 148 height 19
radio input "false"
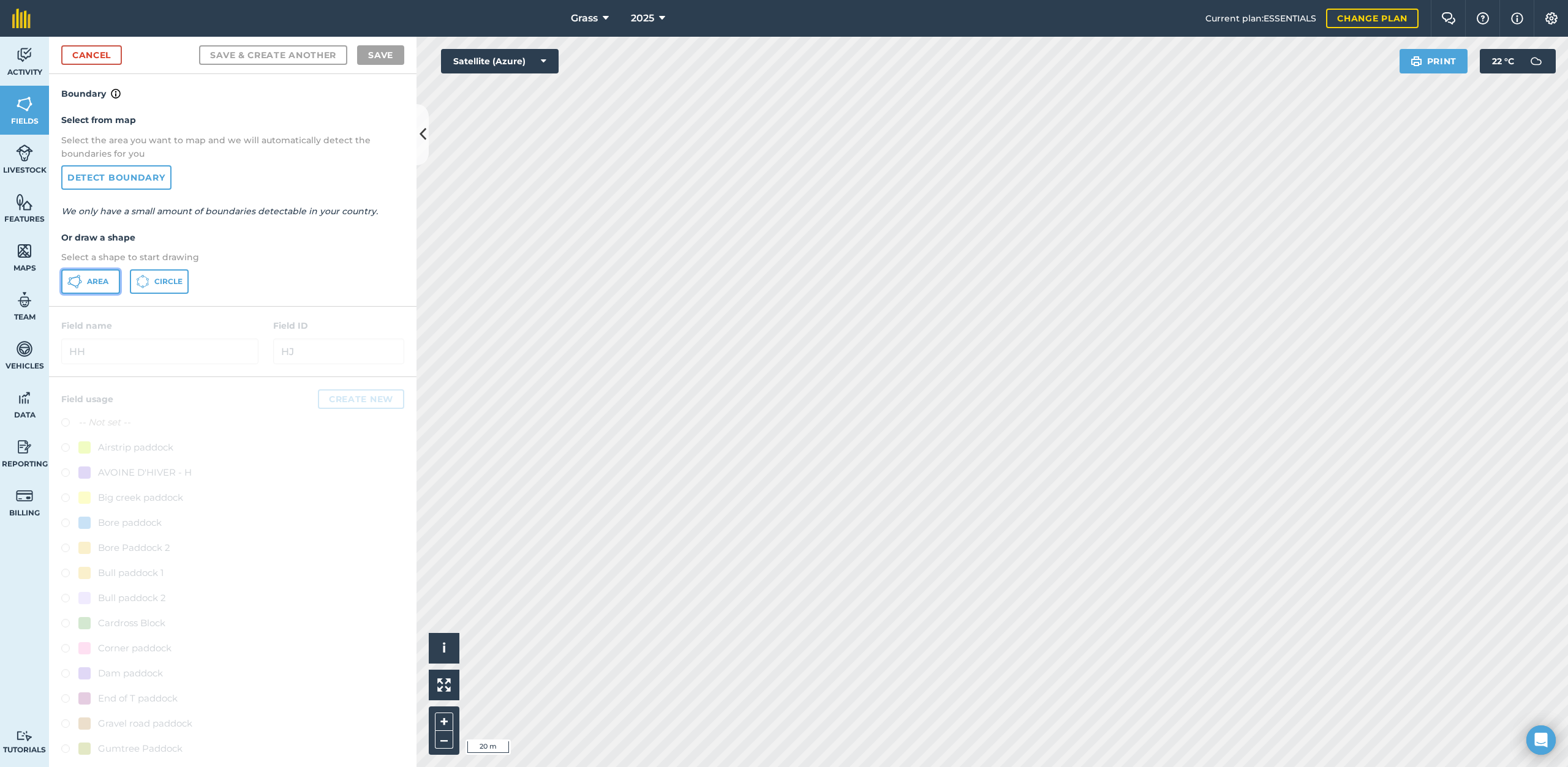
click at [87, 281] on span "Area" at bounding box center [97, 282] width 22 height 10
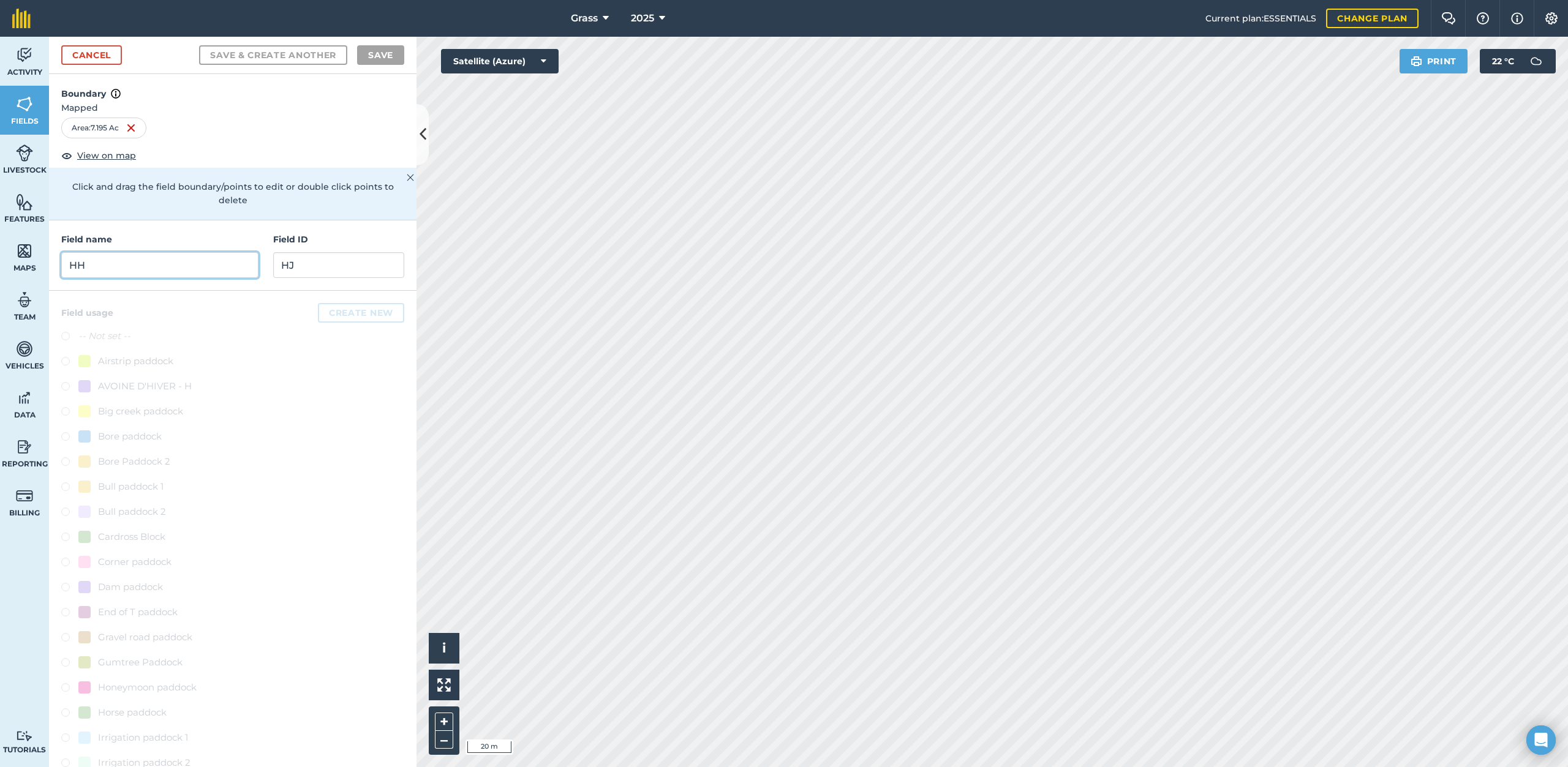
click at [151, 259] on input "HH" at bounding box center [159, 265] width 197 height 26
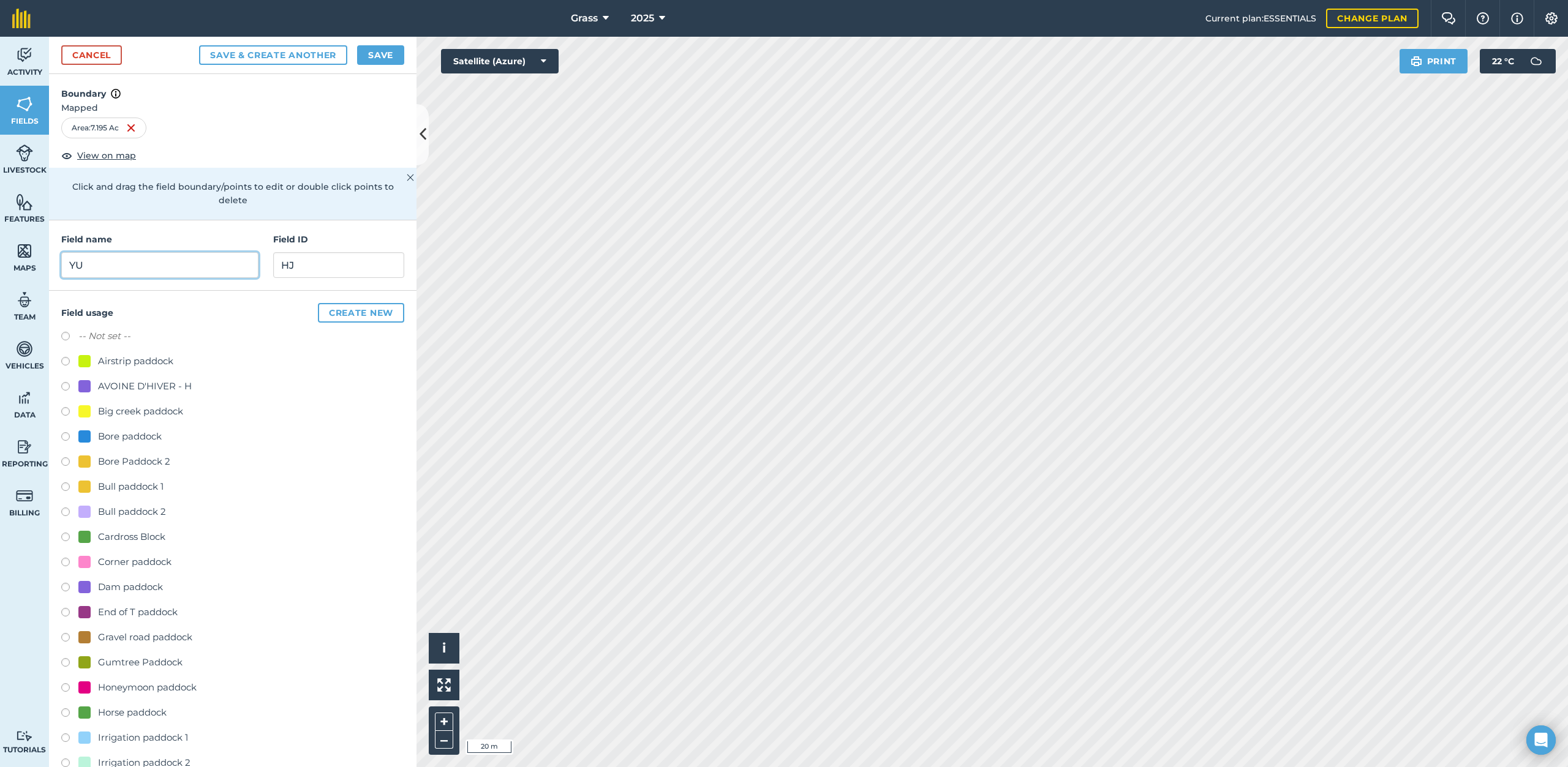
type input "YU"
click at [301, 262] on input "HJ" at bounding box center [338, 265] width 131 height 26
type input "Y"
click at [355, 311] on button "Create new" at bounding box center [361, 313] width 86 height 19
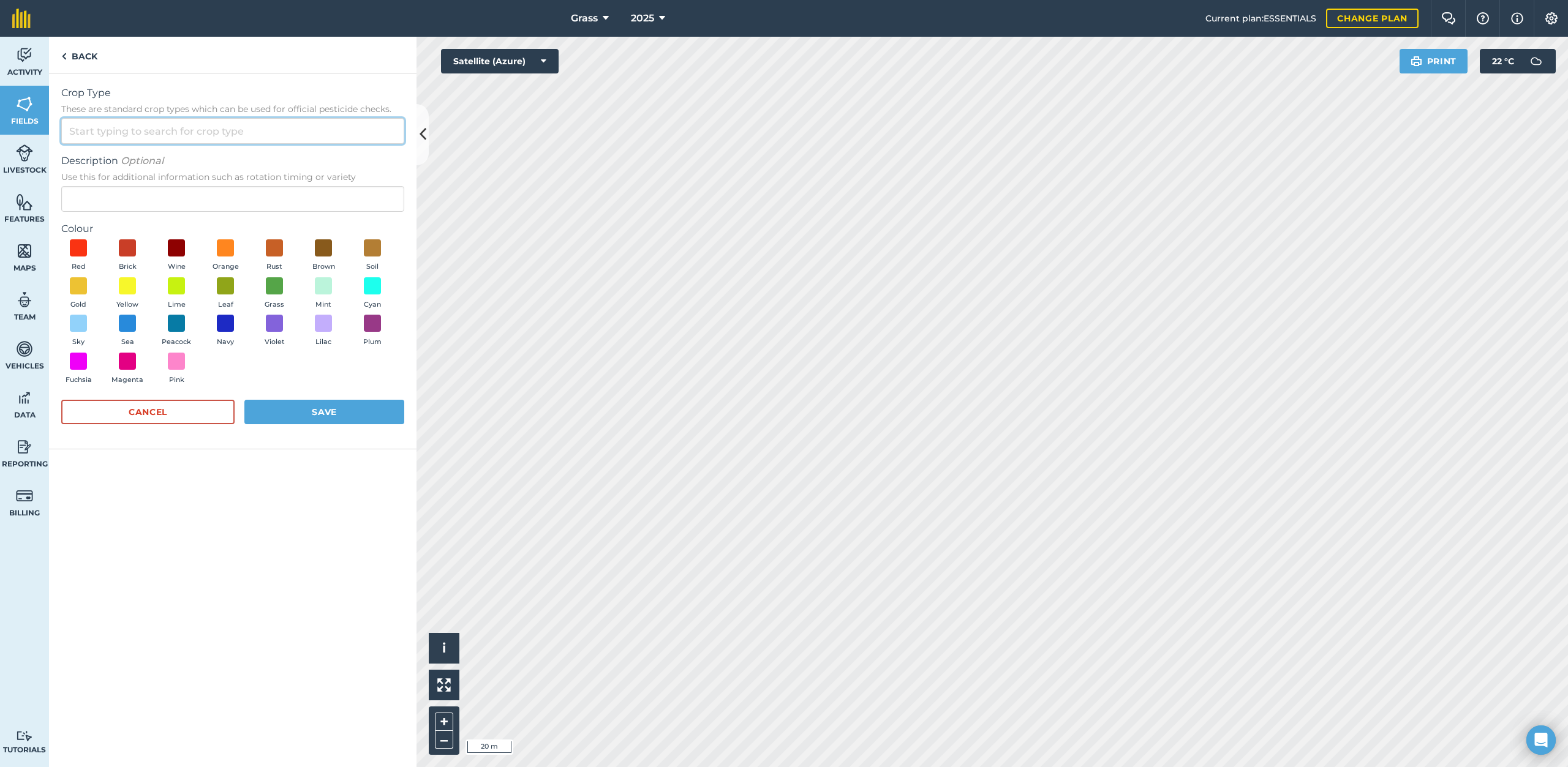
click at [152, 132] on input "Crop Type These are standard crop types which can be used for official pesticid…" at bounding box center [233, 131] width 343 height 26
click at [264, 161] on li "Other" at bounding box center [233, 159] width 342 height 29
type input "Other"
click at [167, 202] on input "Description Optional Use this for additional information such as rotation timin…" at bounding box center [233, 199] width 343 height 26
type input "Y"
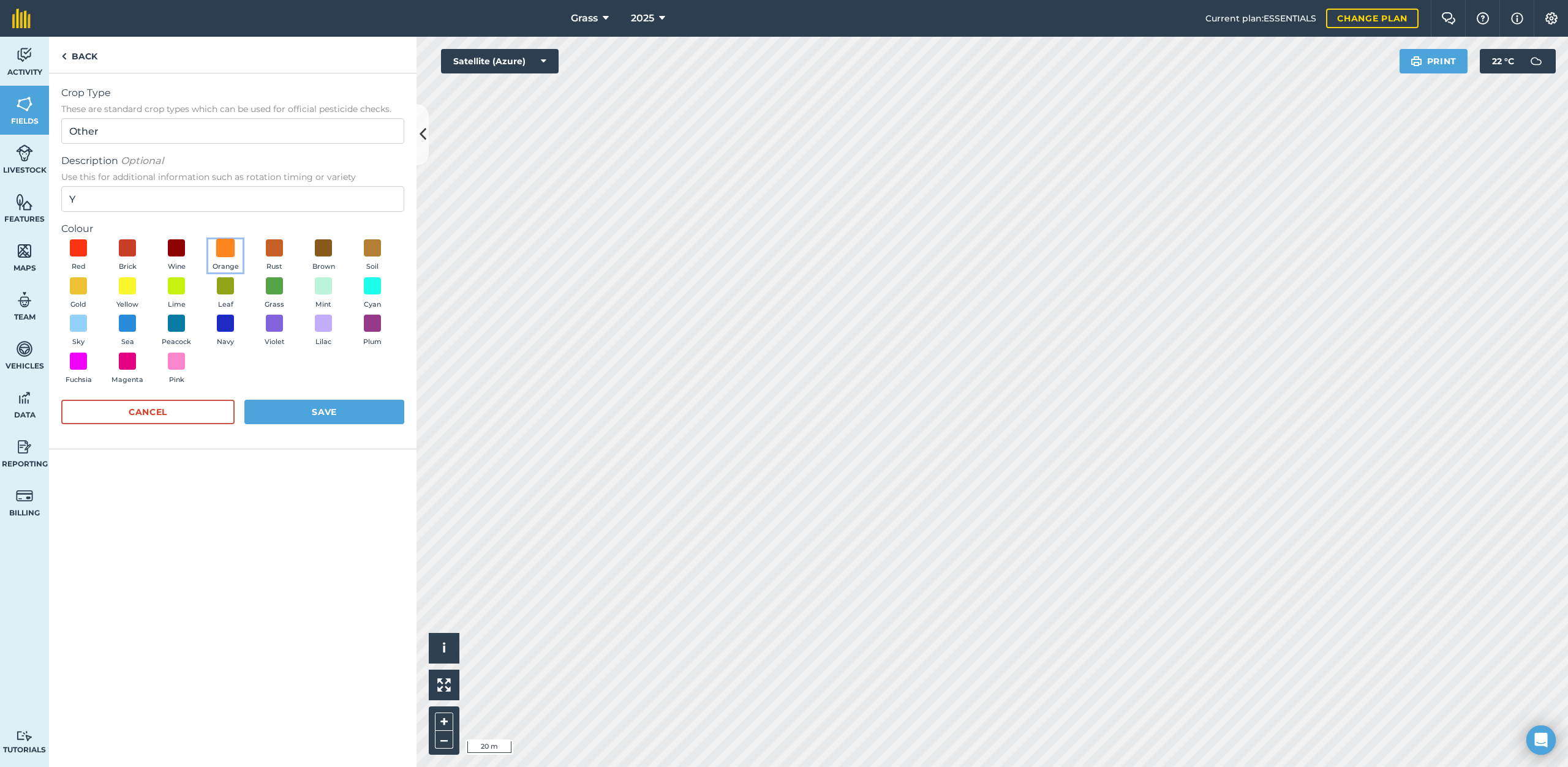
click at [227, 245] on span at bounding box center [225, 248] width 19 height 19
click at [321, 411] on button "Save" at bounding box center [324, 412] width 160 height 24
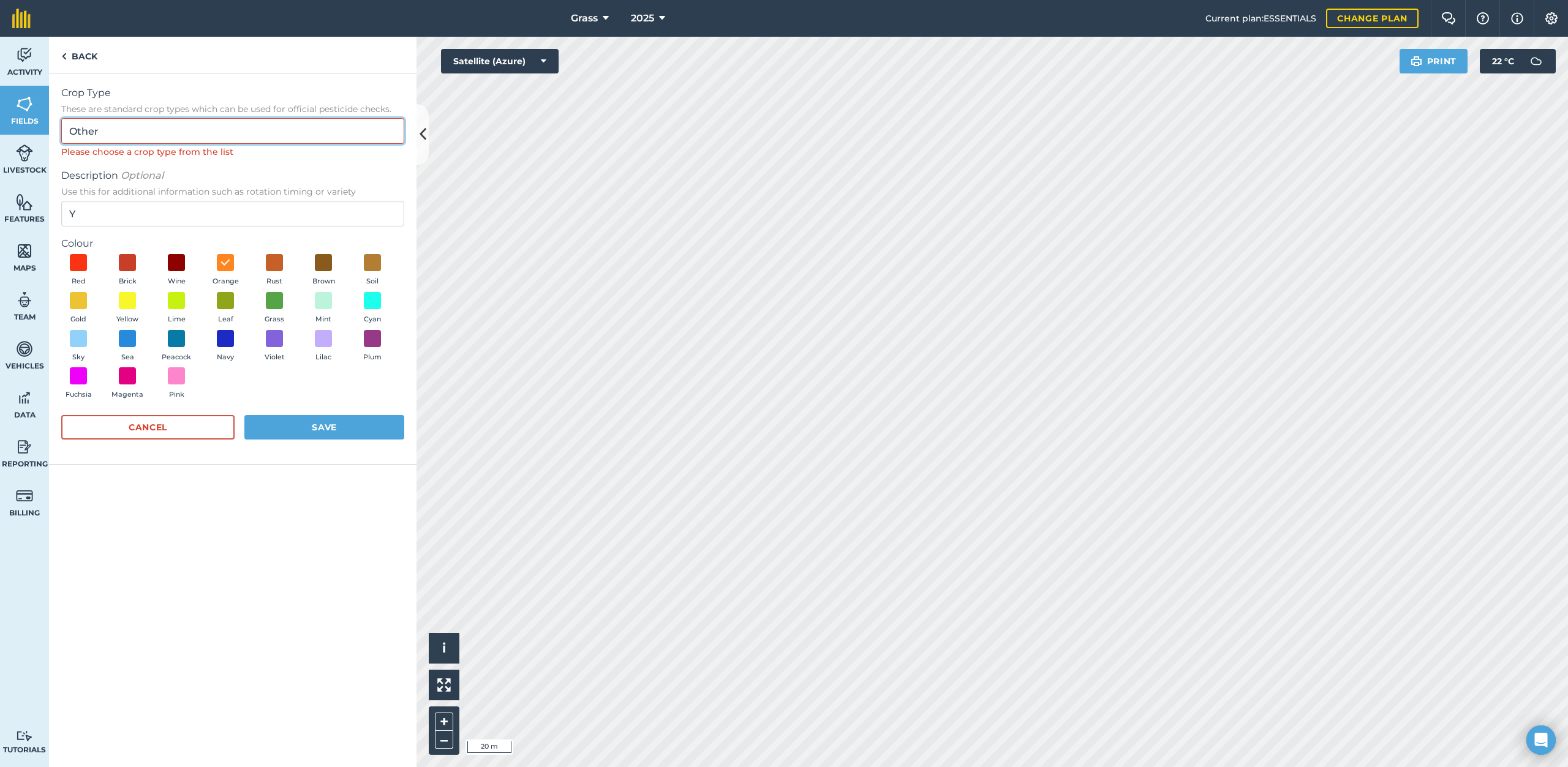
drag, startPoint x: 161, startPoint y: 130, endPoint x: 155, endPoint y: 131, distance: 6.1
click at [161, 129] on input "Other" at bounding box center [233, 131] width 343 height 26
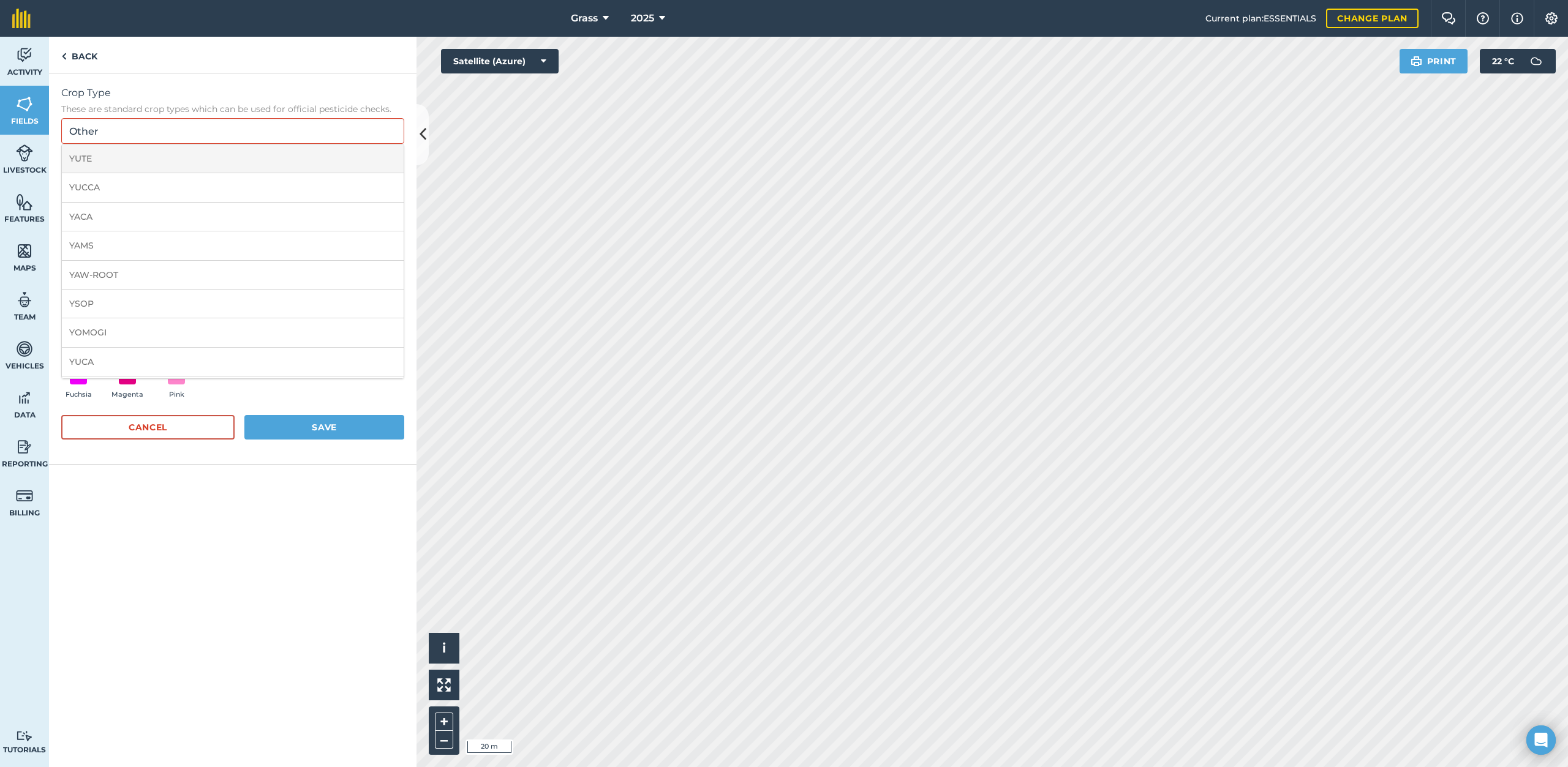
click at [173, 155] on li "YUTE" at bounding box center [233, 159] width 342 height 29
type input "YUTE"
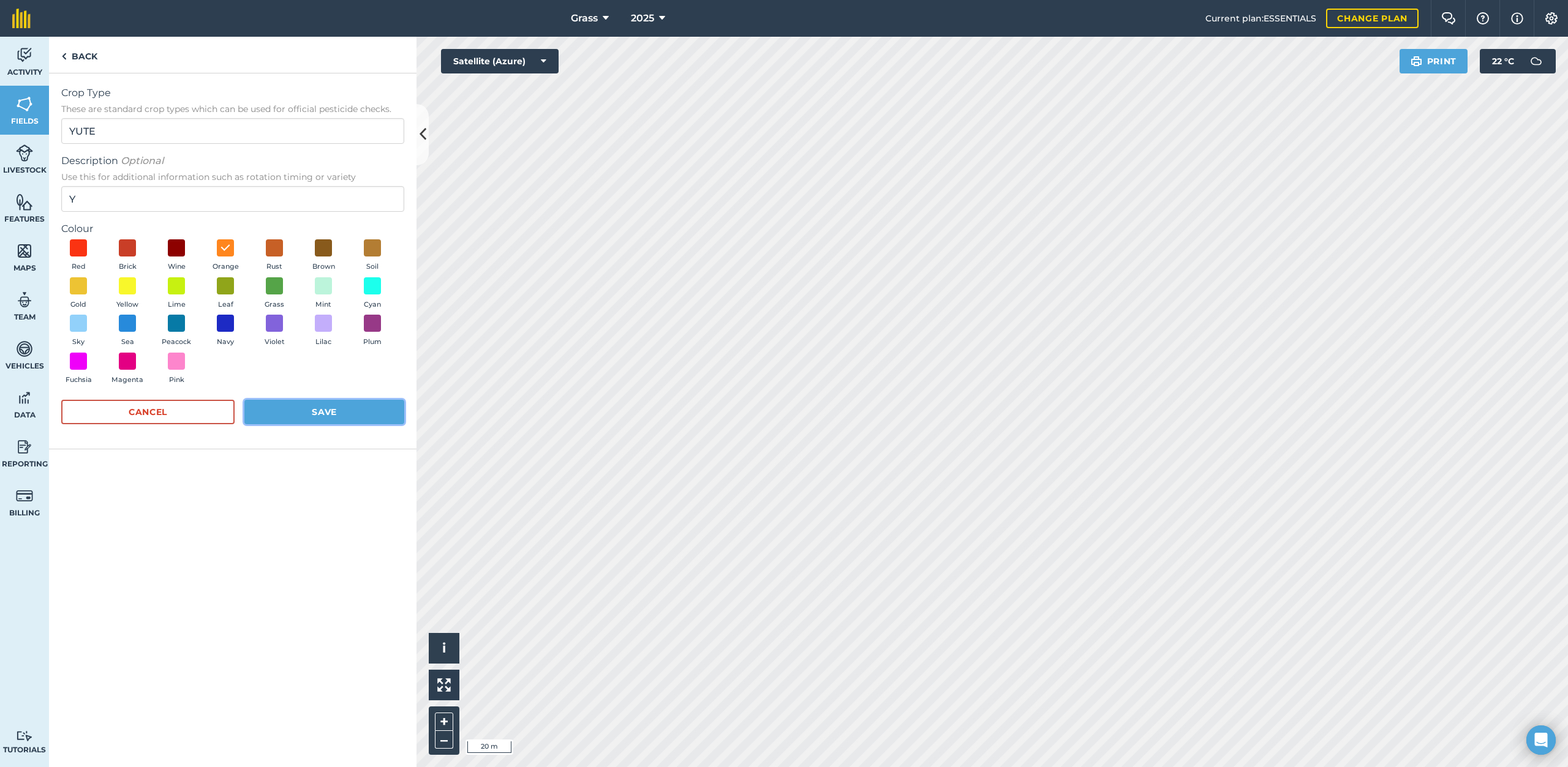
click at [323, 412] on button "Save" at bounding box center [324, 412] width 160 height 24
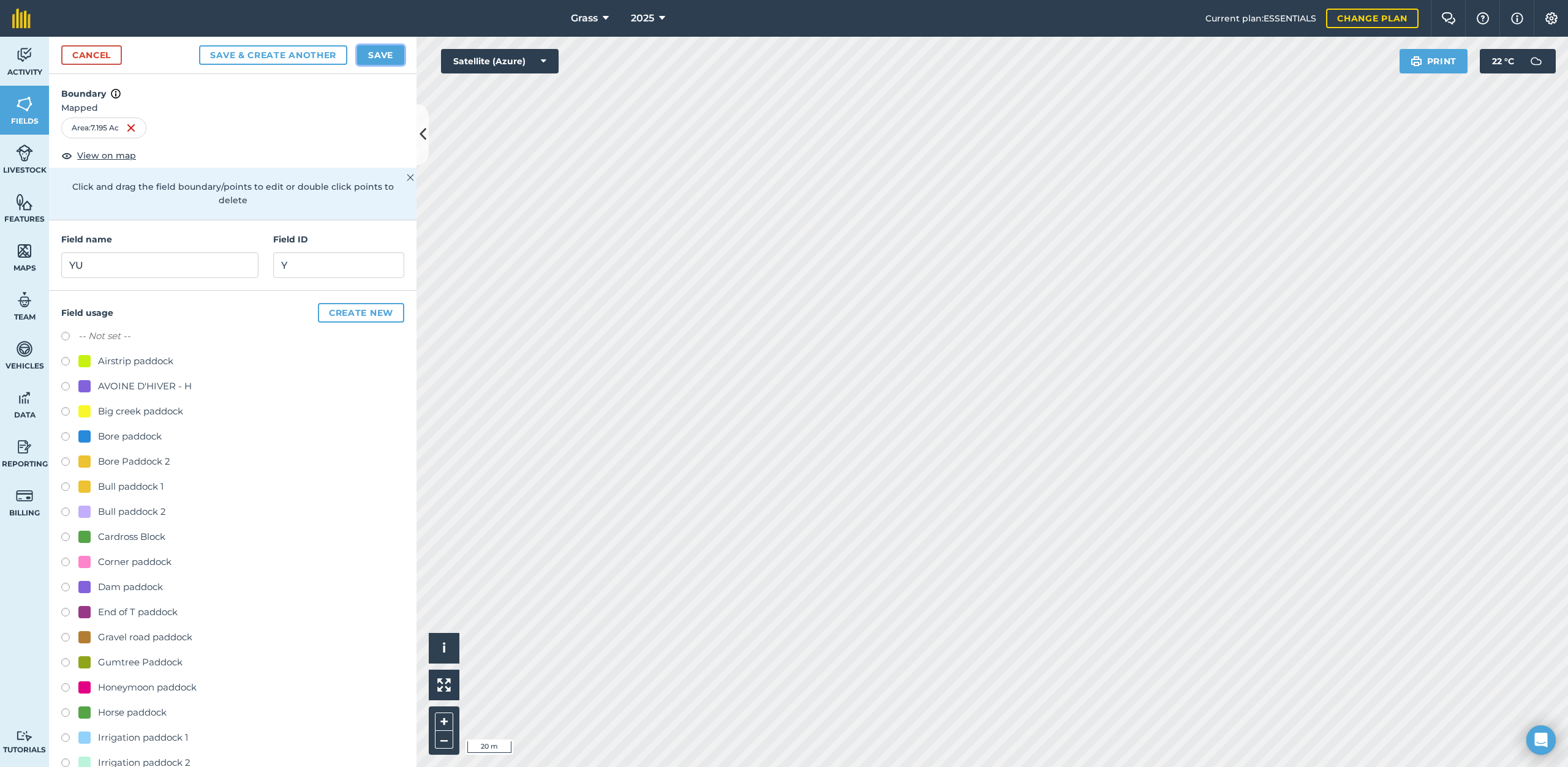
click at [374, 52] on button "Save" at bounding box center [381, 54] width 47 height 19
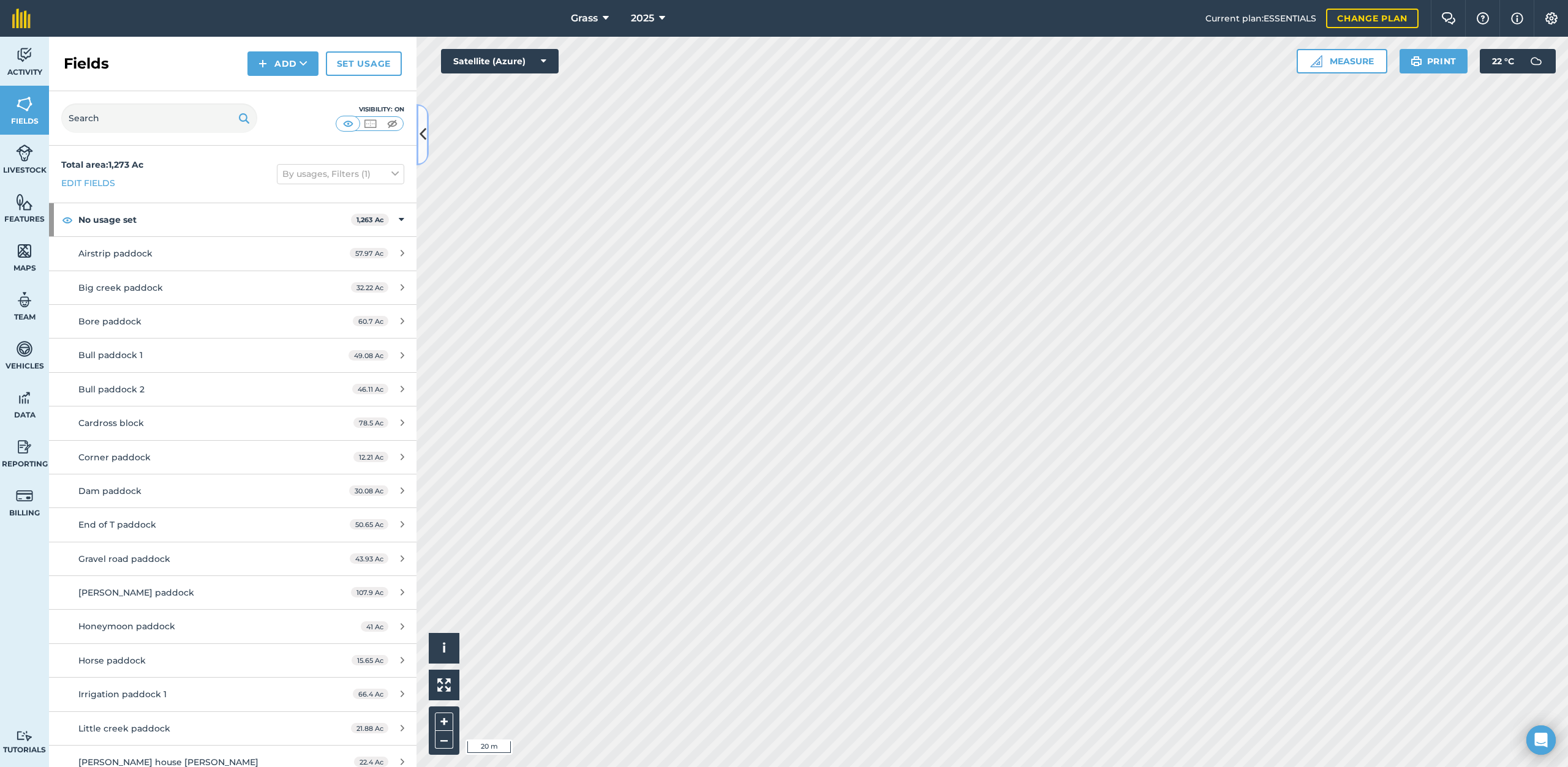
click at [425, 134] on icon at bounding box center [423, 134] width 7 height 22
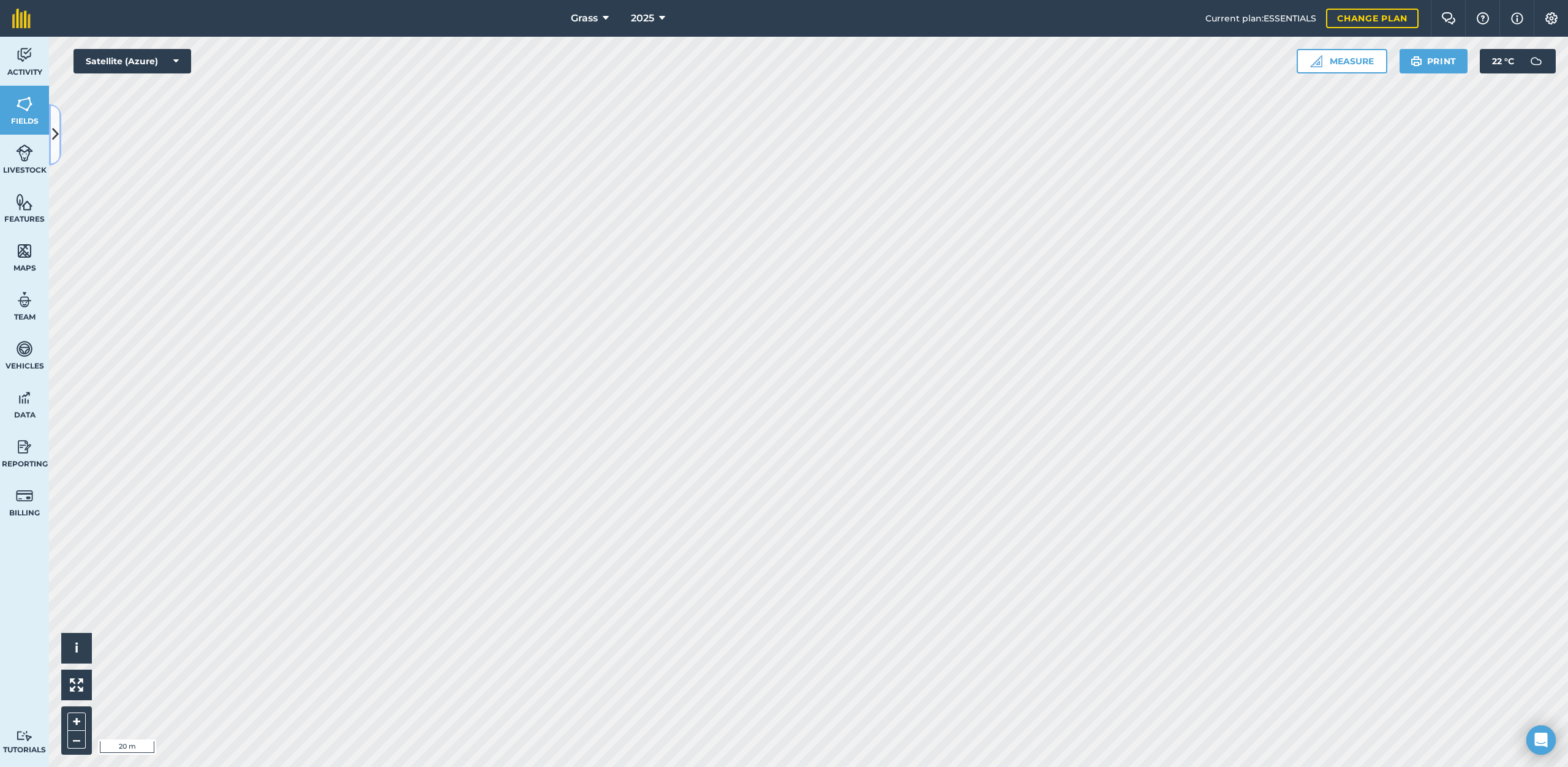
click at [52, 138] on icon at bounding box center [55, 134] width 7 height 22
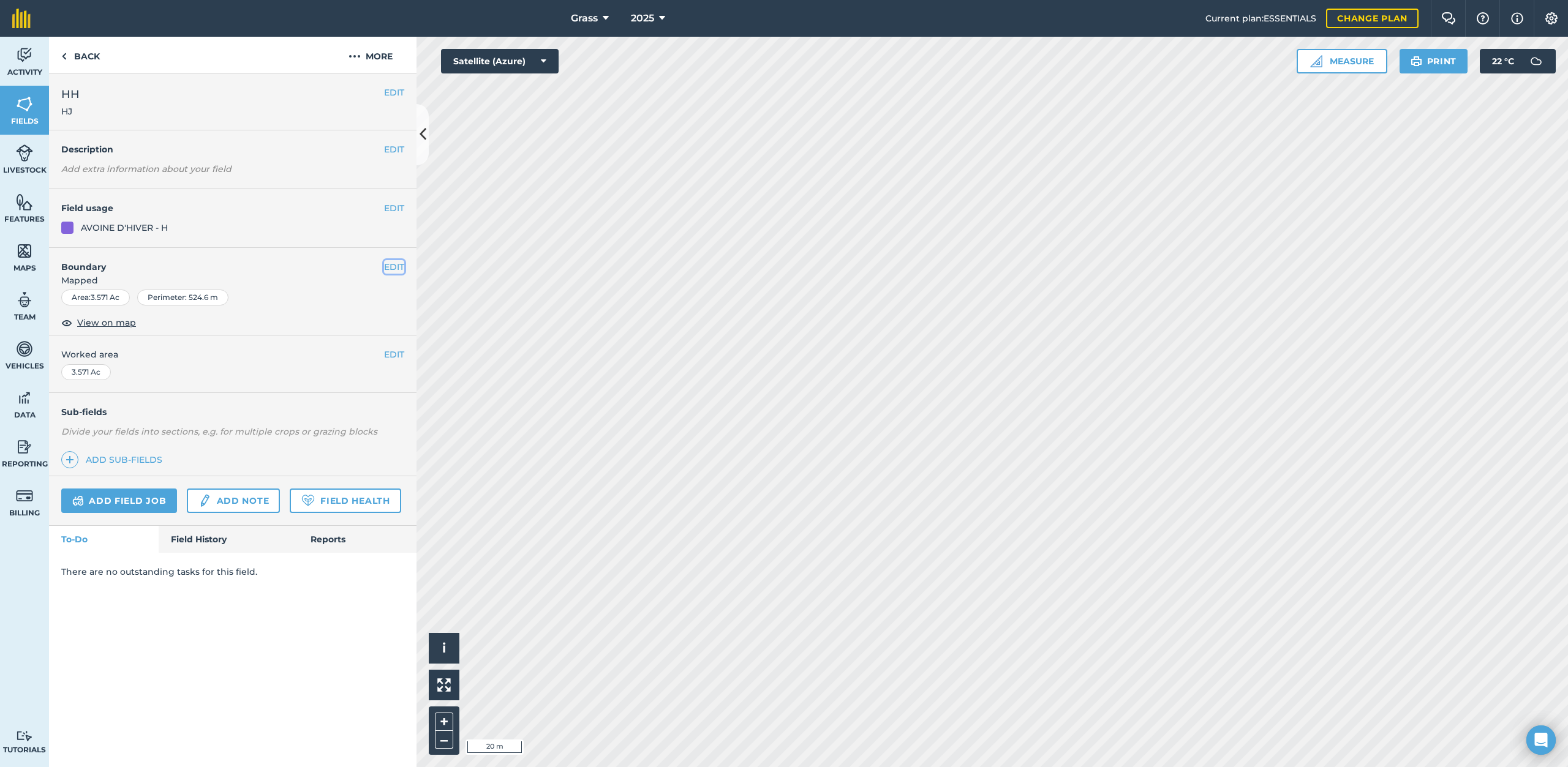
click at [397, 269] on button "EDIT" at bounding box center [394, 267] width 20 height 13
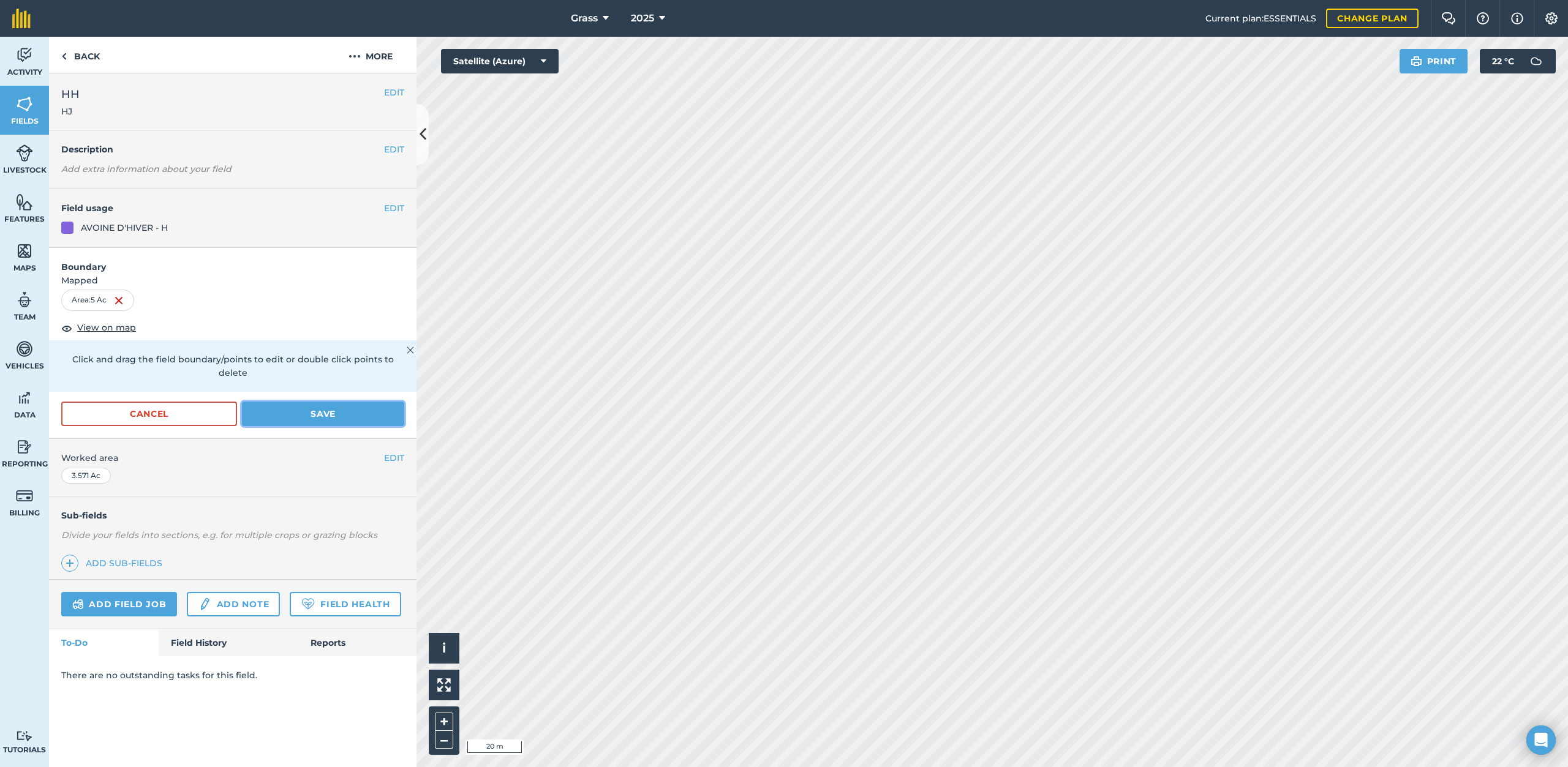
click at [352, 401] on button "Save" at bounding box center [323, 413] width 162 height 24
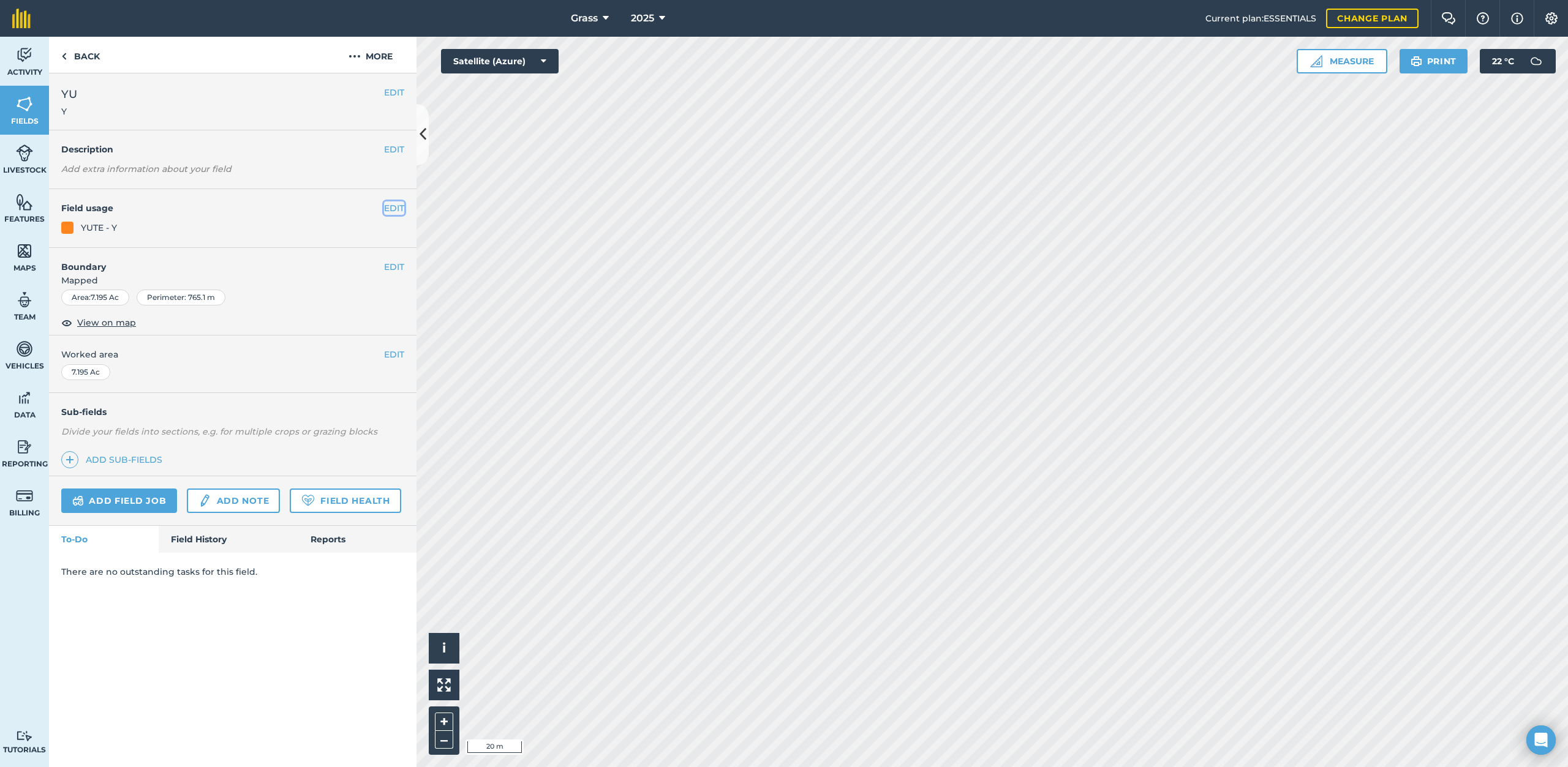
click at [398, 208] on button "EDIT" at bounding box center [394, 208] width 20 height 13
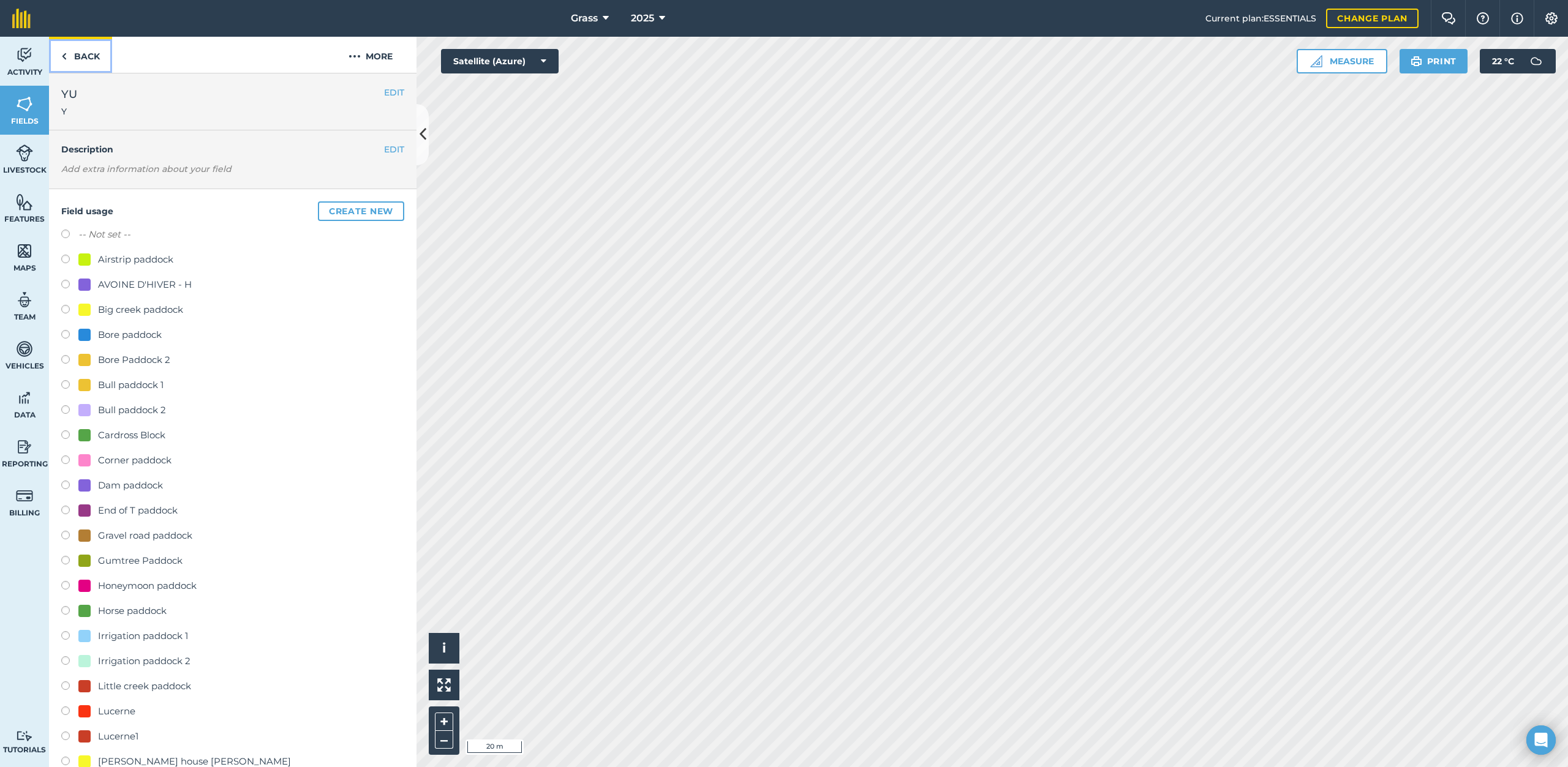
click at [91, 58] on link "Back" at bounding box center [81, 55] width 63 height 36
click at [83, 58] on link "Back" at bounding box center [81, 55] width 63 height 36
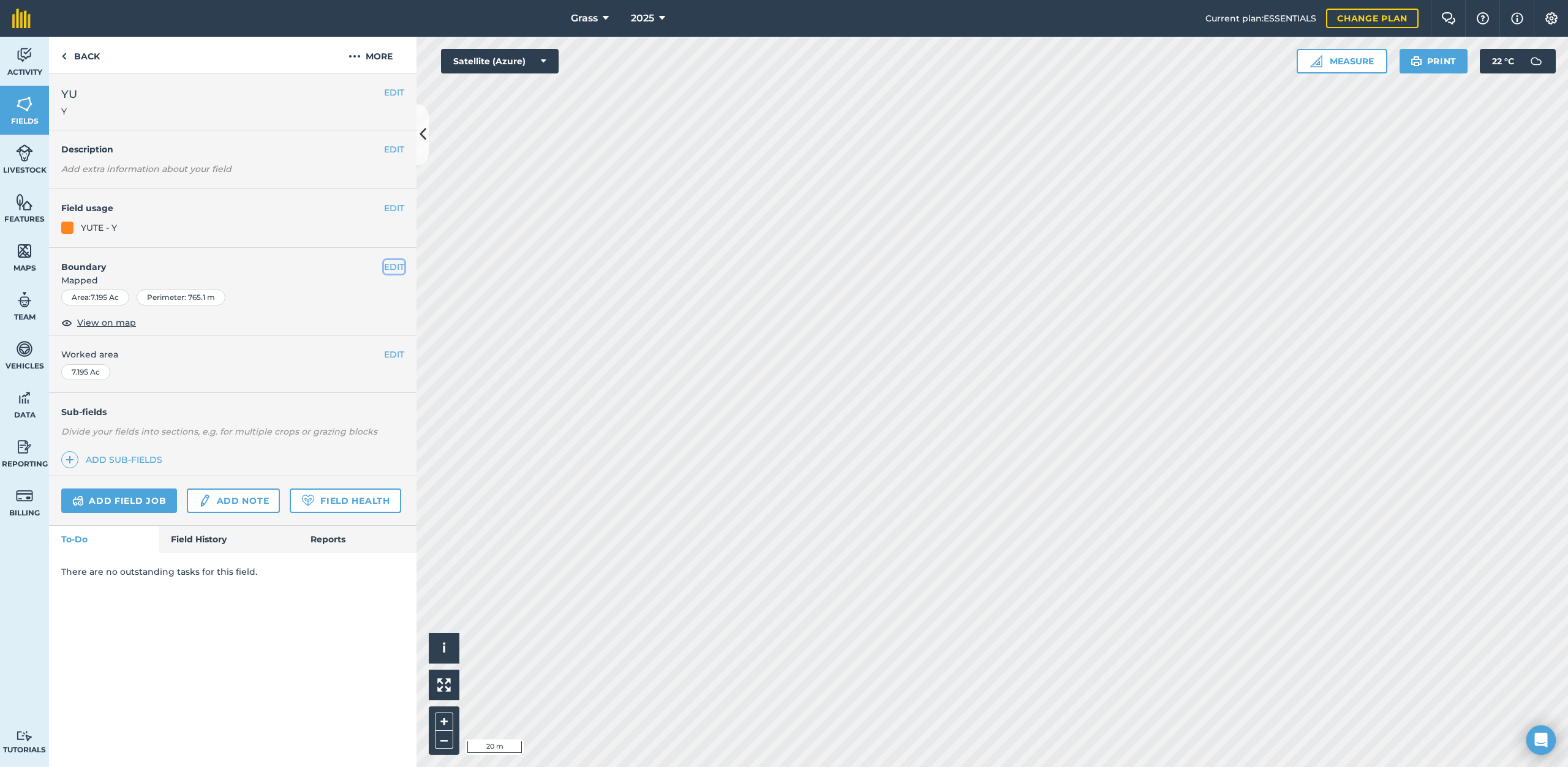
click at [395, 267] on button "EDIT" at bounding box center [394, 267] width 20 height 13
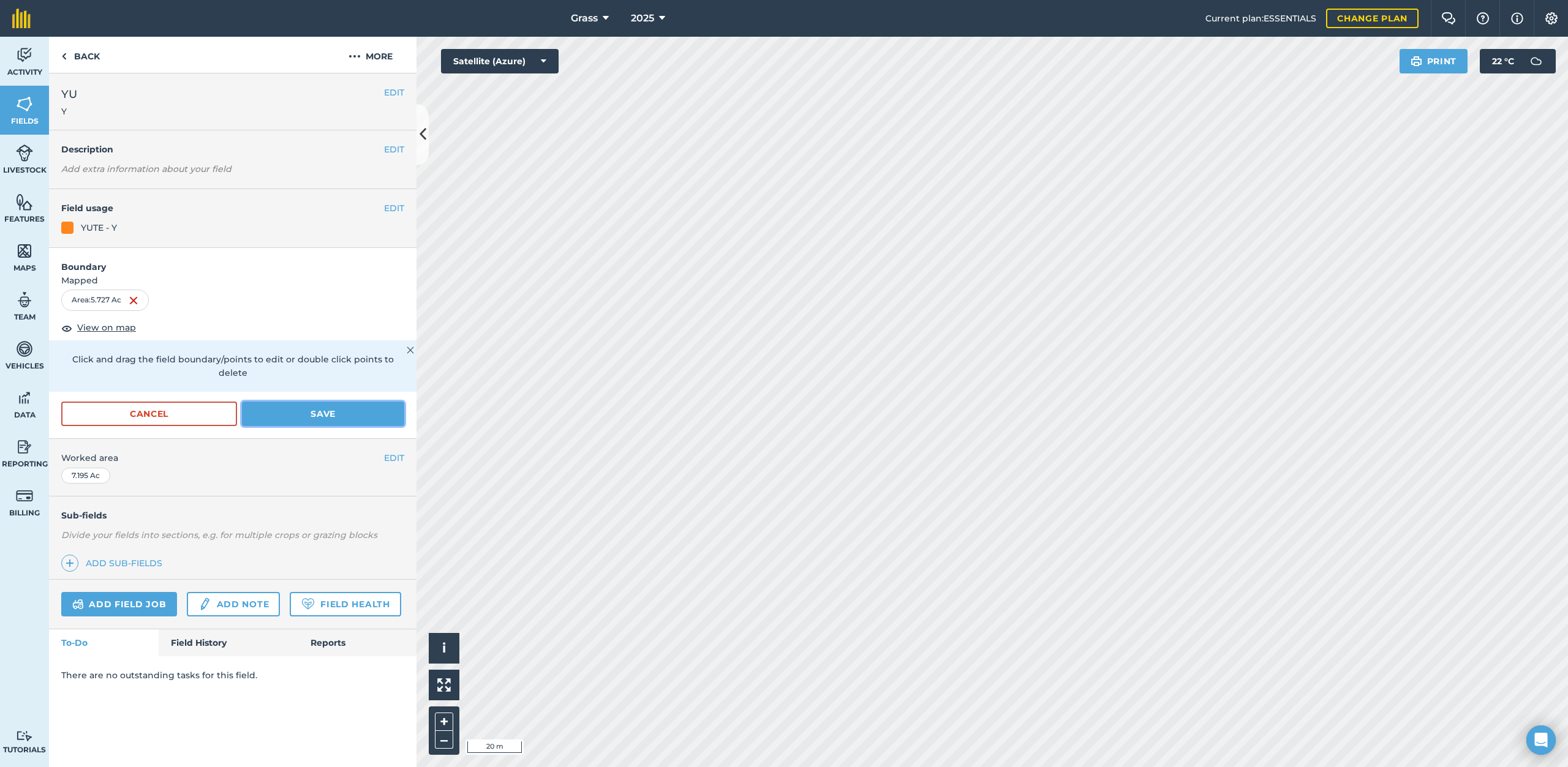
click at [340, 401] on button "Save" at bounding box center [323, 413] width 162 height 24
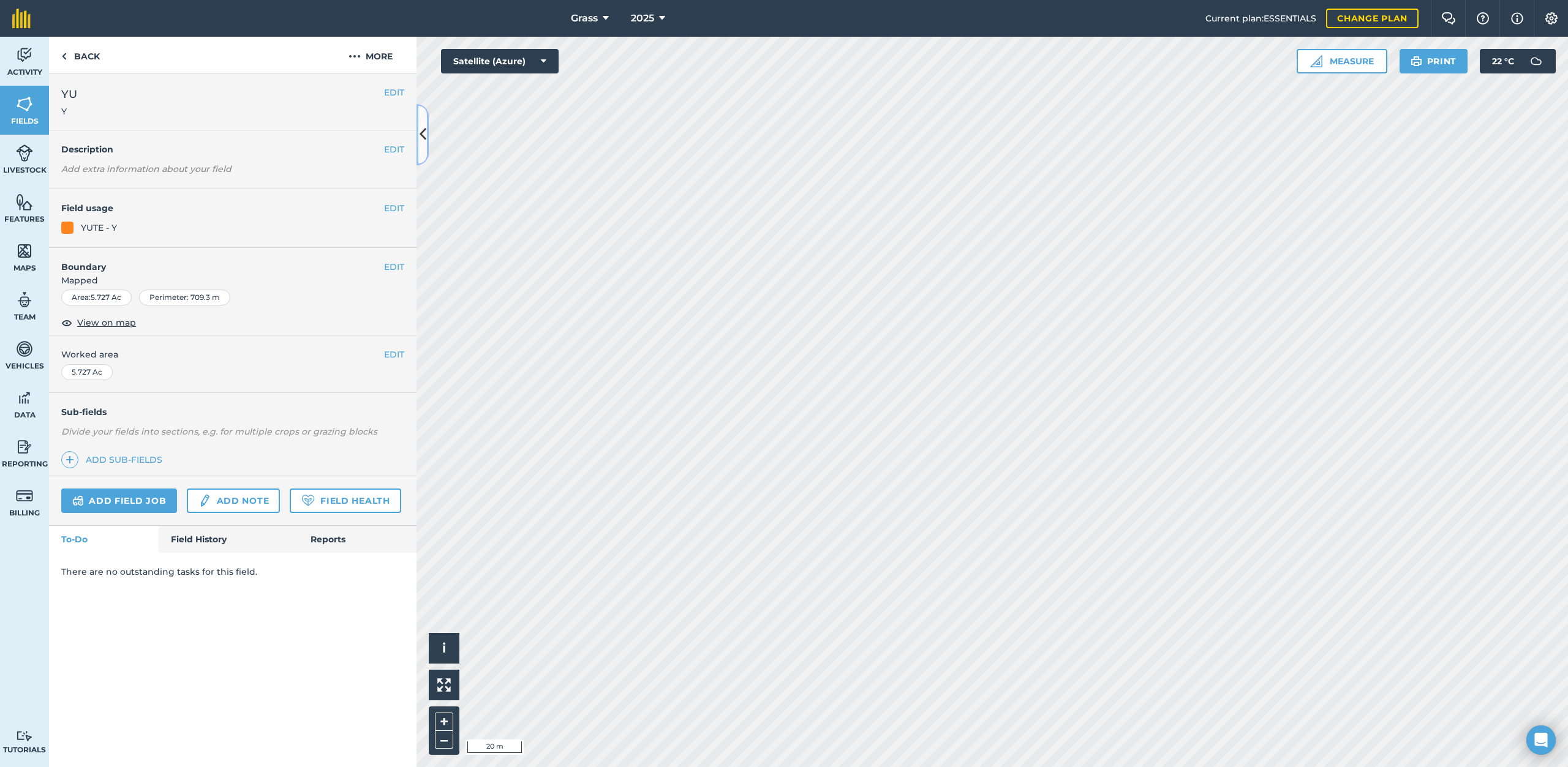
click at [418, 138] on button at bounding box center [422, 134] width 12 height 61
